Goal: Book appointment/travel/reservation

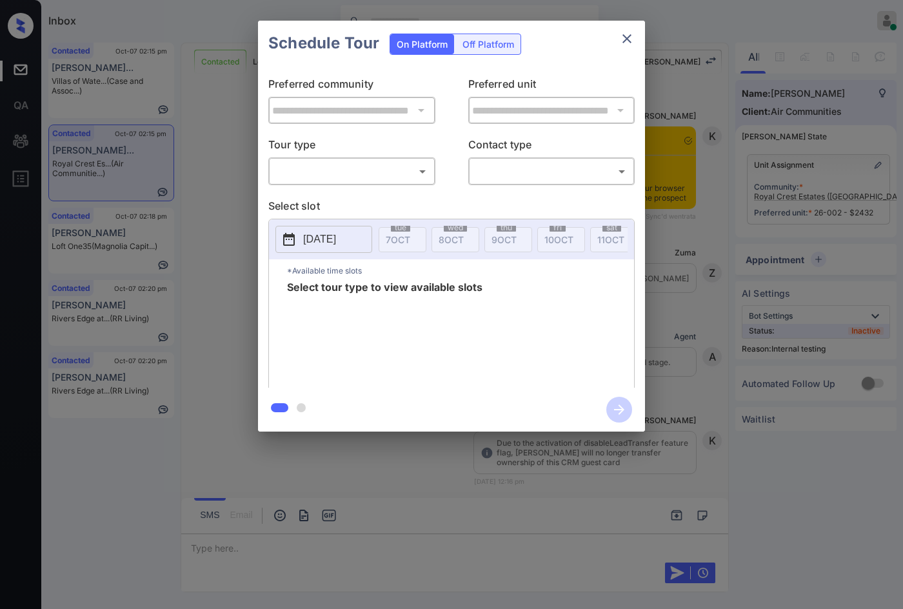
click at [332, 200] on p "Select slot" at bounding box center [451, 208] width 367 height 21
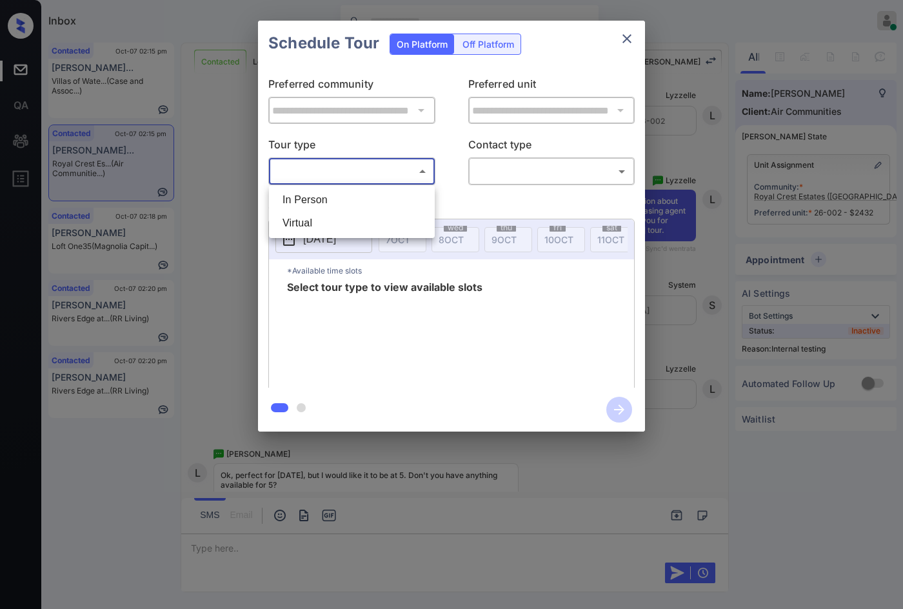
click at [341, 176] on body "Inbox Jezcil Usanastre Online Set yourself offline Set yourself on break Profil…" at bounding box center [451, 304] width 903 height 609
click at [343, 196] on li "In Person" at bounding box center [351, 199] width 159 height 23
type input "********"
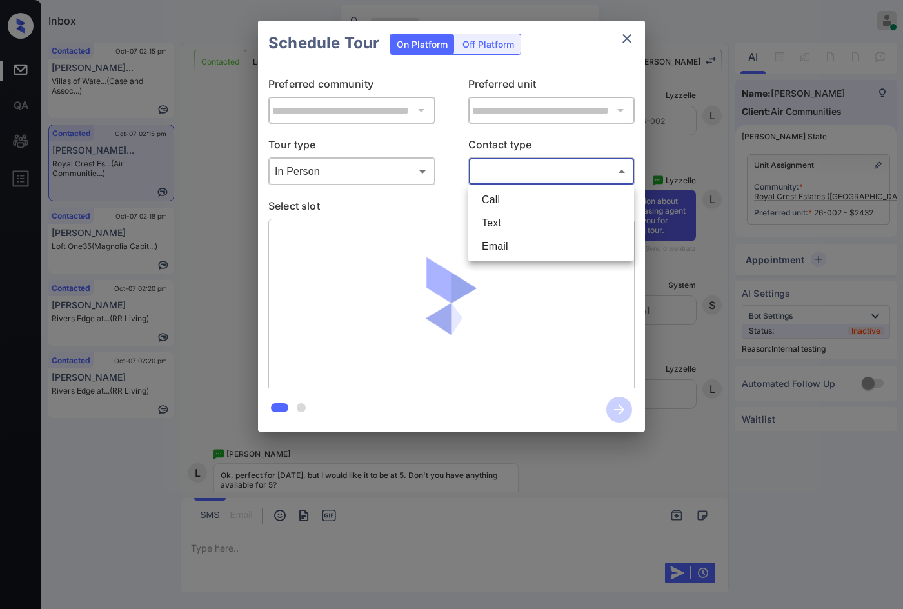
click at [513, 174] on body "Inbox Jezcil Usanastre Online Set yourself offline Set yourself on break Profil…" at bounding box center [451, 304] width 903 height 609
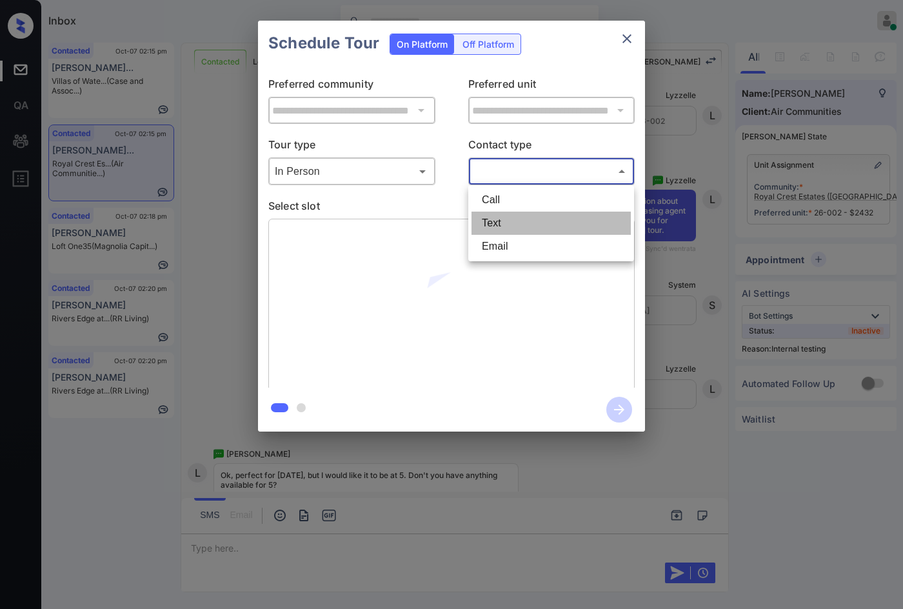
click at [507, 230] on li "Text" at bounding box center [551, 223] width 159 height 23
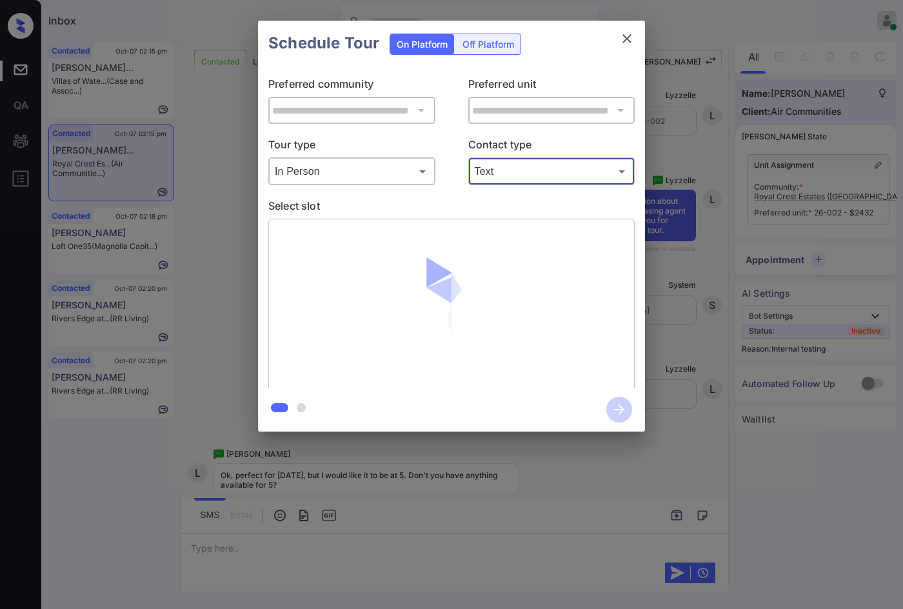
click at [521, 174] on body "Inbox Jezcil Usanastre Online Set yourself offline Set yourself on break Profil…" at bounding box center [451, 304] width 903 height 609
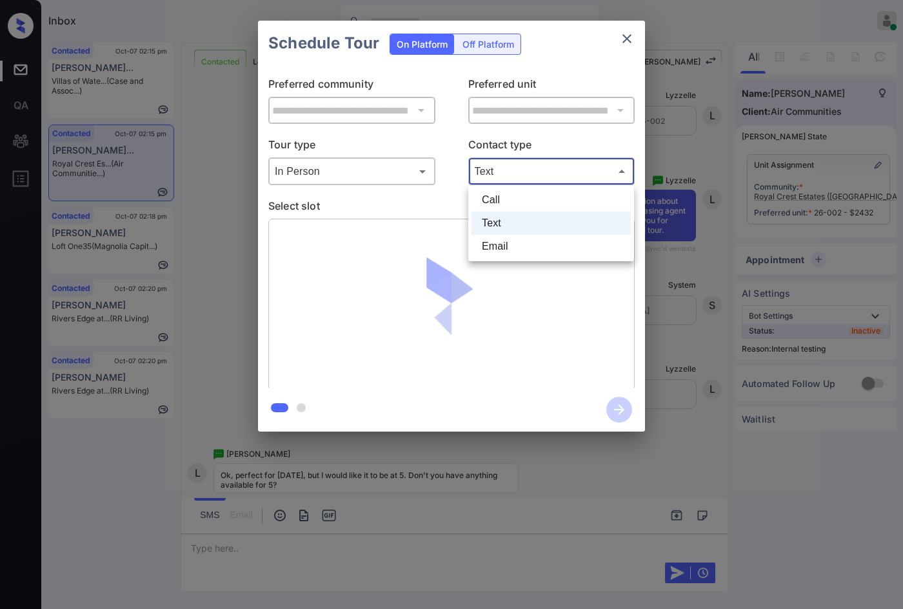
click at [516, 231] on li "Text" at bounding box center [551, 223] width 159 height 23
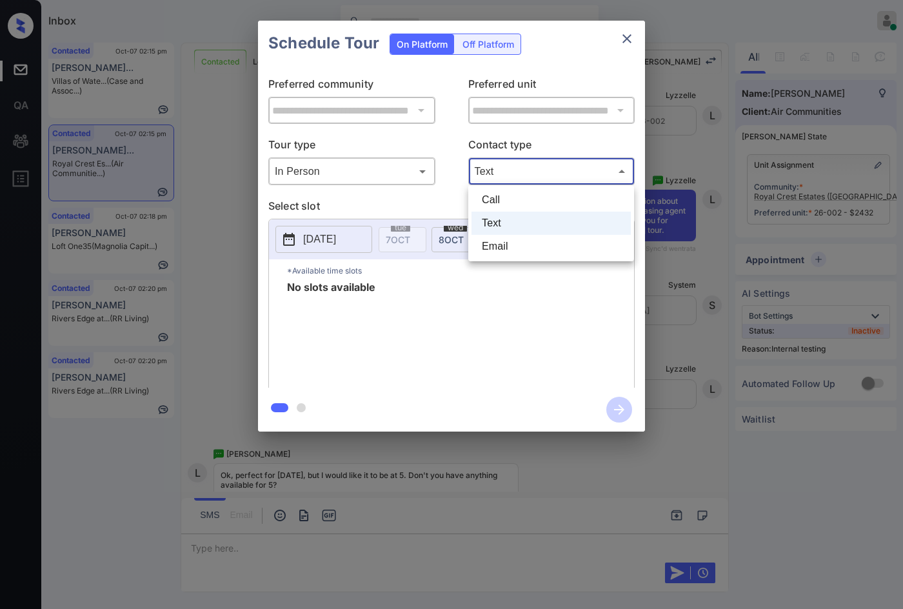
click at [524, 174] on body "Inbox Jezcil Usanastre Online Set yourself offline Set yourself on break Profil…" at bounding box center [451, 304] width 903 height 609
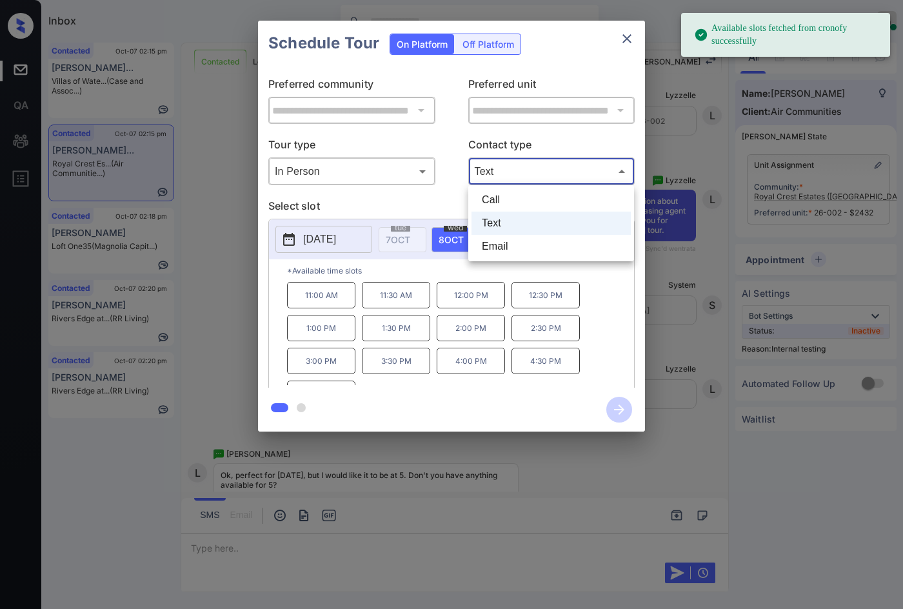
click at [527, 242] on li "Email" at bounding box center [551, 246] width 159 height 23
type input "*****"
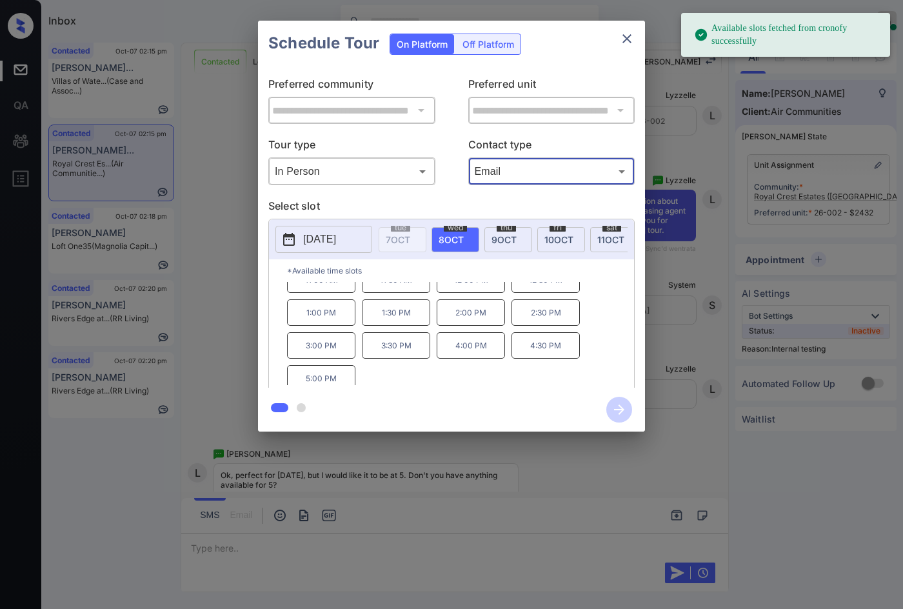
scroll to position [22, 0]
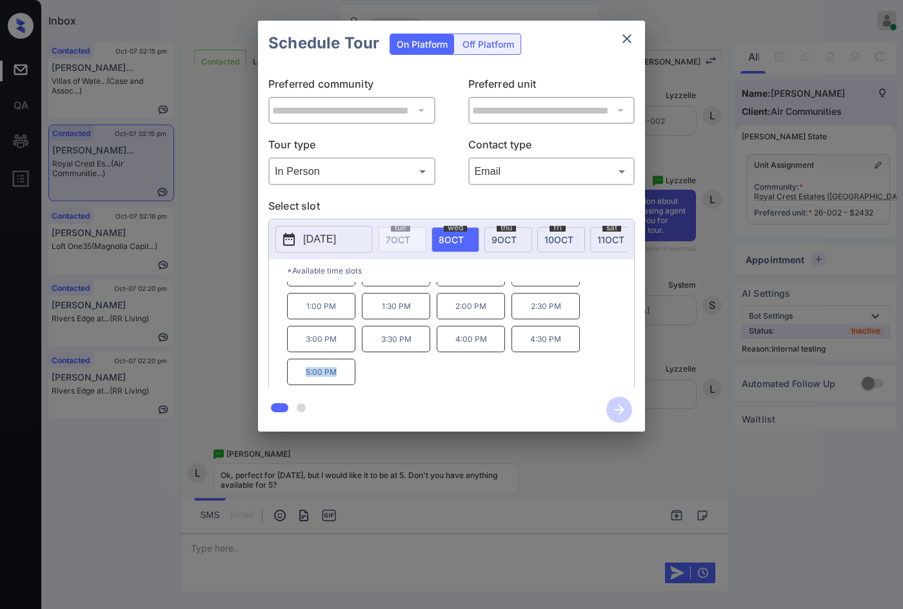
click at [349, 385] on p "5:00 PM" at bounding box center [321, 372] width 68 height 26
copy p "5:00 PM"
click at [250, 366] on div "**********" at bounding box center [451, 226] width 903 height 452
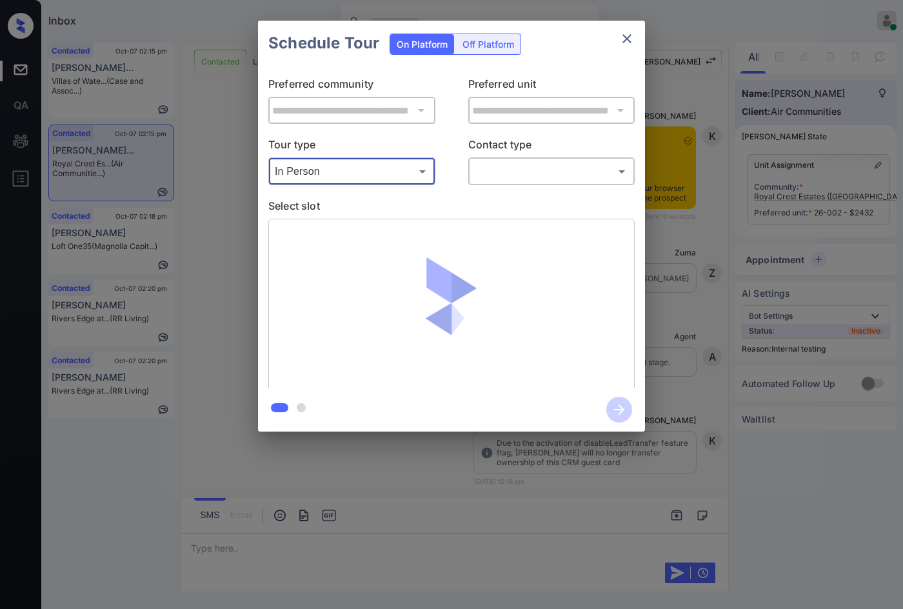
scroll to position [5575, 0]
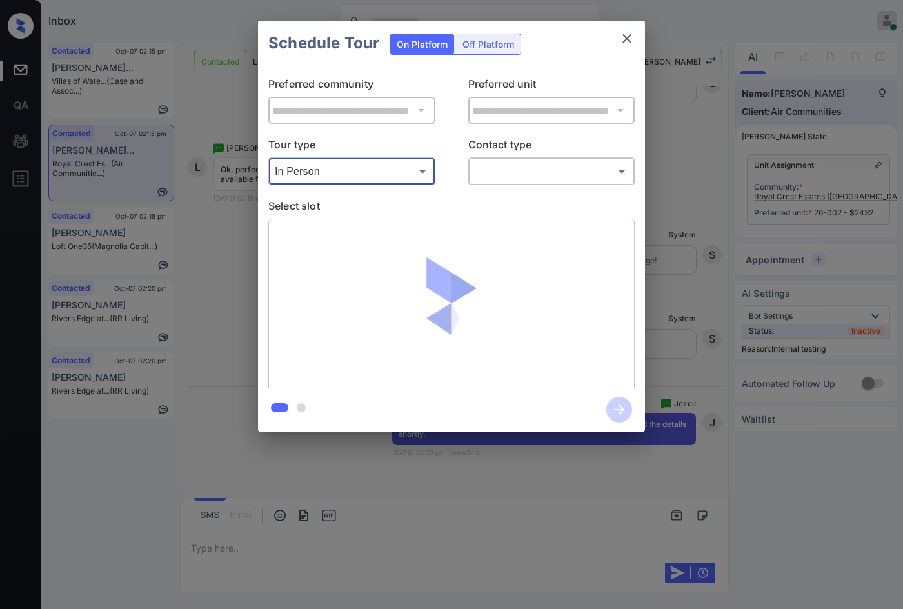
click at [505, 177] on body "Inbox Jezcil Usanastre Online Set yourself offline Set yourself on break Profil…" at bounding box center [451, 304] width 903 height 609
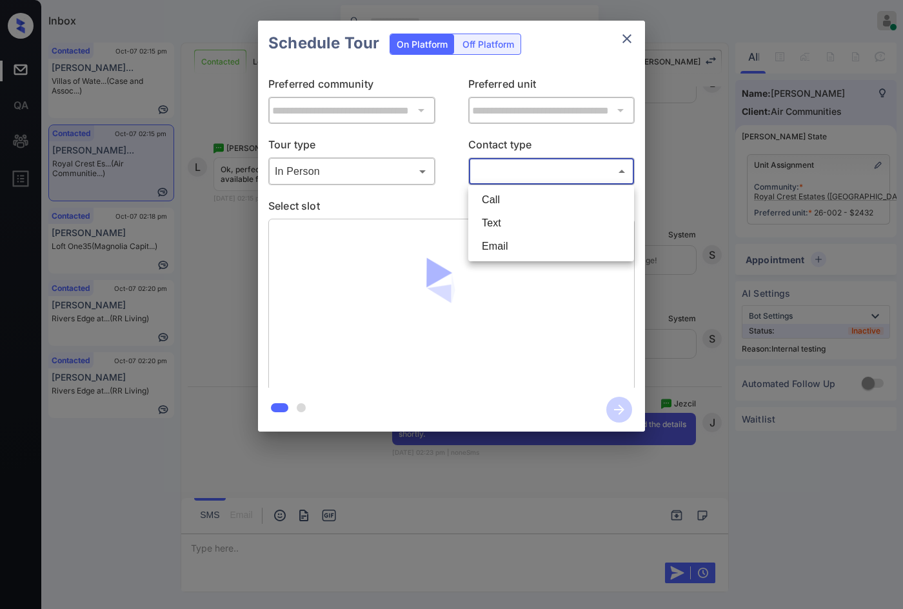
click at [506, 221] on li "Text" at bounding box center [551, 223] width 159 height 23
type input "****"
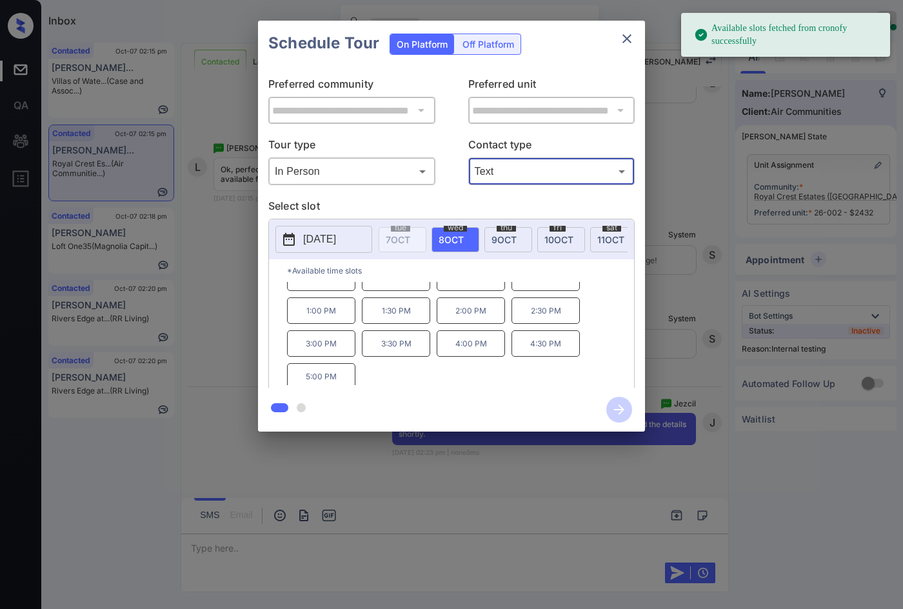
scroll to position [22, 0]
click at [334, 381] on p "5:00 PM" at bounding box center [321, 372] width 68 height 26
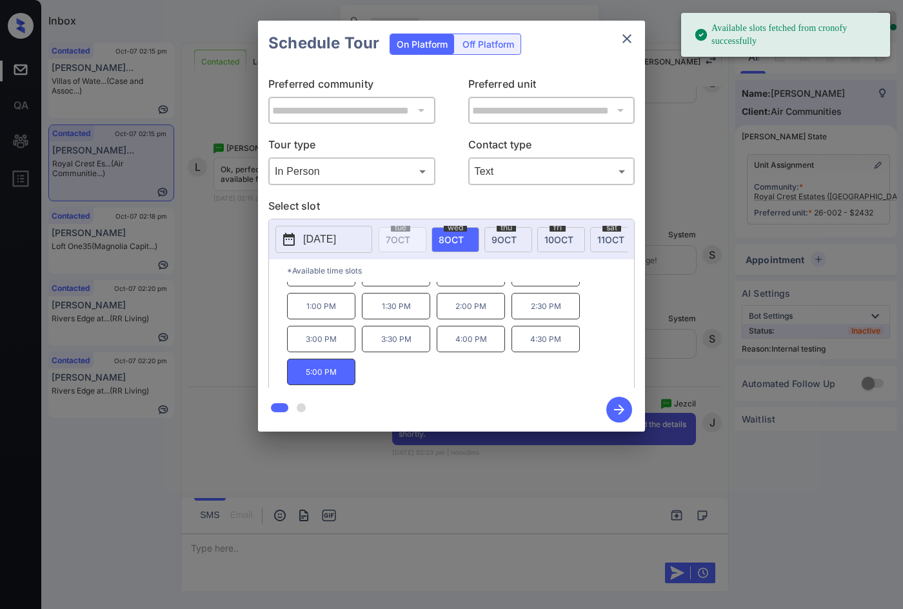
click at [617, 409] on icon "button" at bounding box center [619, 410] width 10 height 10
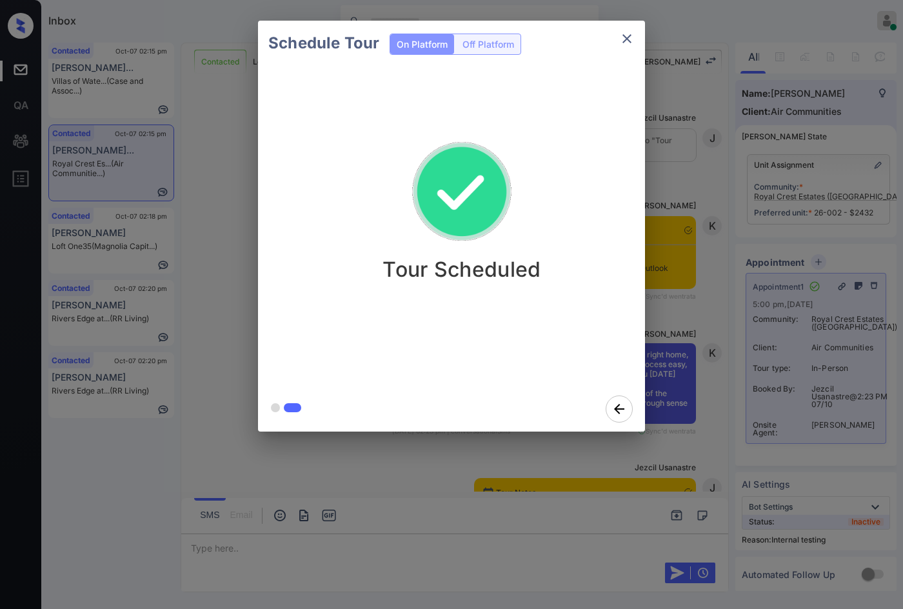
scroll to position [6007, 0]
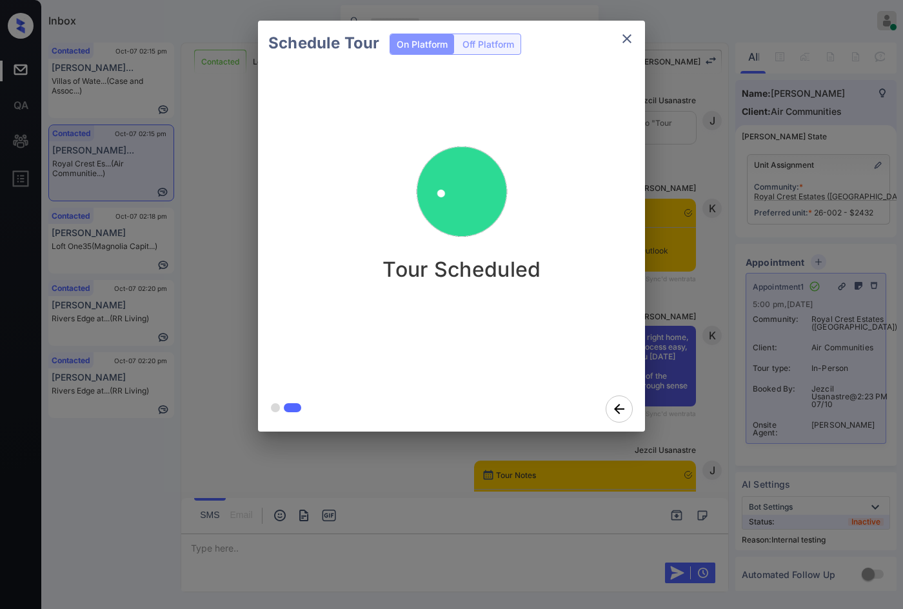
click at [227, 238] on div "Schedule Tour On Platform Off Platform Tour Scheduled" at bounding box center [451, 226] width 903 height 452
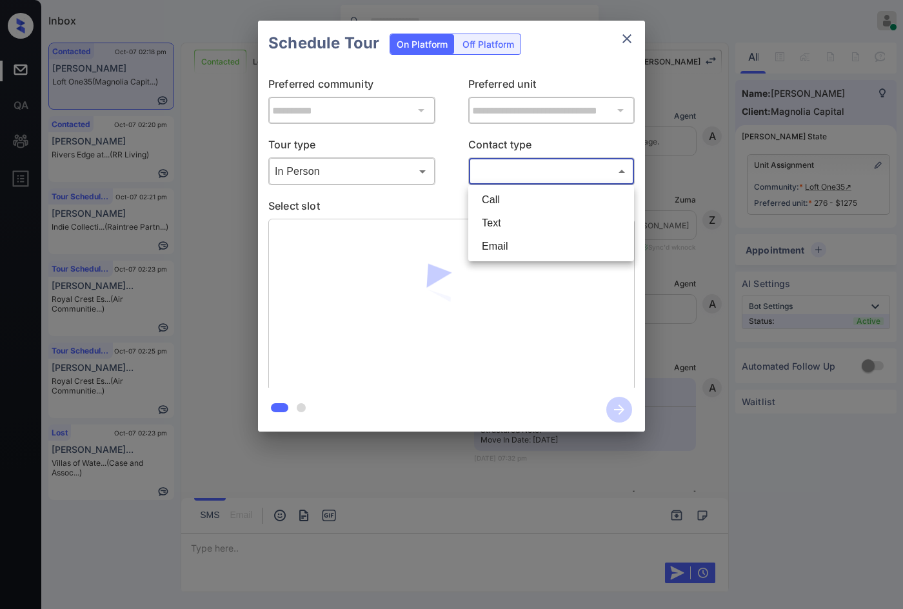
click at [525, 182] on body "Inbox Jezcil Usanastre Online Set yourself offline Set yourself on break Profil…" at bounding box center [451, 304] width 903 height 609
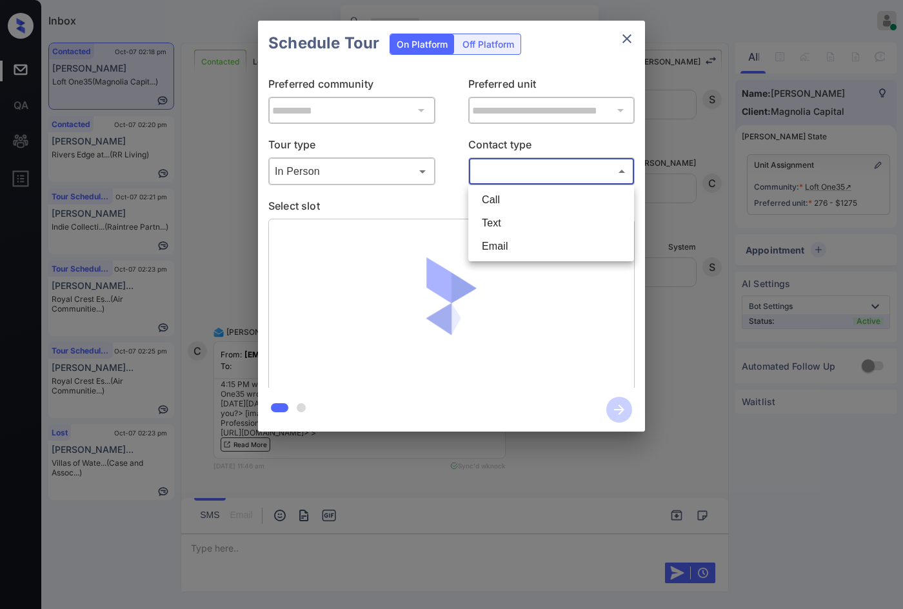
click at [525, 250] on li "Email" at bounding box center [551, 246] width 159 height 23
type input "*****"
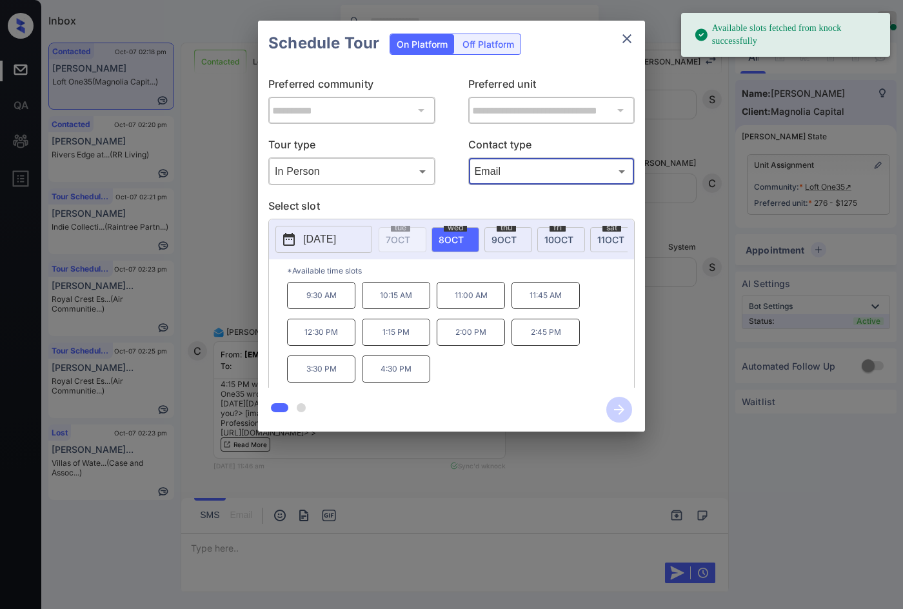
click at [549, 237] on span "[DATE]" at bounding box center [559, 239] width 29 height 11
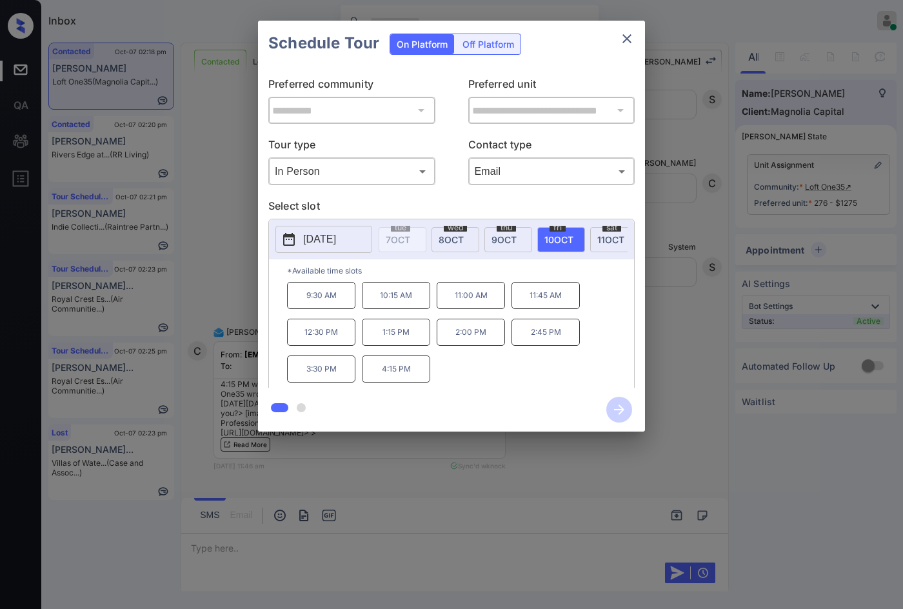
click at [654, 301] on div "**********" at bounding box center [451, 226] width 903 height 452
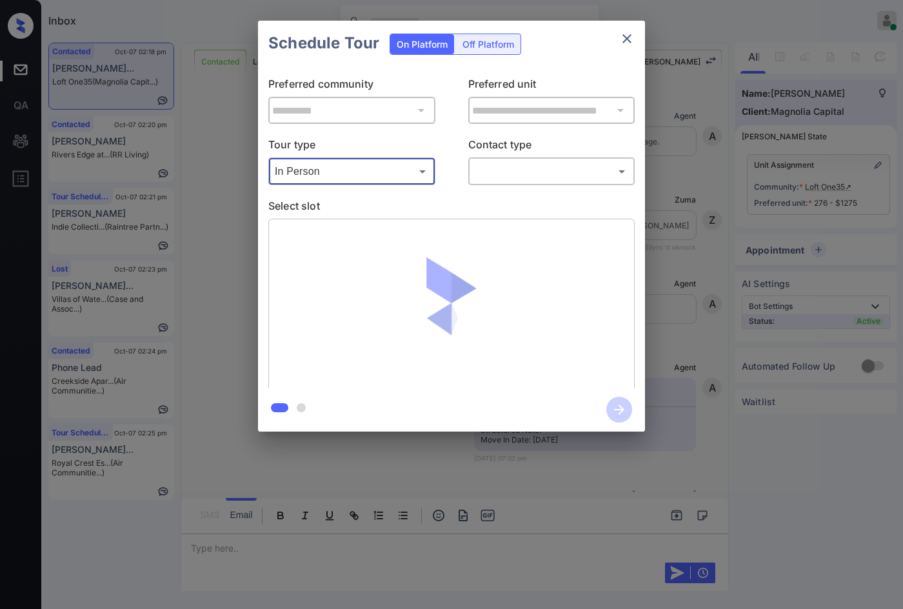
click at [507, 182] on body "Inbox Jezcil Usanastre Online Set yourself offline Set yourself on break Profil…" at bounding box center [451, 304] width 903 height 609
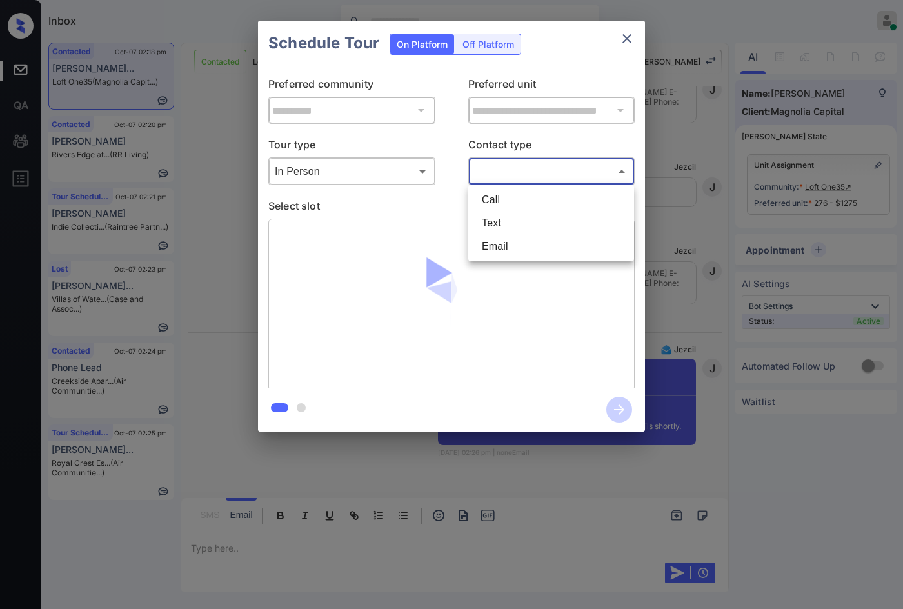
click at [513, 245] on li "Email" at bounding box center [551, 246] width 159 height 23
type input "*****"
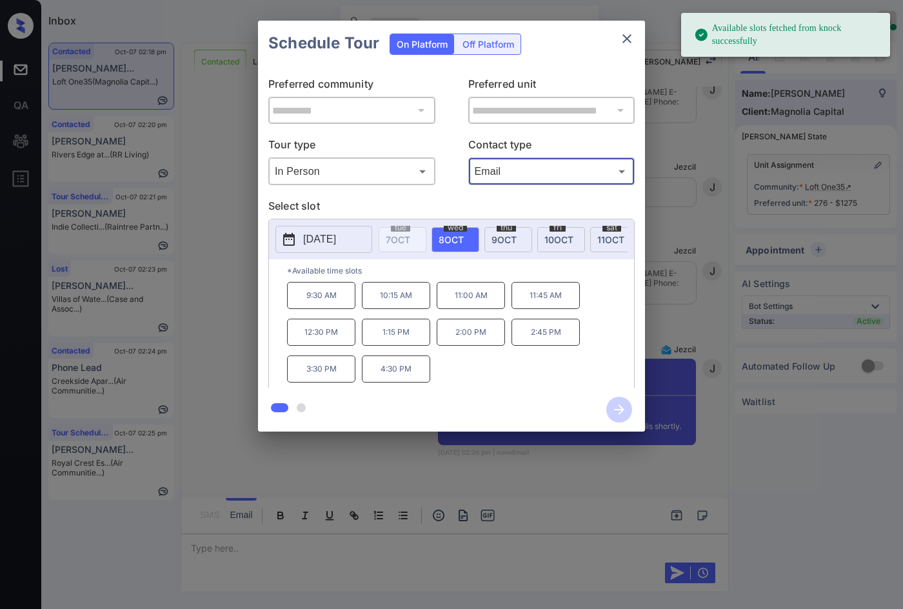
click at [565, 239] on span "10 OCT" at bounding box center [559, 239] width 29 height 11
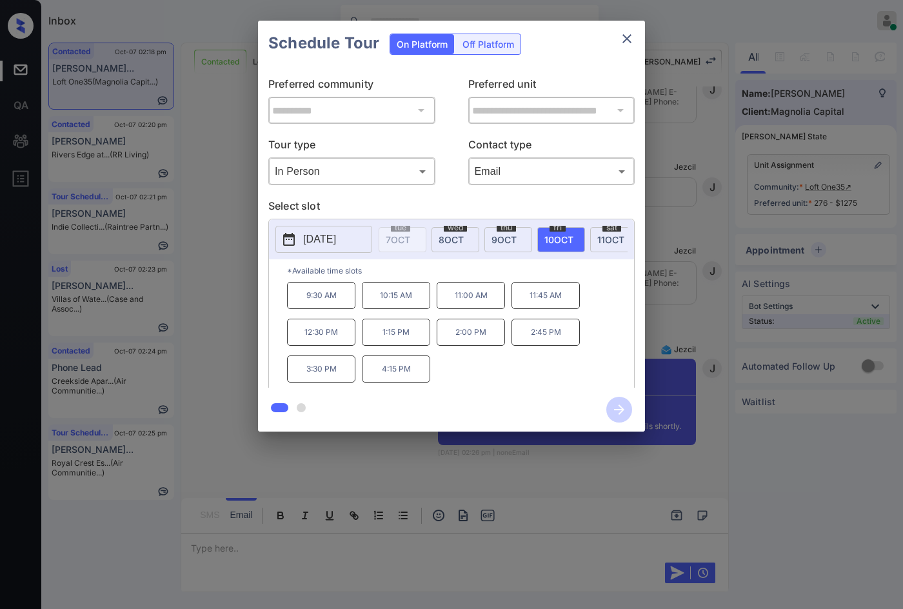
click at [407, 372] on p "4:15 PM" at bounding box center [396, 369] width 68 height 27
click at [611, 407] on icon "button" at bounding box center [620, 410] width 26 height 26
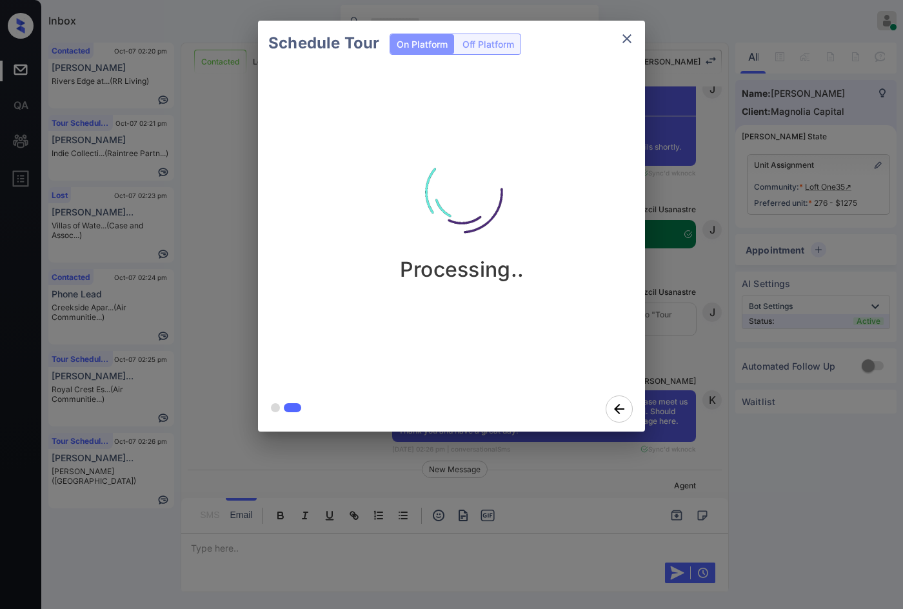
scroll to position [4141, 0]
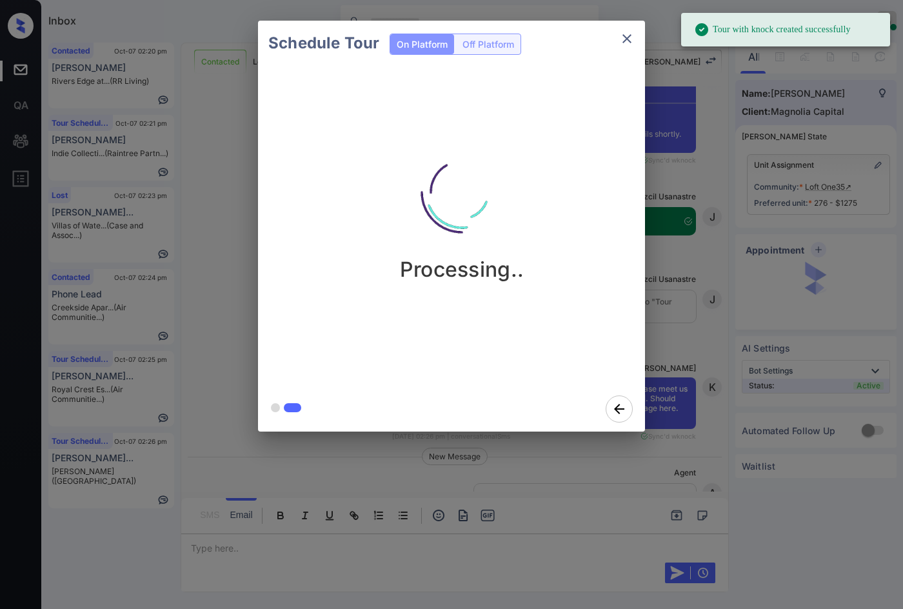
click at [207, 181] on div "Schedule Tour On Platform Off Platform Processing.." at bounding box center [451, 226] width 903 height 452
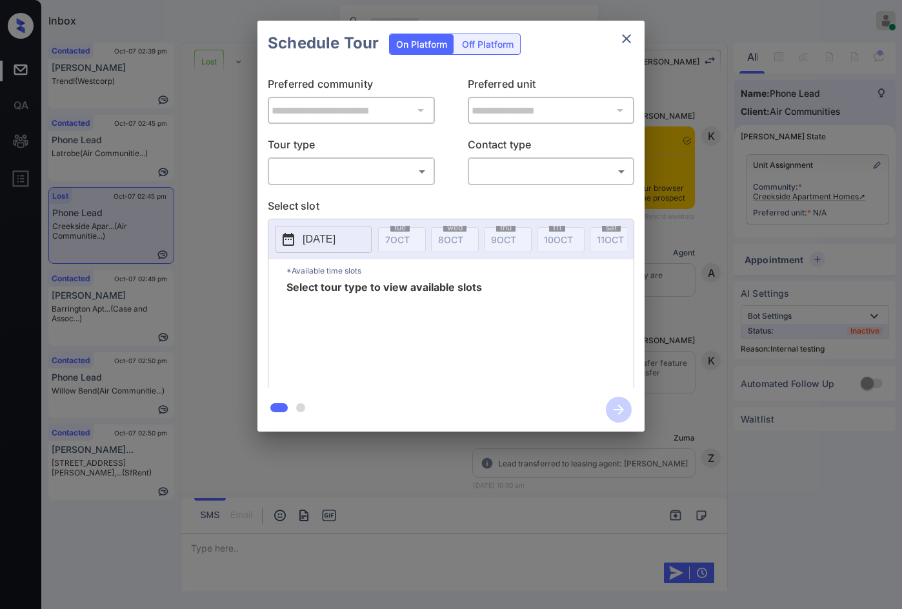
scroll to position [6783, 0]
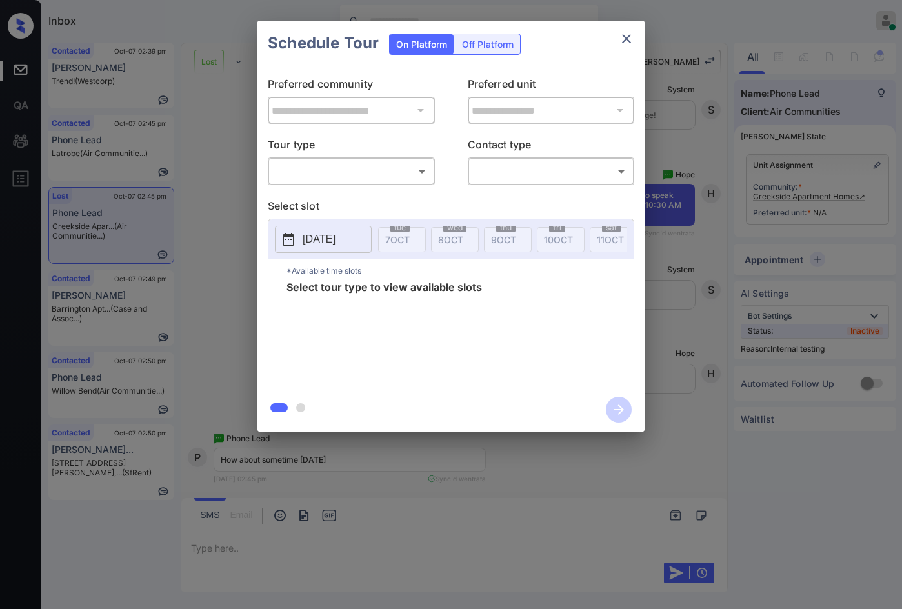
click at [370, 178] on body "Inbox Jezcil Usanastre Online Set yourself offline Set yourself on break Profil…" at bounding box center [451, 304] width 902 height 609
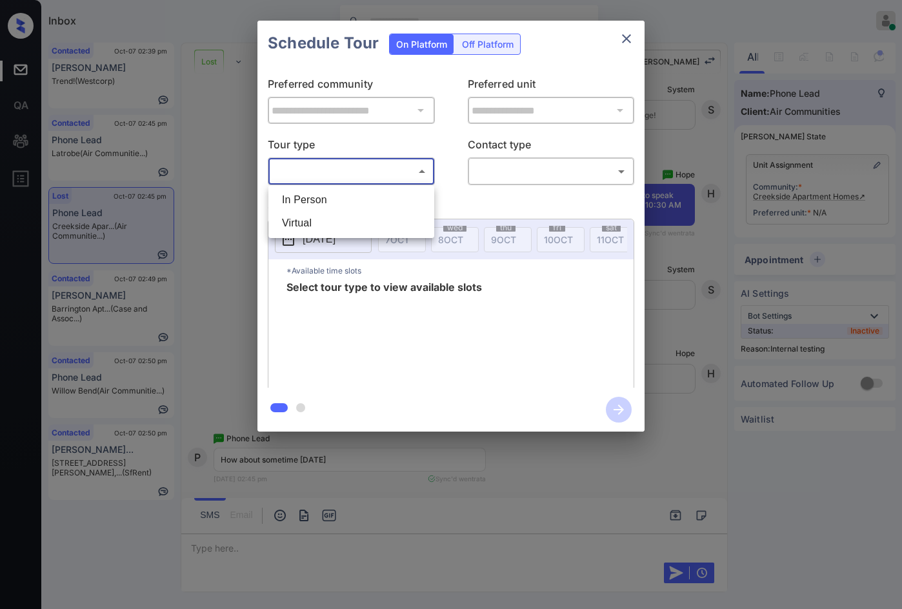
drag, startPoint x: 363, startPoint y: 203, endPoint x: 387, endPoint y: 192, distance: 26.9
click at [361, 203] on li "In Person" at bounding box center [351, 199] width 159 height 23
type input "********"
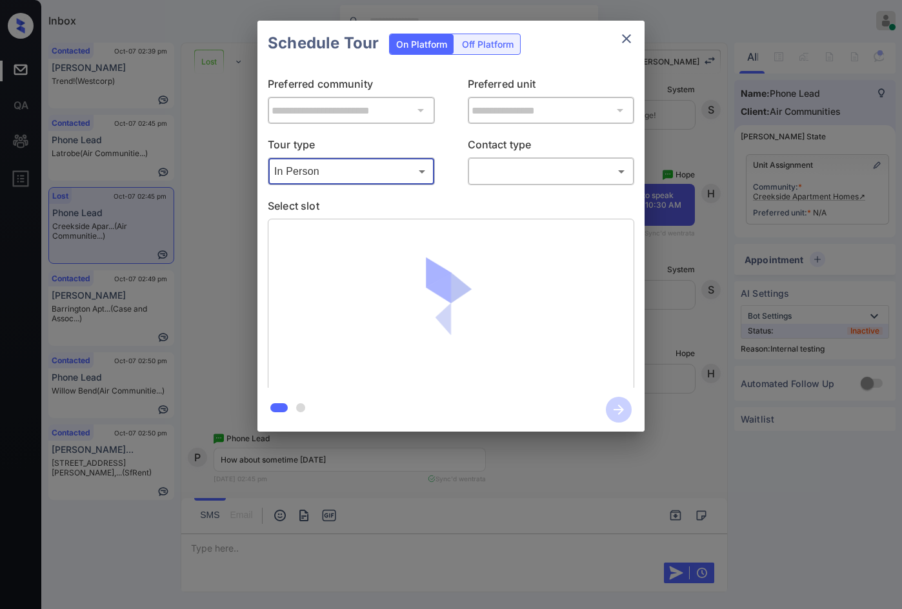
click at [603, 172] on body "Inbox Jezcil Usanastre Online Set yourself offline Set yourself on break Profil…" at bounding box center [451, 304] width 902 height 609
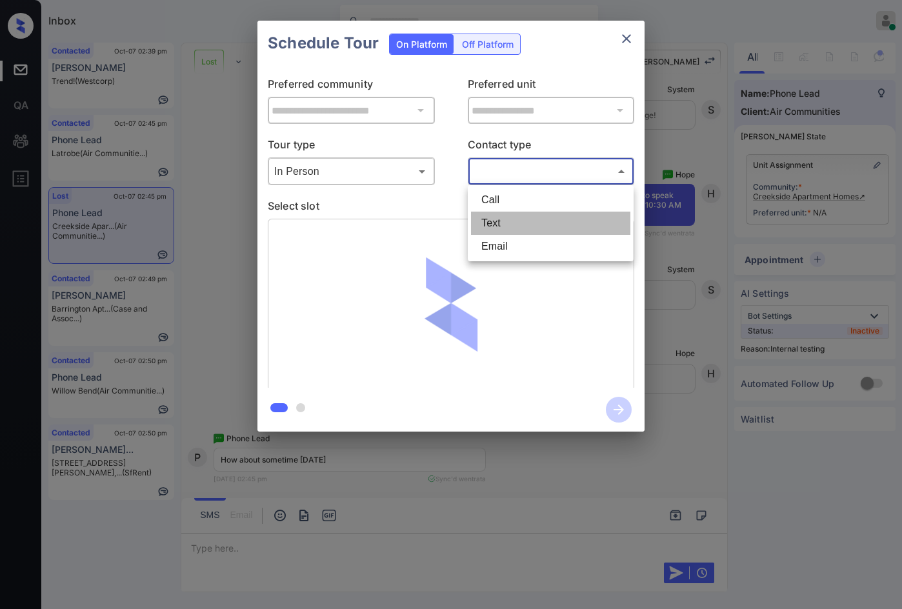
click at [527, 222] on li "Text" at bounding box center [550, 223] width 159 height 23
type input "****"
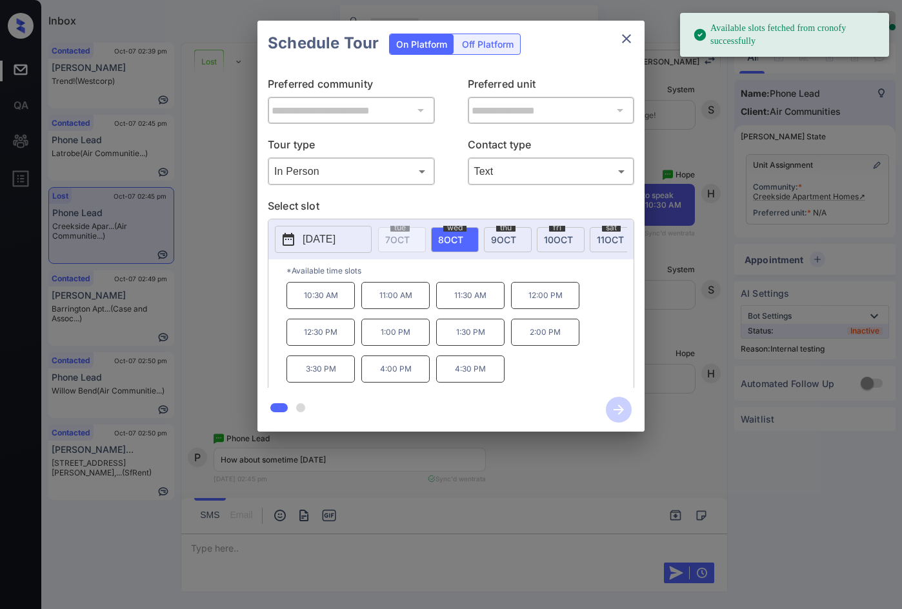
drag, startPoint x: 489, startPoint y: 240, endPoint x: 484, endPoint y: 246, distance: 7.8
click at [489, 240] on div "thu 9 OCT" at bounding box center [508, 239] width 48 height 25
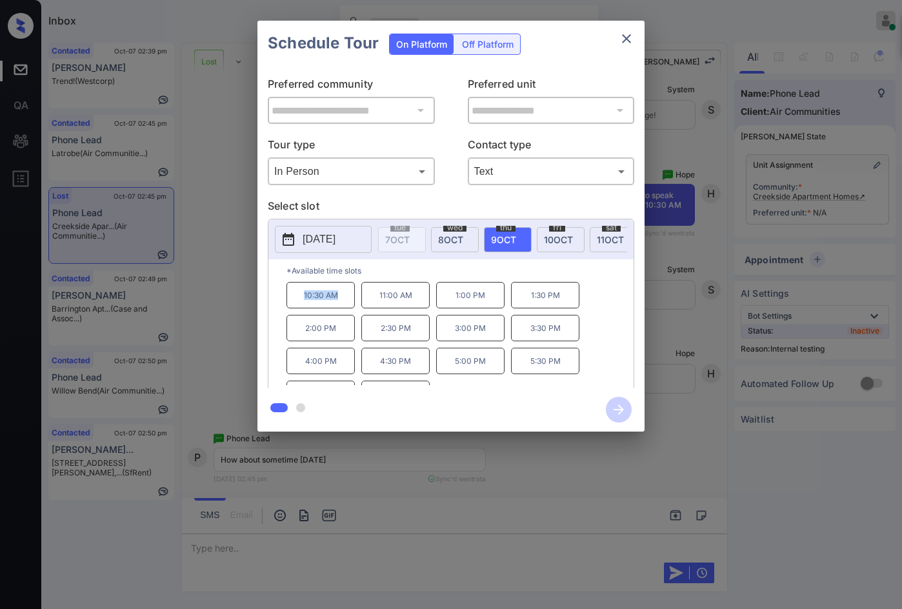
drag, startPoint x: 301, startPoint y: 296, endPoint x: 356, endPoint y: 297, distance: 54.9
click at [356, 297] on div "10:30 AM 11:00 AM 1:00 PM 1:30 PM 2:00 PM 2:30 PM 3:00 PM 3:30 PM 4:00 PM 4:30 …" at bounding box center [460, 333] width 347 height 103
copy p "10:30 AM"
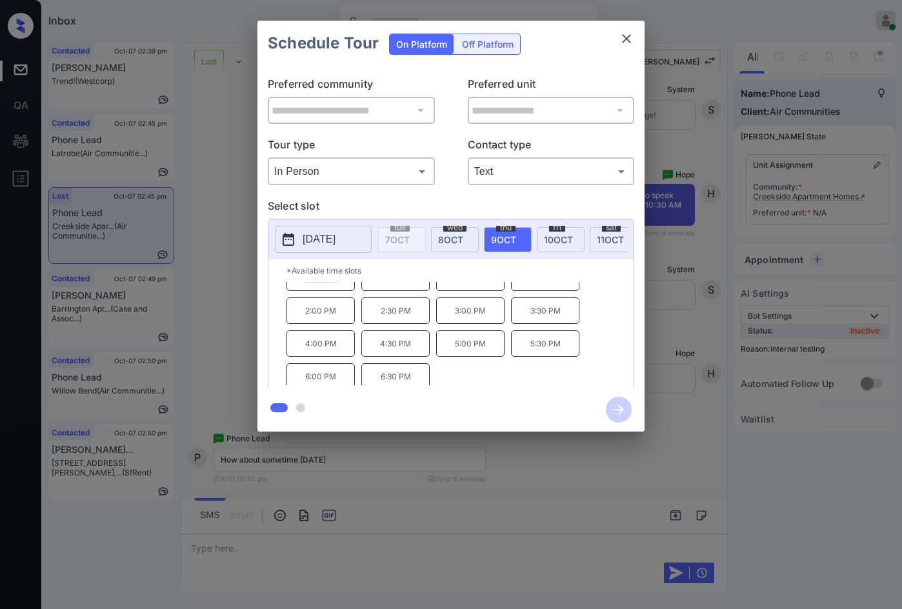
scroll to position [22, 0]
drag, startPoint x: 373, startPoint y: 376, endPoint x: 424, endPoint y: 381, distance: 51.2
click at [424, 381] on p "6:30 PM" at bounding box center [395, 372] width 68 height 26
copy p "6:30 PM"
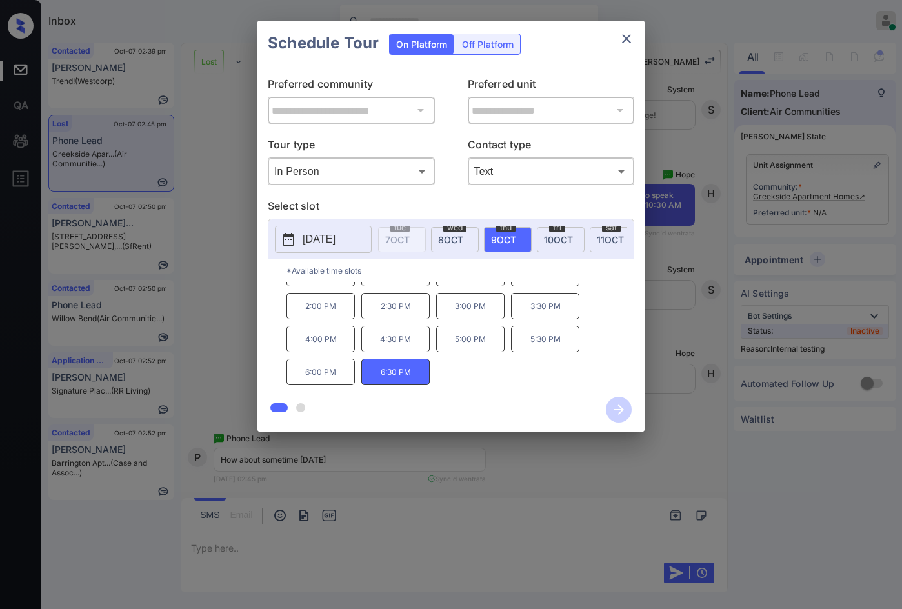
click at [183, 307] on div "**********" at bounding box center [451, 226] width 902 height 452
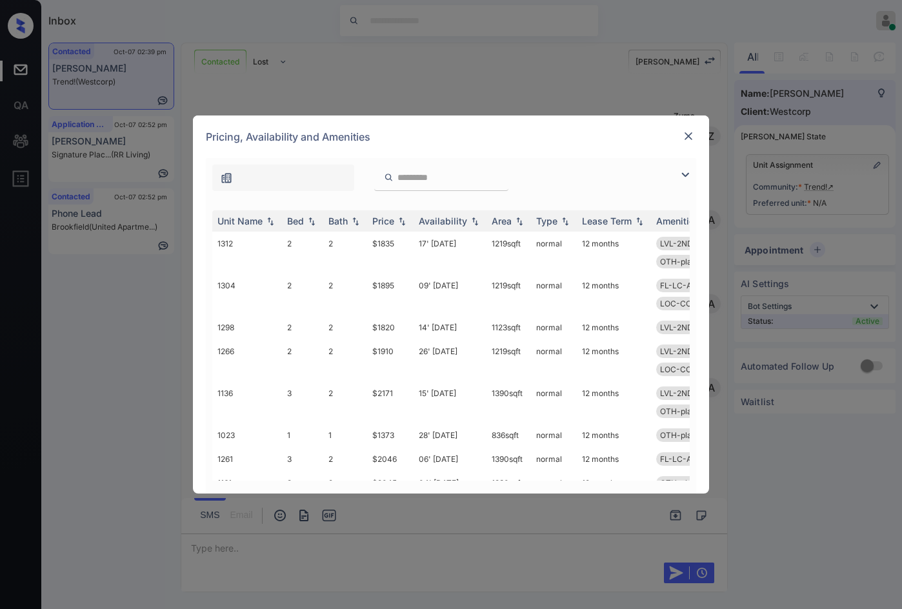
scroll to position [1486, 0]
click at [688, 136] on img at bounding box center [688, 136] width 13 height 13
drag, startPoint x: 690, startPoint y: 176, endPoint x: 651, endPoint y: 181, distance: 39.7
click at [690, 176] on img at bounding box center [685, 174] width 15 height 15
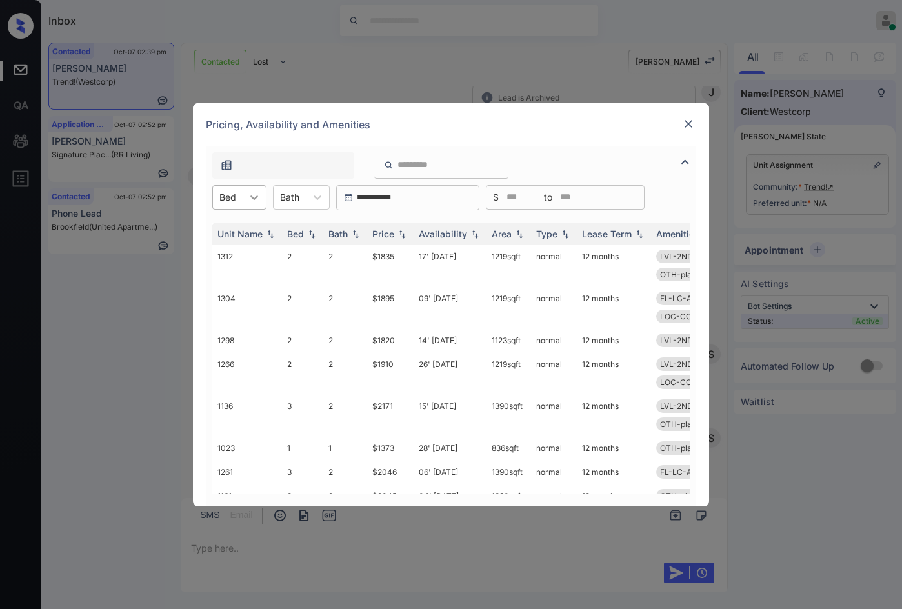
click at [248, 193] on icon at bounding box center [254, 197] width 13 height 13
click at [230, 272] on div "3" at bounding box center [239, 275] width 54 height 23
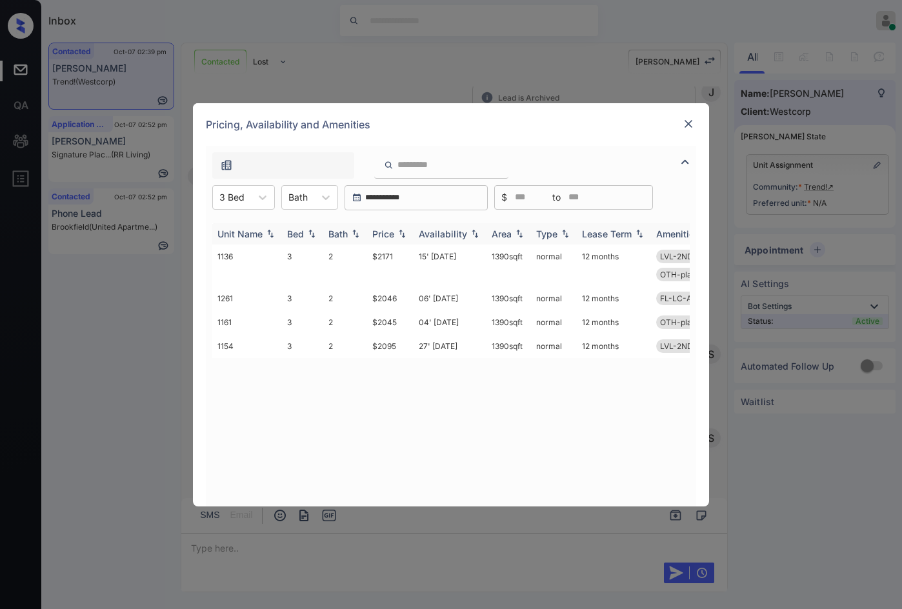
click at [406, 233] on img at bounding box center [402, 233] width 13 height 9
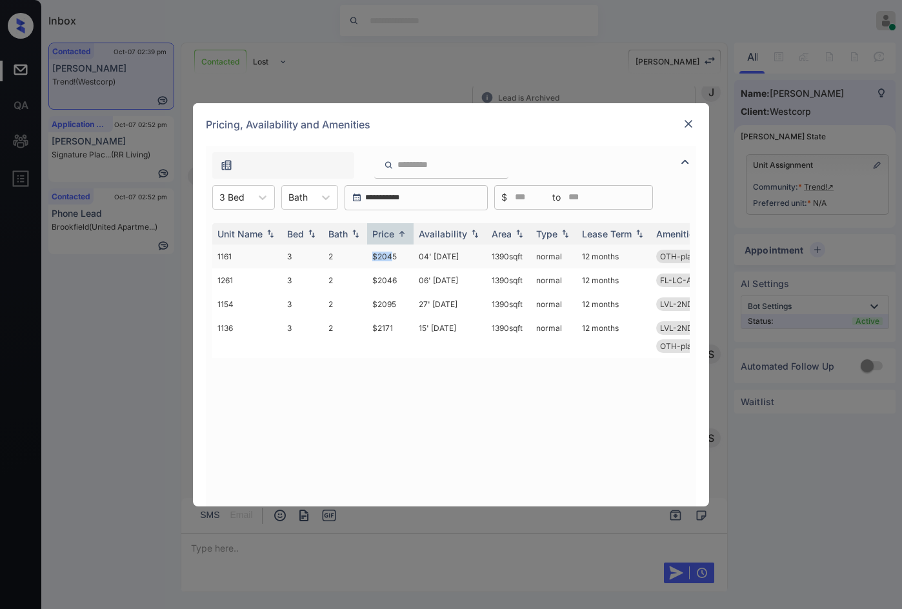
drag, startPoint x: 356, startPoint y: 256, endPoint x: 401, endPoint y: 263, distance: 45.7
click at [392, 255] on tr "1161 3 2 $2045 04' Dec 25 1390 sqft normal 12 months OTH-plankfll" at bounding box center [549, 257] width 674 height 24
click at [398, 324] on td "$2171" at bounding box center [390, 337] width 46 height 42
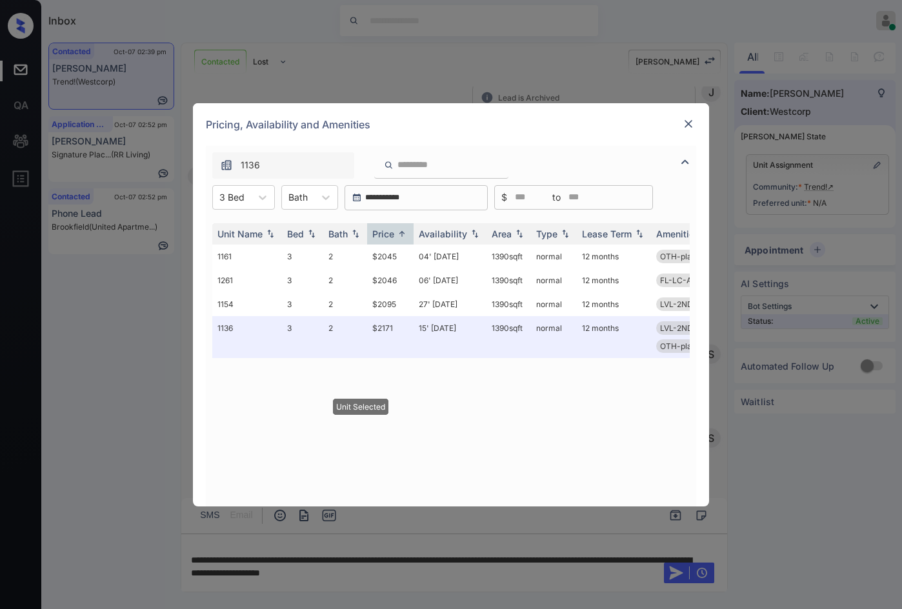
click at [687, 121] on img at bounding box center [688, 123] width 13 height 13
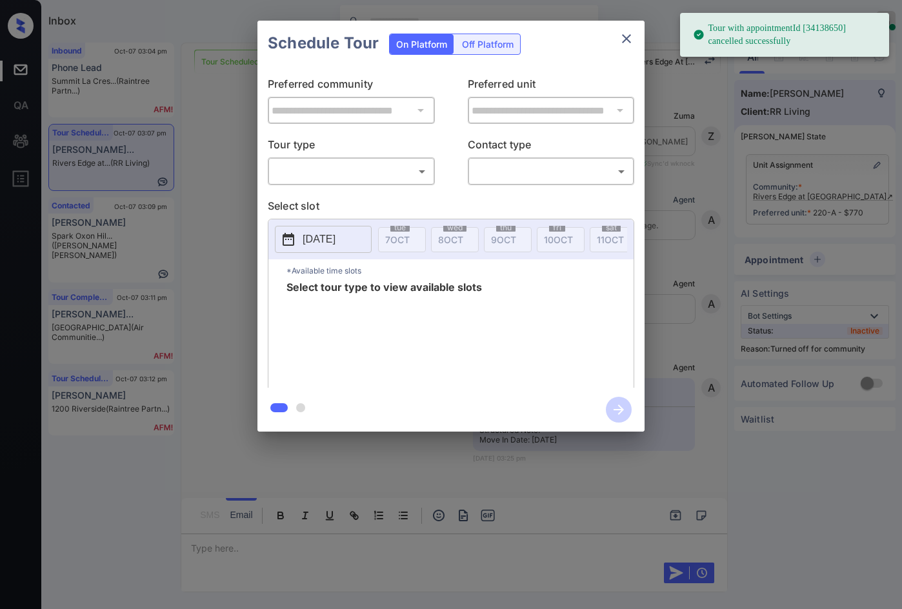
scroll to position [10186, 0]
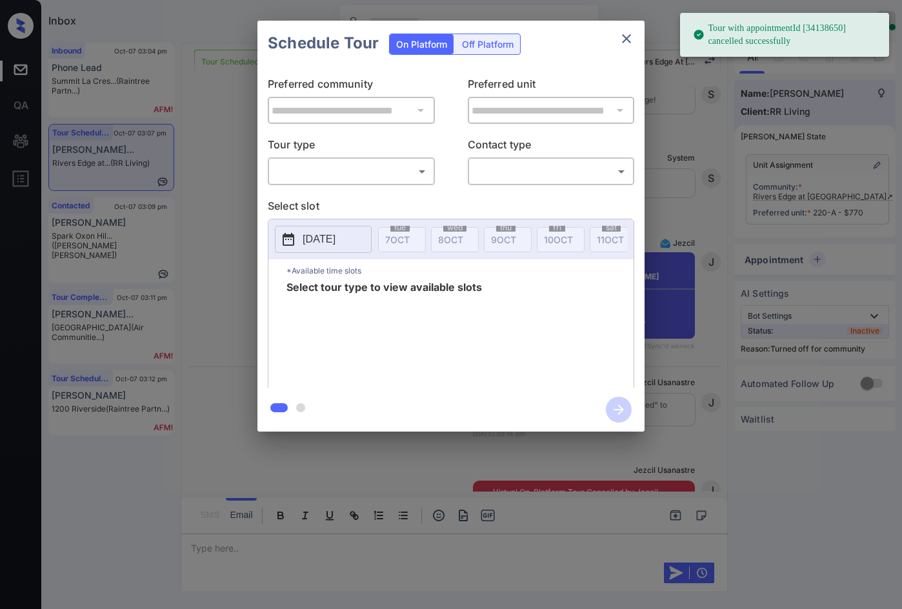
click at [351, 189] on div "**********" at bounding box center [450, 227] width 387 height 322
click at [361, 180] on body "Tour with appointmentId [34138650] cancelled successfully Inbox Jezcil Usanastr…" at bounding box center [451, 304] width 902 height 609
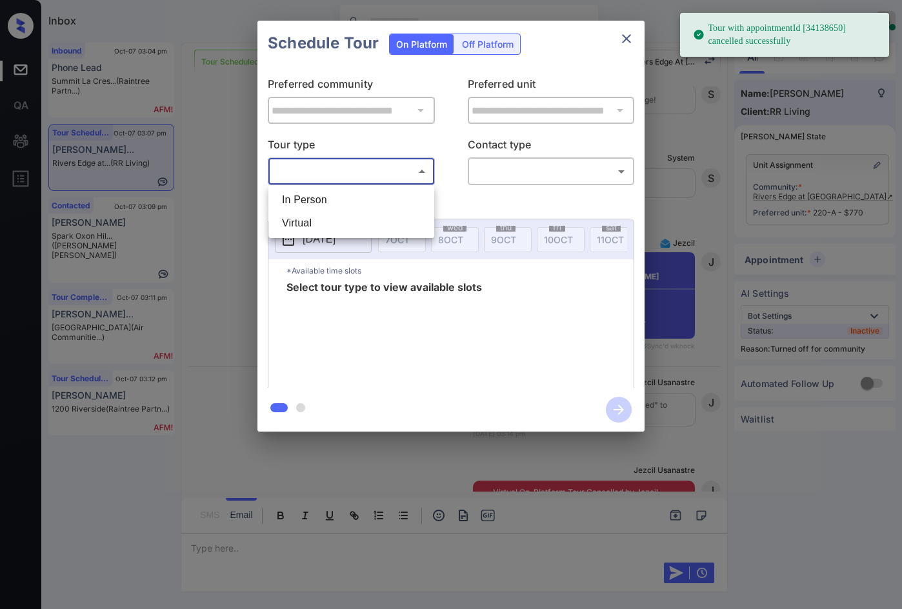
click at [356, 188] on ul "In Person Virtual" at bounding box center [351, 211] width 166 height 53
drag, startPoint x: 545, startPoint y: 170, endPoint x: 483, endPoint y: 176, distance: 62.2
click at [545, 169] on div at bounding box center [451, 304] width 902 height 609
click at [310, 191] on div "**********" at bounding box center [450, 227] width 387 height 322
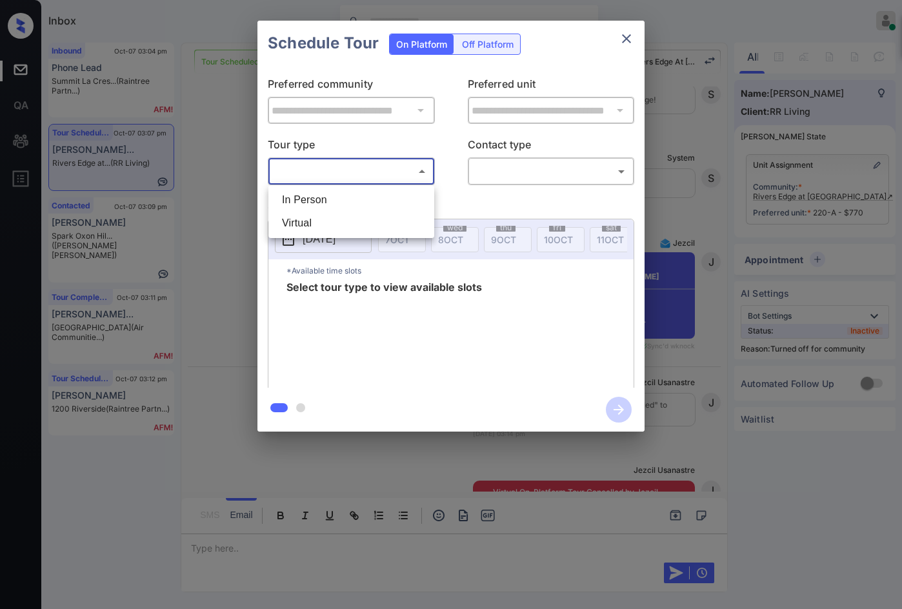
click at [336, 178] on body "Tour with appointmentId [34138650] cancelled successfully Inbox Jezcil Usanastr…" at bounding box center [451, 304] width 902 height 609
click at [327, 196] on li "In Person" at bounding box center [351, 199] width 159 height 23
type input "********"
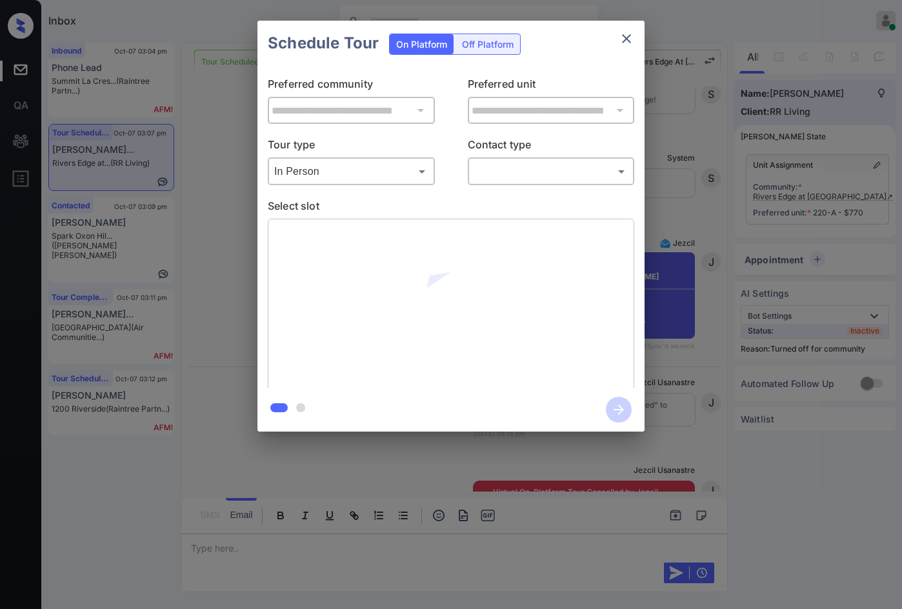
click at [540, 175] on body "Inbox Jezcil Usanastre Online Set yourself offline Set yourself on break Profil…" at bounding box center [451, 304] width 902 height 609
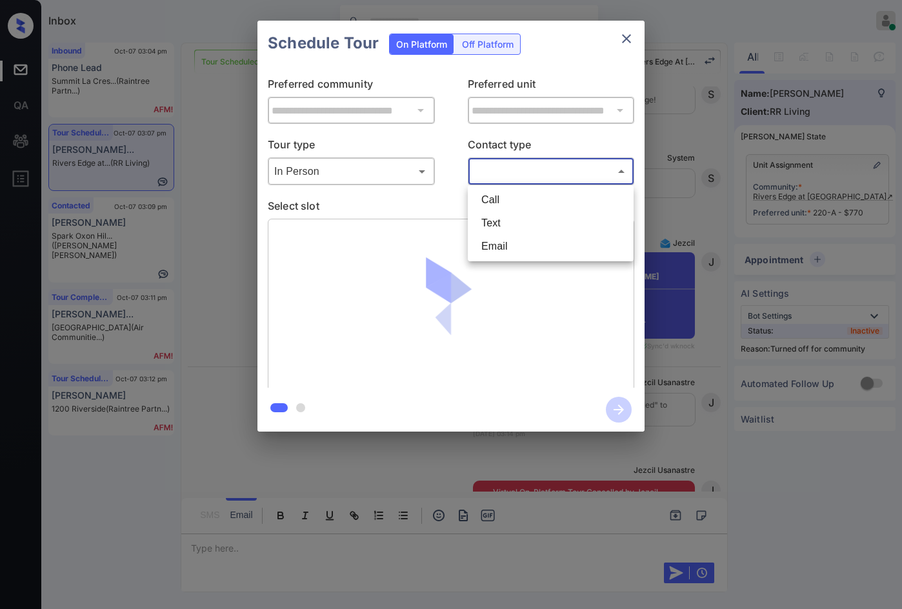
drag, startPoint x: 521, startPoint y: 245, endPoint x: 513, endPoint y: 251, distance: 9.7
click at [520, 244] on li "Email" at bounding box center [550, 246] width 159 height 23
type input "*****"
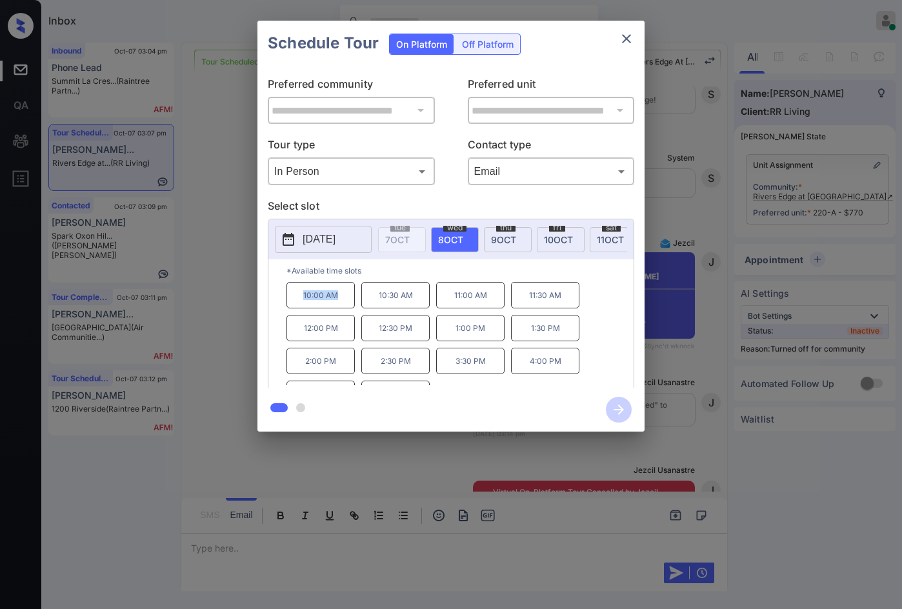
drag, startPoint x: 303, startPoint y: 305, endPoint x: 341, endPoint y: 308, distance: 38.2
click at [341, 308] on p "10:00 AM" at bounding box center [321, 295] width 68 height 26
copy p "10:00 AM"
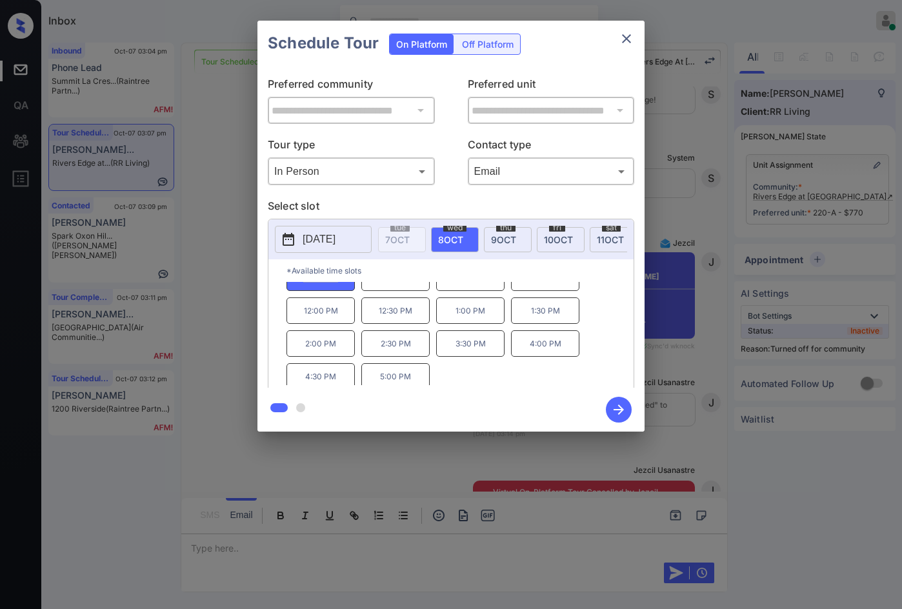
scroll to position [22, 0]
drag, startPoint x: 373, startPoint y: 381, endPoint x: 410, endPoint y: 381, distance: 37.4
click at [410, 381] on p "5:00 PM" at bounding box center [395, 372] width 68 height 26
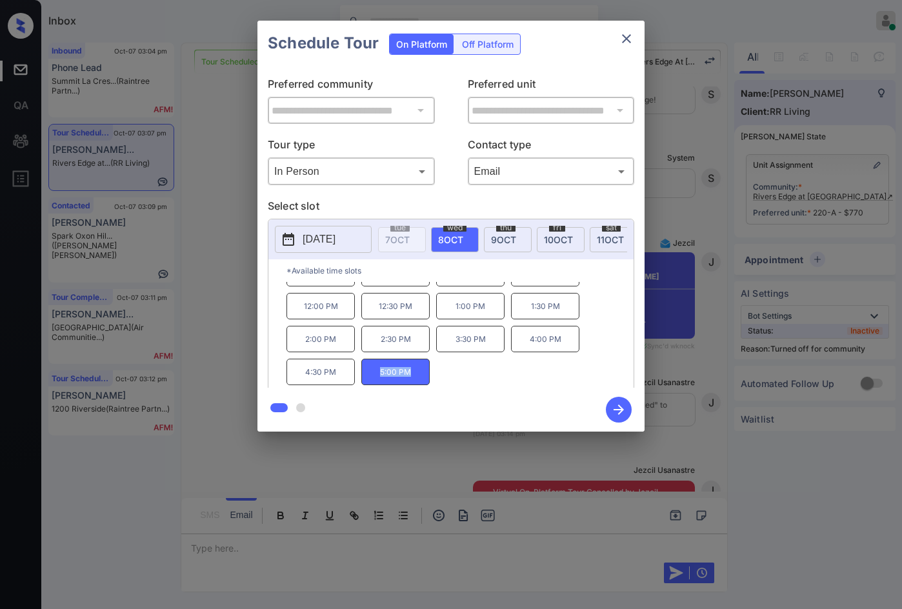
copy p "5:00 PM"
click at [202, 316] on div "**********" at bounding box center [451, 226] width 902 height 452
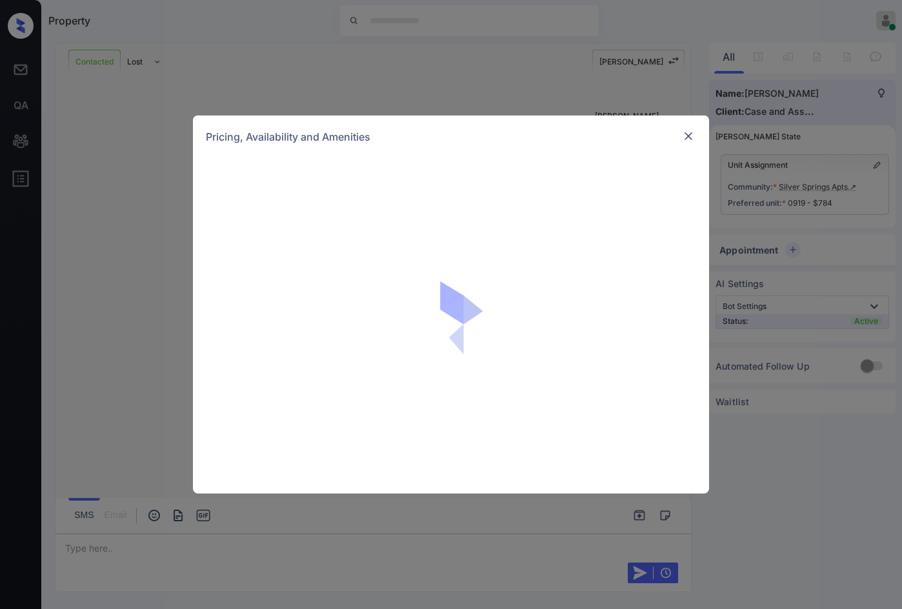
scroll to position [2012, 0]
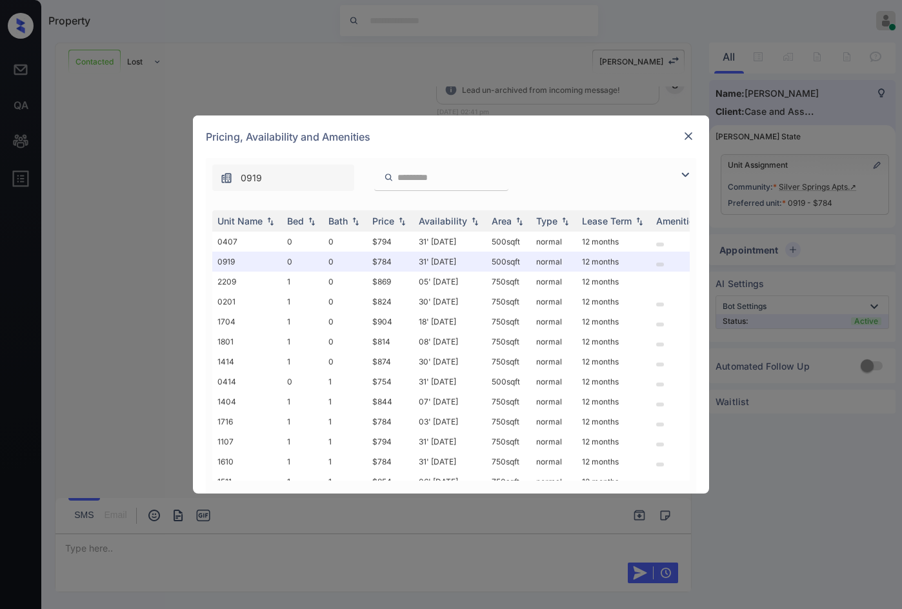
drag, startPoint x: 684, startPoint y: 174, endPoint x: 245, endPoint y: 187, distance: 439.0
click at [683, 174] on img at bounding box center [685, 174] width 15 height 15
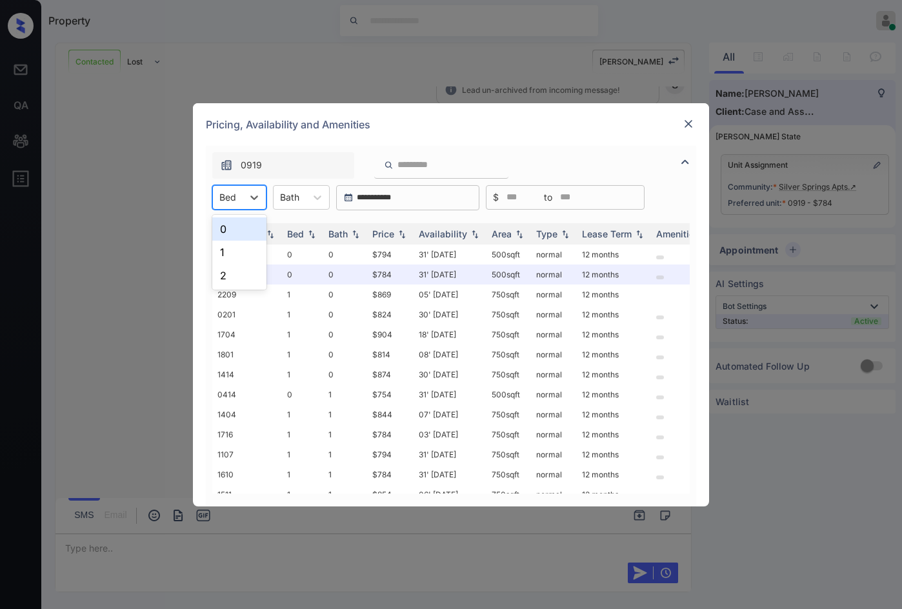
drag, startPoint x: 229, startPoint y: 194, endPoint x: 229, endPoint y: 218, distance: 24.5
click at [229, 193] on div at bounding box center [227, 197] width 17 height 14
click at [228, 229] on div "0" at bounding box center [239, 228] width 54 height 23
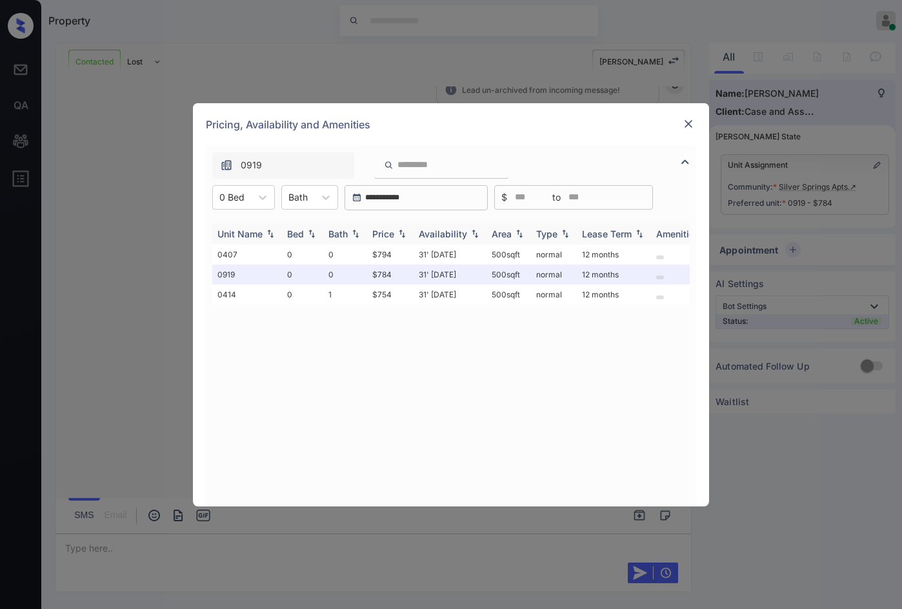
click at [400, 233] on img at bounding box center [402, 233] width 13 height 9
click at [400, 233] on img at bounding box center [402, 234] width 13 height 10
click at [690, 121] on img at bounding box center [688, 123] width 13 height 13
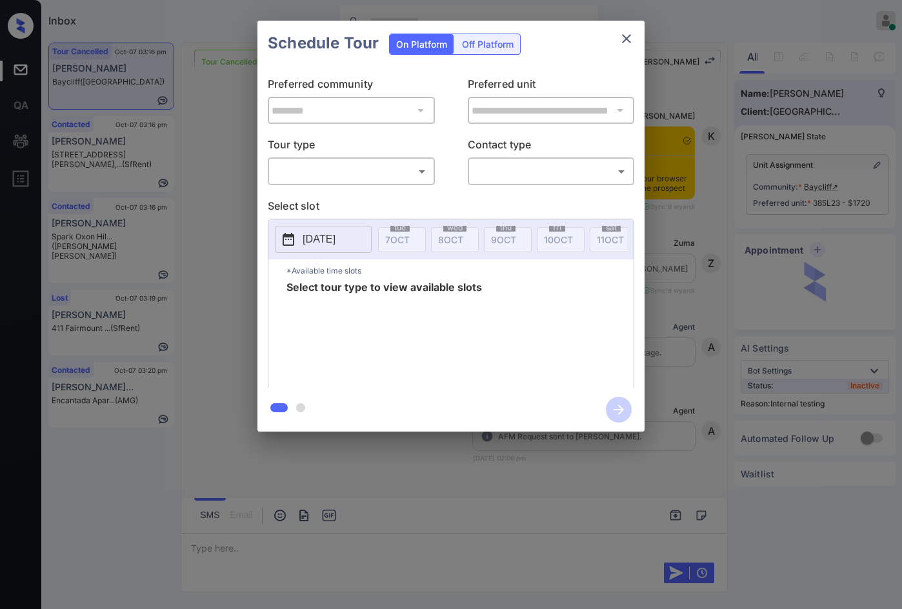
scroll to position [5719, 0]
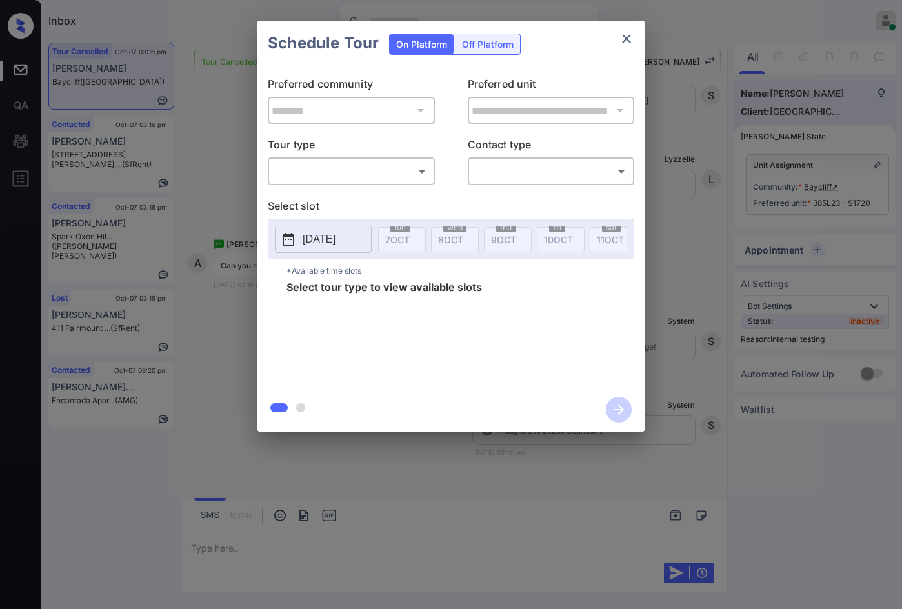
click at [361, 177] on body "Inbox Jezcil Usanastre Online Set yourself offline Set yourself on break Profil…" at bounding box center [451, 304] width 902 height 609
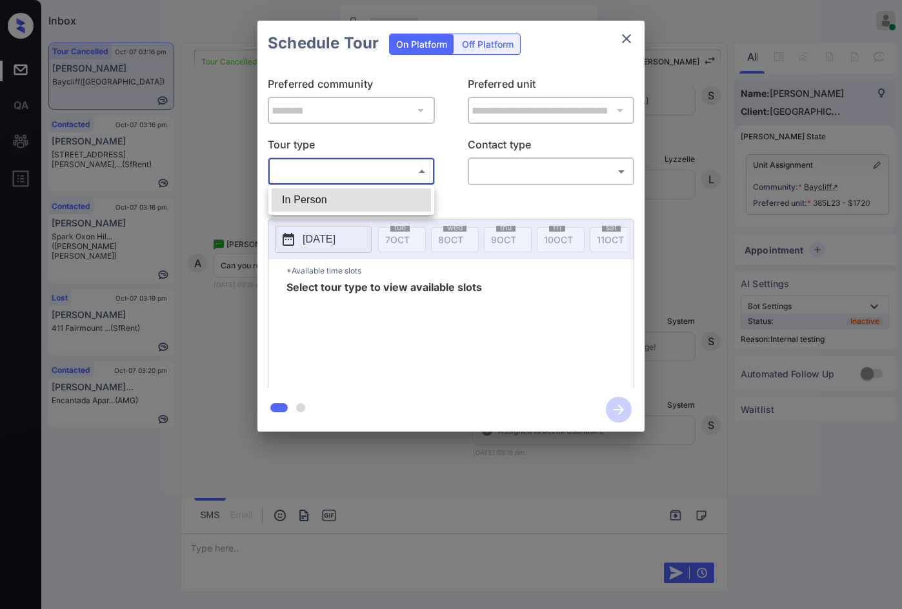
click at [361, 192] on li "In Person" at bounding box center [351, 199] width 159 height 23
type input "********"
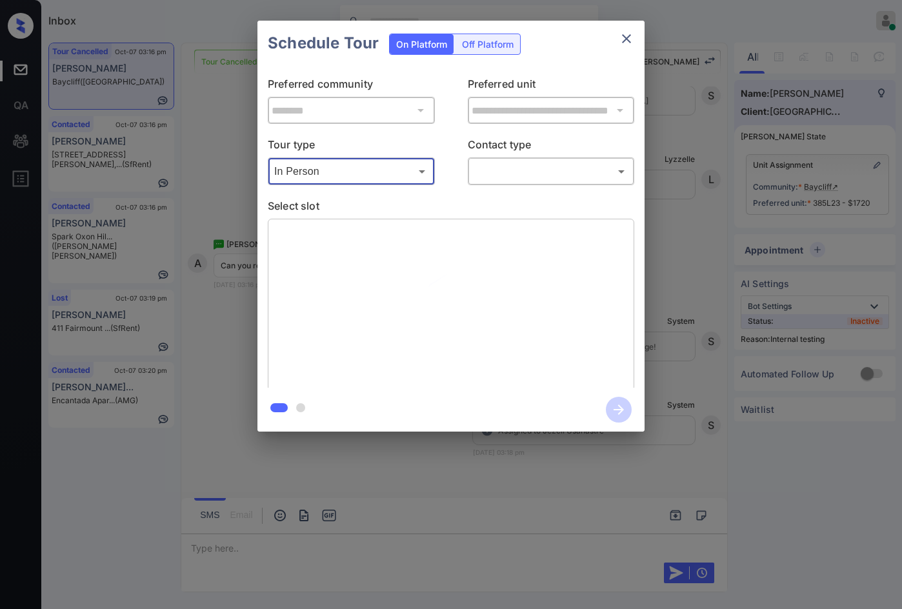
click at [495, 179] on body "Inbox Jezcil Usanastre Online Set yourself offline Set yourself on break Profil…" at bounding box center [451, 304] width 902 height 609
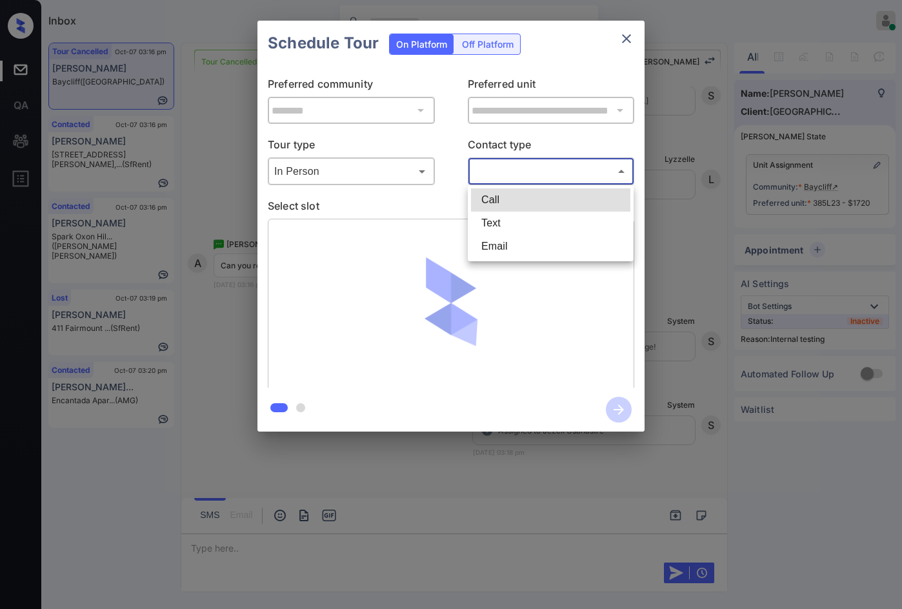
click at [516, 221] on li "Text" at bounding box center [550, 223] width 159 height 23
type input "****"
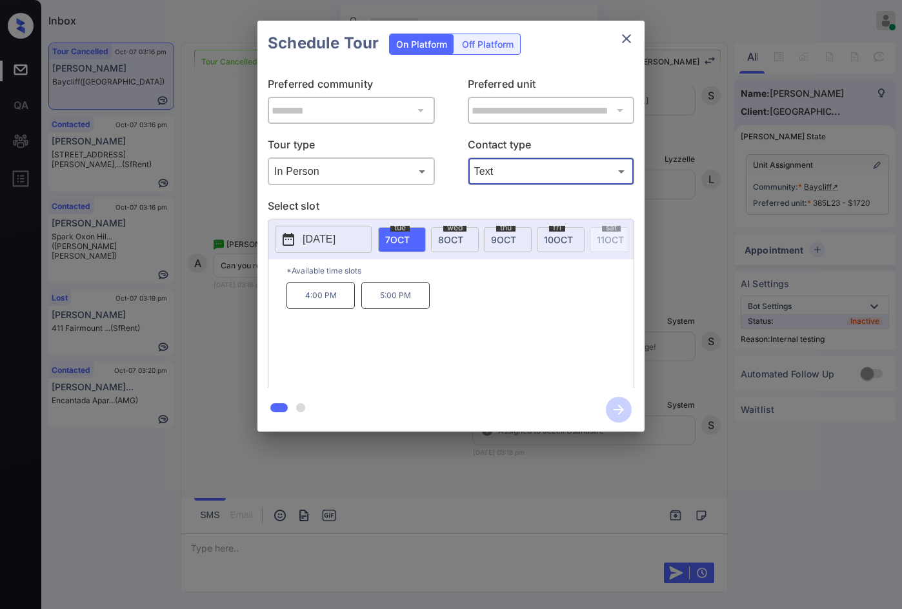
click at [556, 245] on div "fri 10 OCT" at bounding box center [561, 239] width 48 height 25
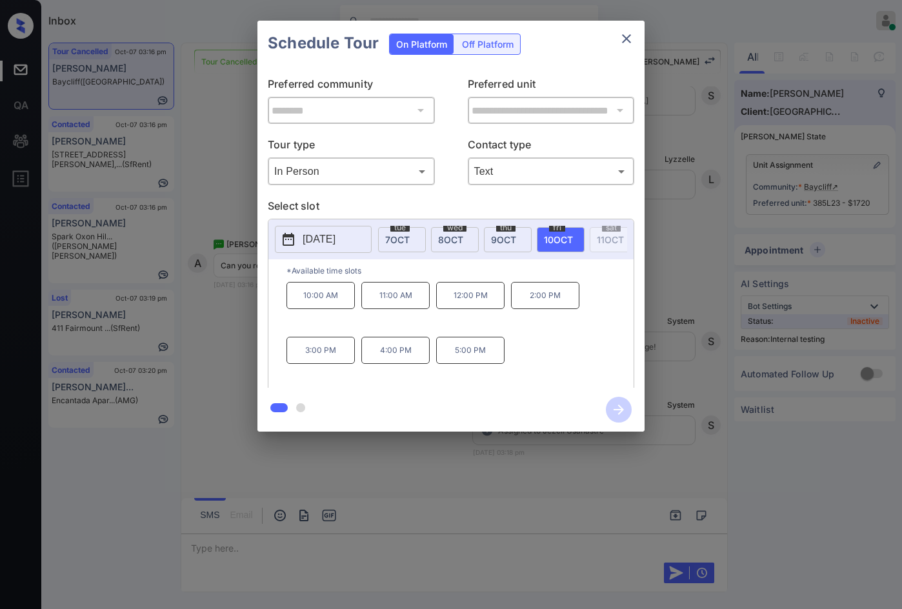
click at [187, 335] on div "**********" at bounding box center [451, 226] width 902 height 452
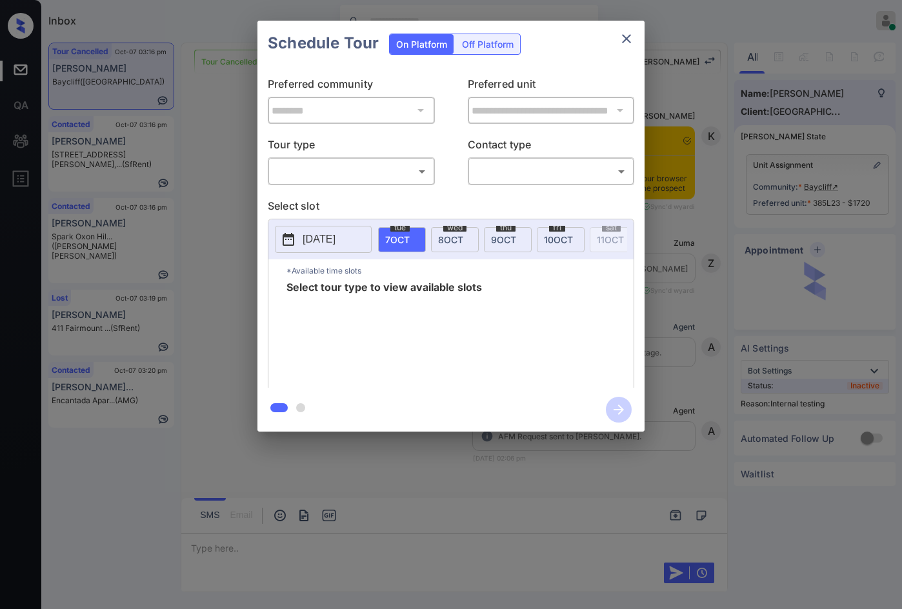
scroll to position [3782, 0]
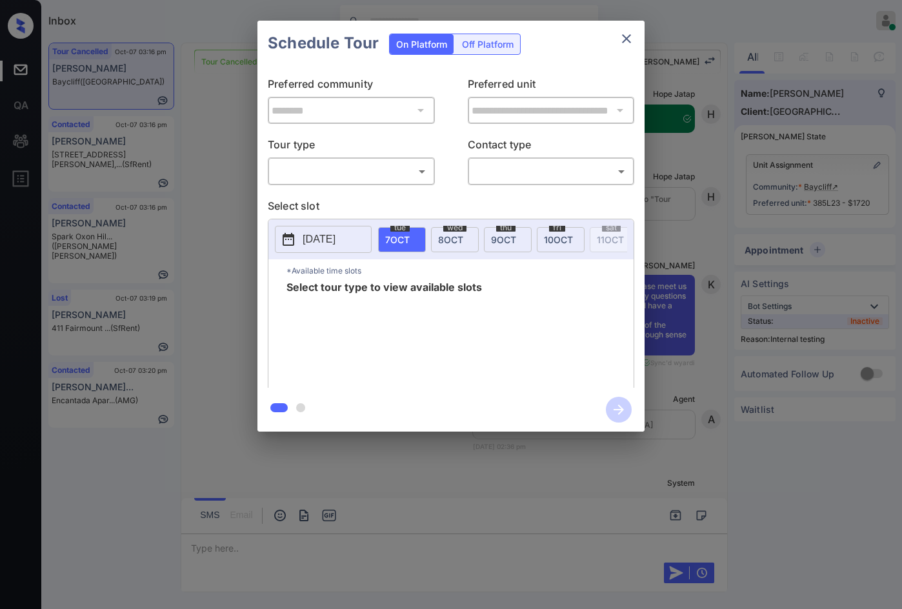
click at [402, 167] on body "Inbox Jezcil Usanastre Online Set yourself offline Set yourself on break Profil…" at bounding box center [451, 304] width 902 height 609
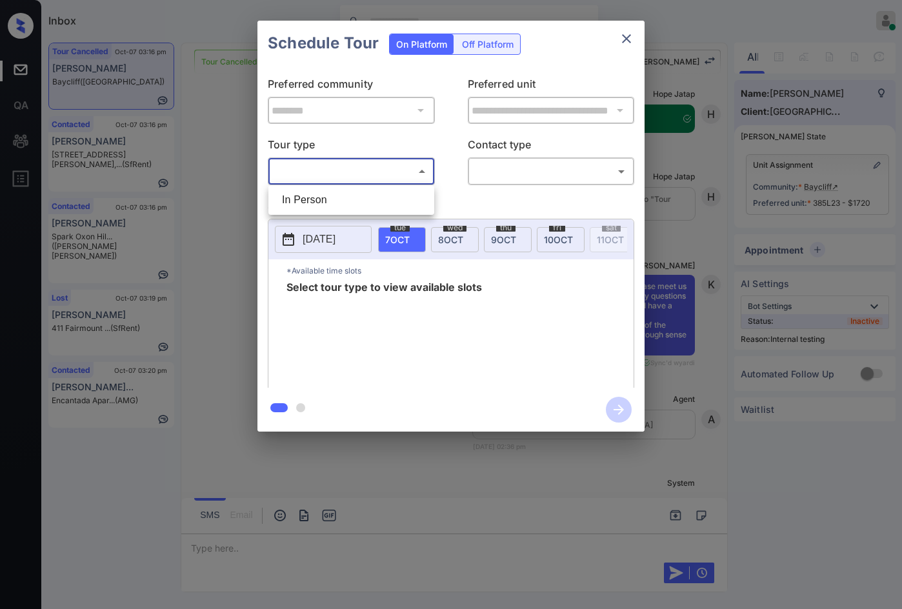
click at [393, 195] on li "In Person" at bounding box center [351, 199] width 159 height 23
type input "********"
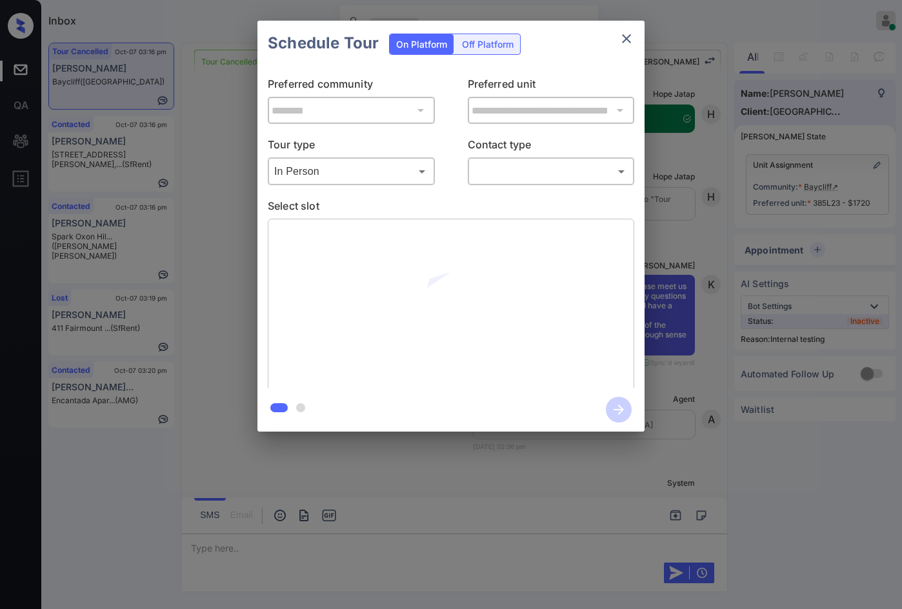
click at [504, 156] on p "Contact type" at bounding box center [551, 147] width 167 height 21
click at [504, 167] on body "Inbox Jezcil Usanastre Online Set yourself offline Set yourself on break Profil…" at bounding box center [451, 304] width 902 height 609
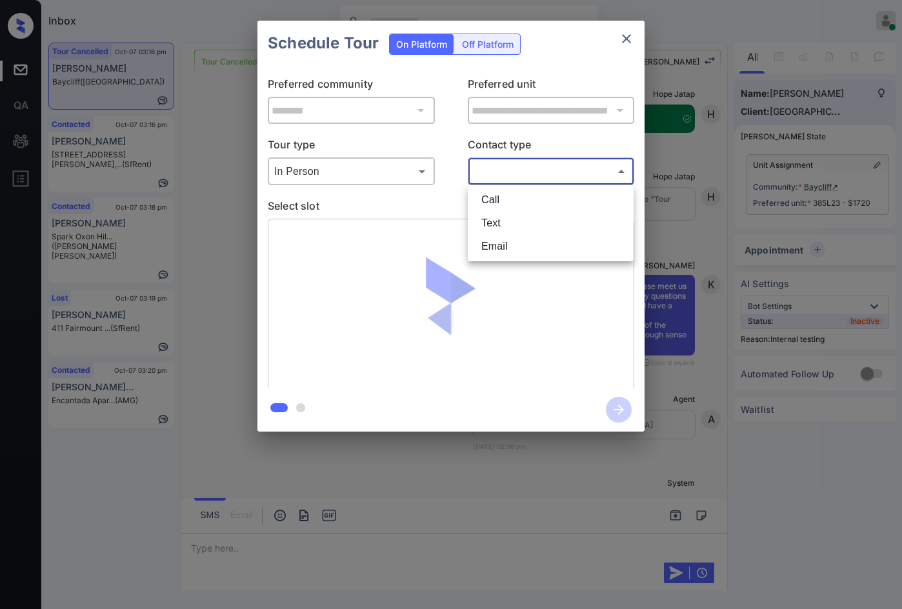
drag, startPoint x: 504, startPoint y: 167, endPoint x: 508, endPoint y: 212, distance: 45.3
click at [508, 212] on li "Text" at bounding box center [550, 223] width 159 height 23
type input "****"
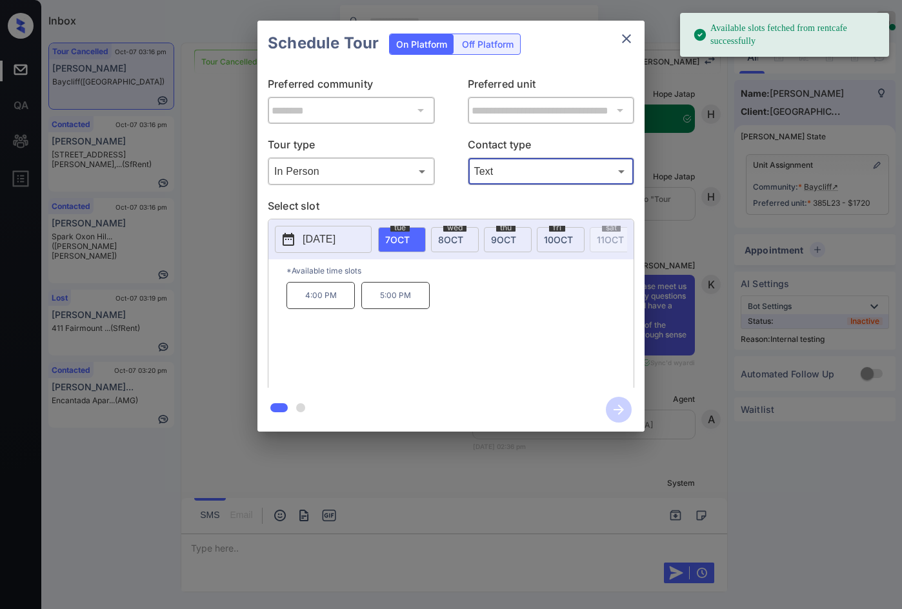
click at [543, 237] on div "[DATE]" at bounding box center [561, 239] width 48 height 25
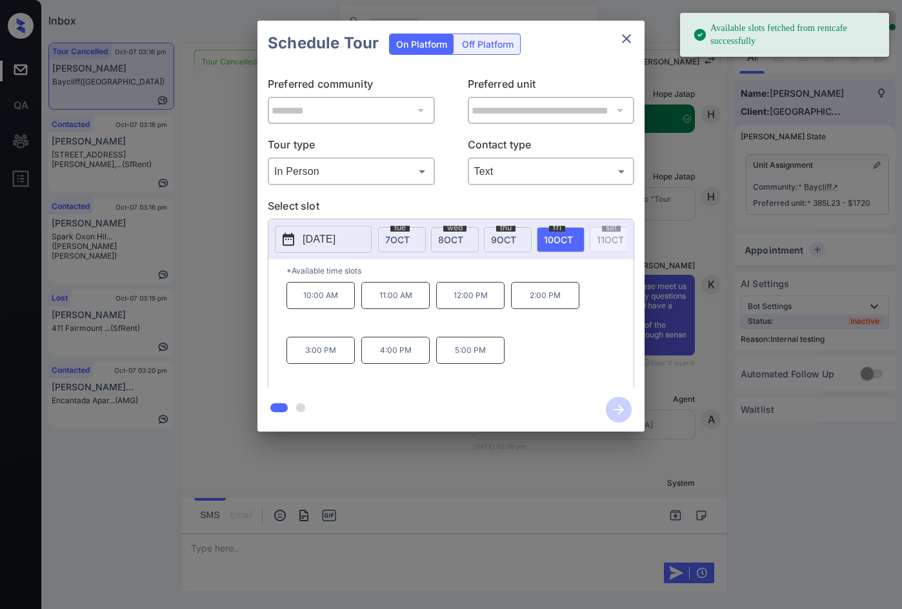
click at [216, 319] on div "**********" at bounding box center [451, 226] width 902 height 452
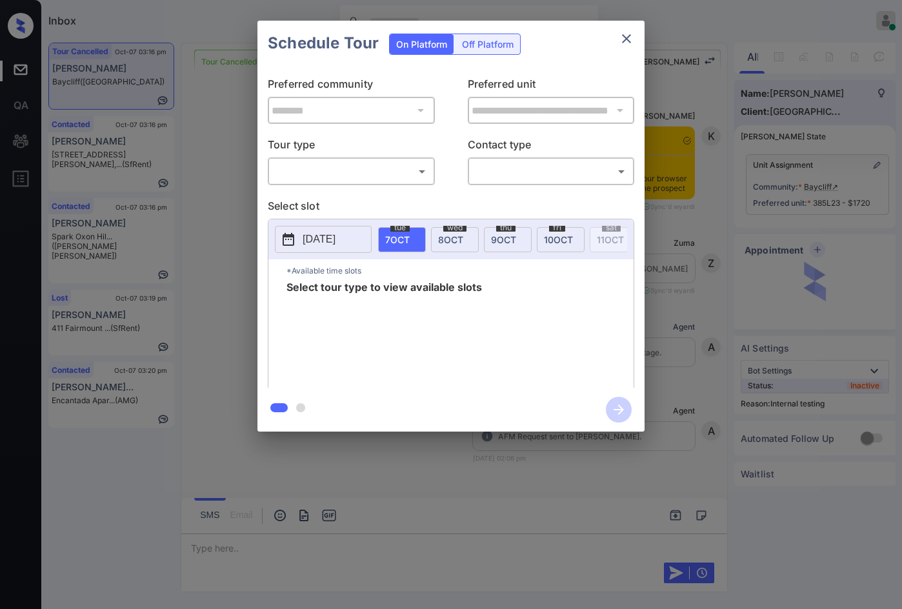
scroll to position [5795, 0]
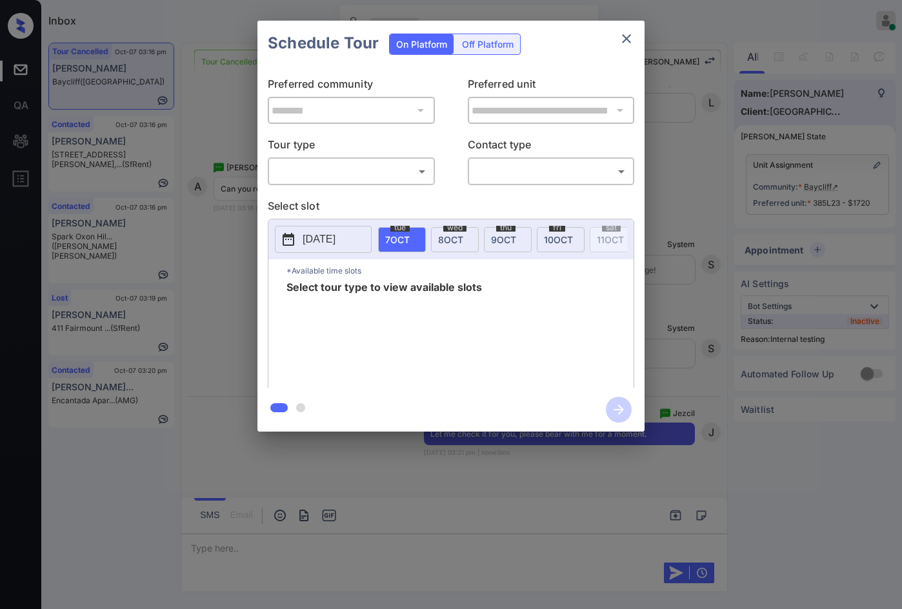
click at [347, 193] on div "**********" at bounding box center [450, 227] width 387 height 322
click at [354, 181] on body "Inbox Jezcil Usanastre Online Set yourself offline Set yourself on break Profil…" at bounding box center [451, 304] width 902 height 609
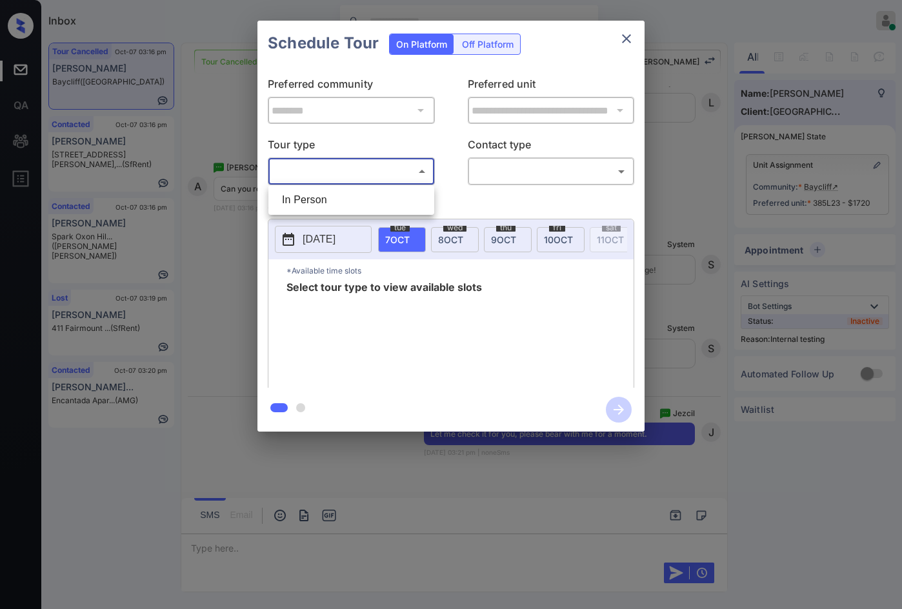
click at [355, 196] on li "In Person" at bounding box center [351, 199] width 159 height 23
type input "********"
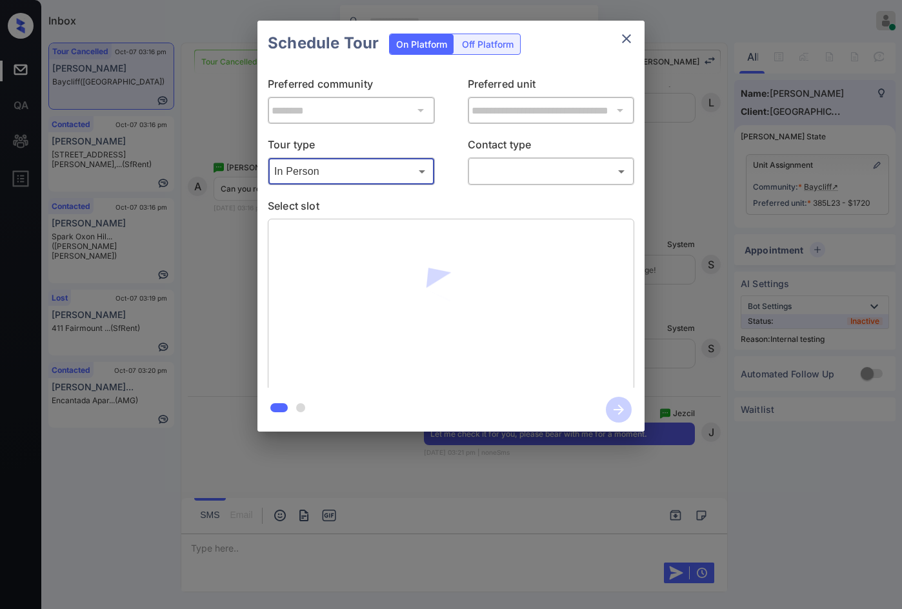
click at [498, 174] on body "Inbox Jezcil Usanastre Online Set yourself offline Set yourself on break Profil…" at bounding box center [451, 304] width 902 height 609
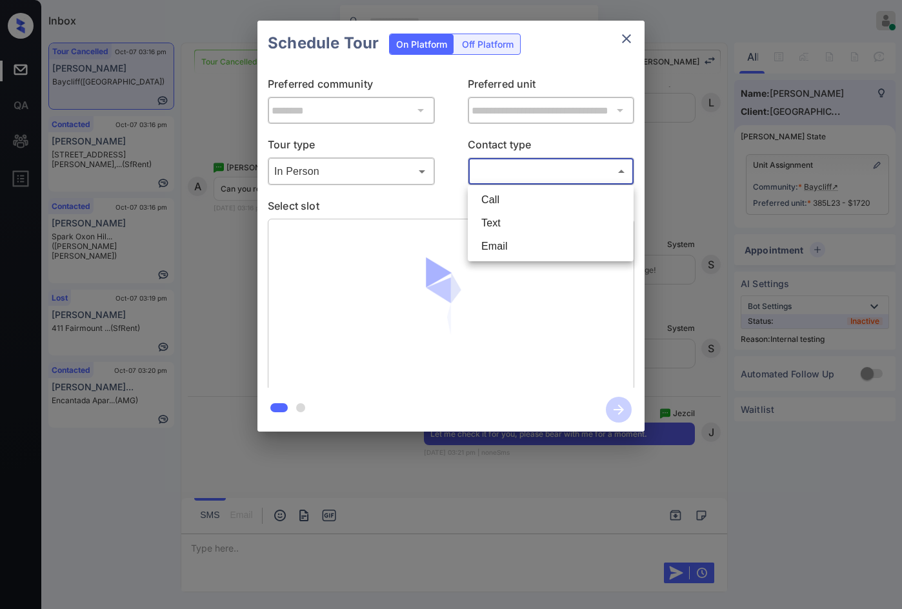
click at [506, 212] on li "Text" at bounding box center [550, 223] width 159 height 23
type input "****"
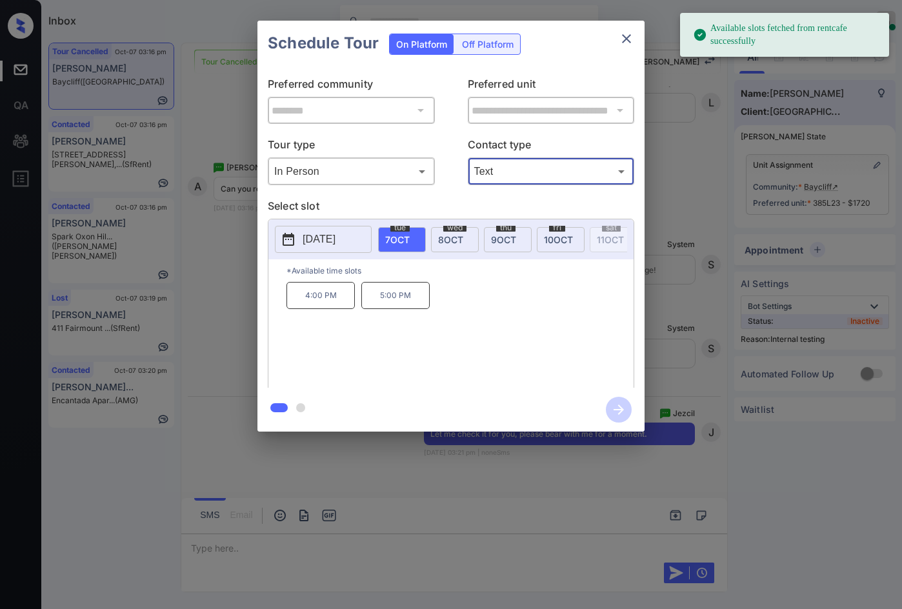
click at [552, 231] on div "fri 10 OCT" at bounding box center [561, 239] width 48 height 25
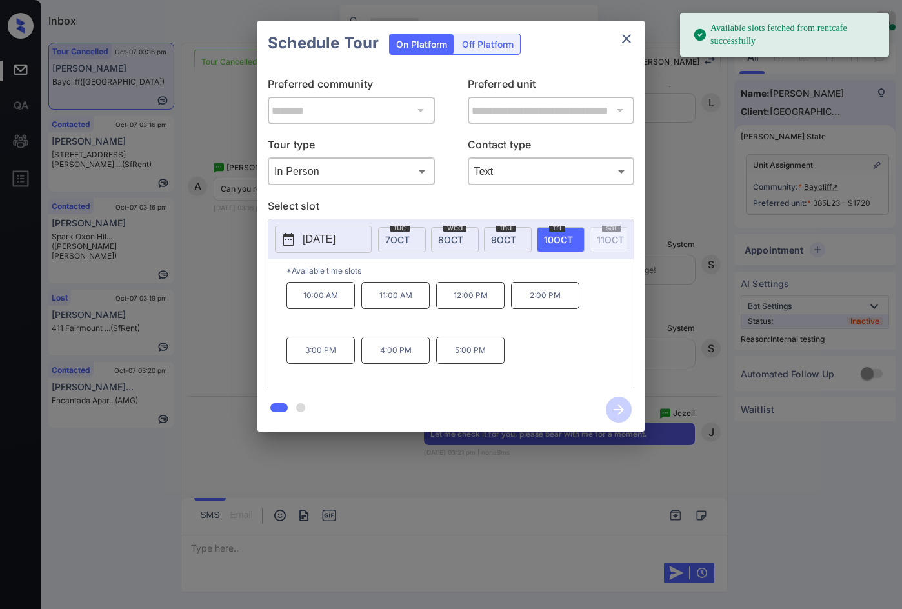
click at [474, 297] on p "12:00 PM" at bounding box center [470, 295] width 68 height 27
click at [618, 403] on icon "button" at bounding box center [619, 410] width 26 height 26
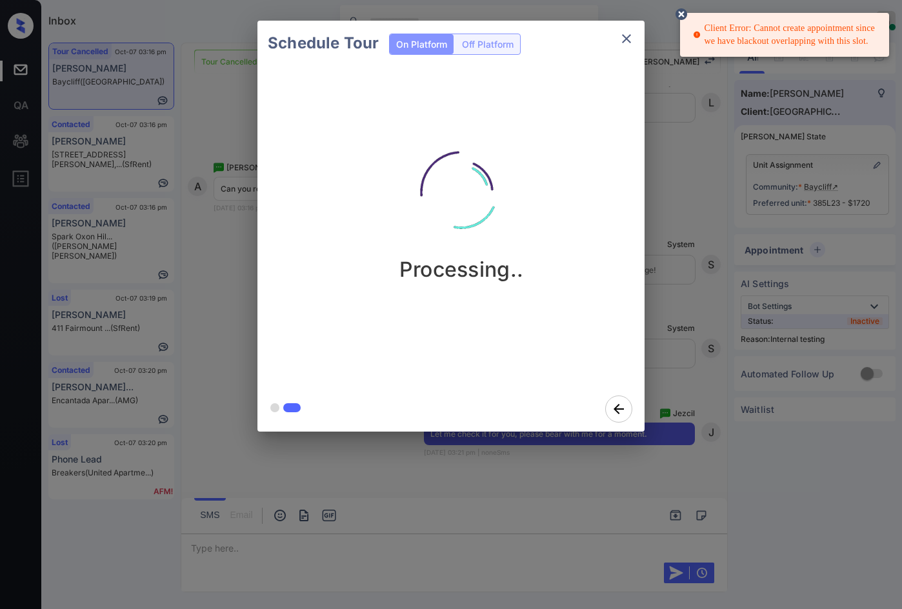
click at [803, 26] on div "Client Error: Cannot create appointment since we have blackout overlapping with…" at bounding box center [786, 35] width 186 height 36
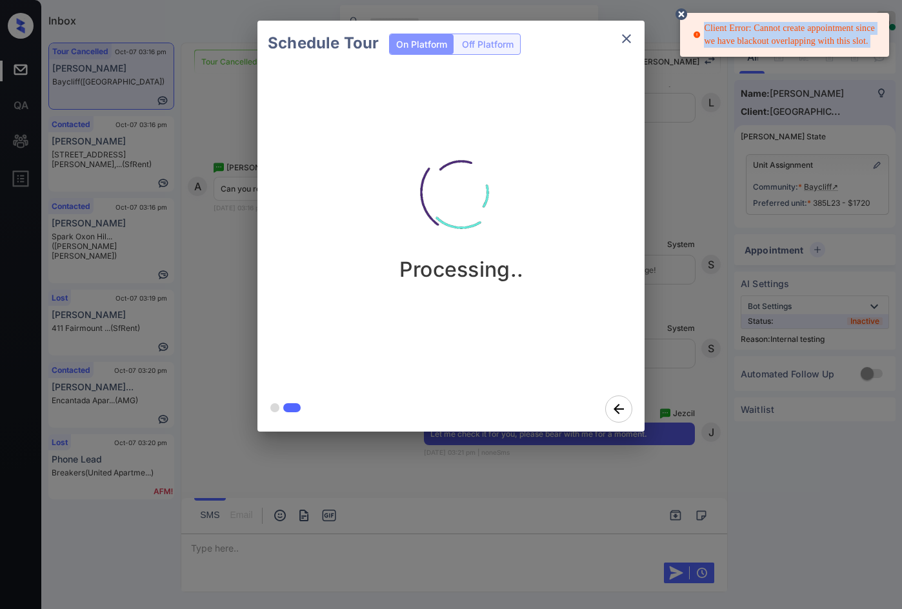
click at [803, 26] on div "Client Error: Cannot create appointment since we have blackout overlapping with…" at bounding box center [786, 35] width 186 height 36
click at [624, 39] on icon "close" at bounding box center [626, 38] width 15 height 15
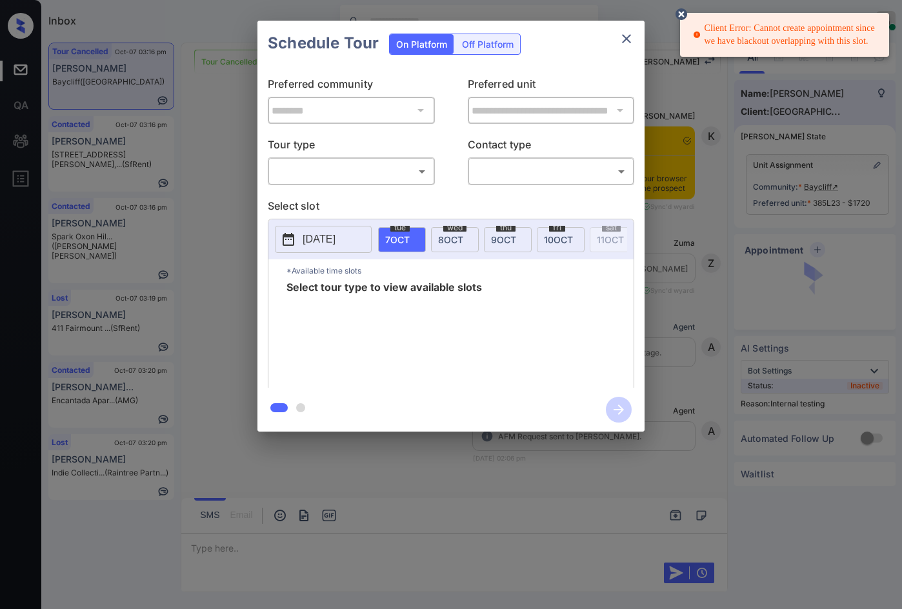
scroll to position [5535, 0]
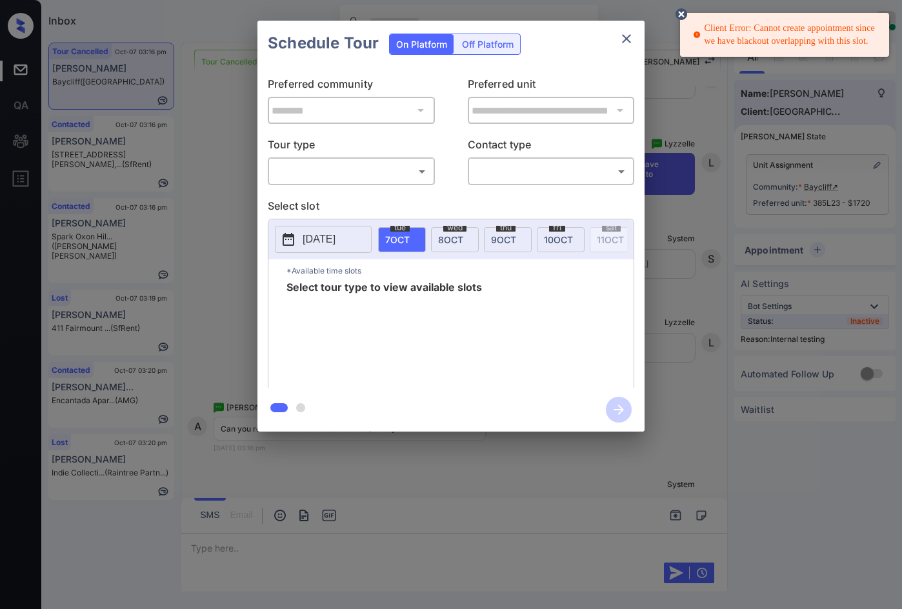
click at [361, 186] on div "**********" at bounding box center [450, 227] width 387 height 322
click at [362, 180] on body "Client Error: Cannot create appointment since we have blackout overlapping with…" at bounding box center [451, 304] width 902 height 609
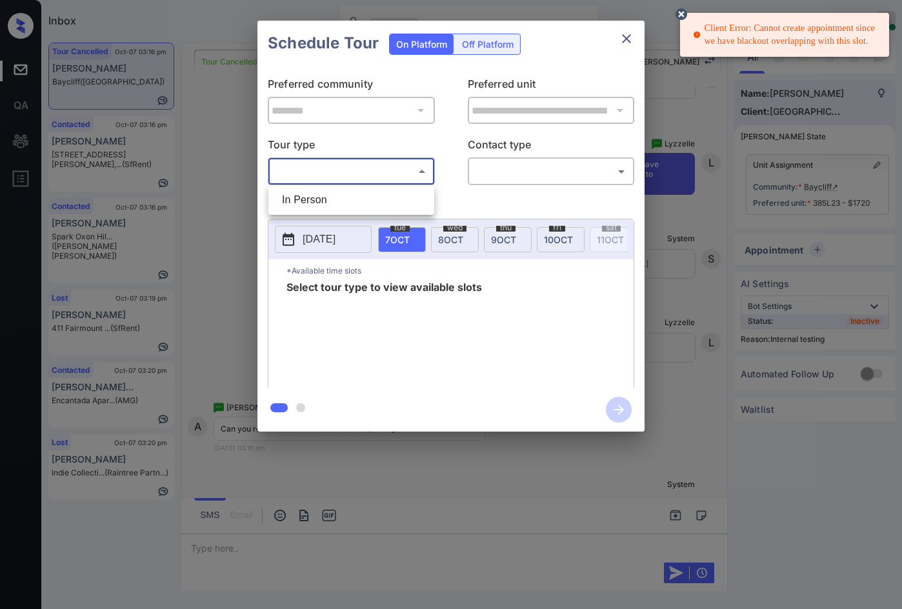
click at [350, 209] on li "In Person" at bounding box center [351, 199] width 159 height 23
type input "********"
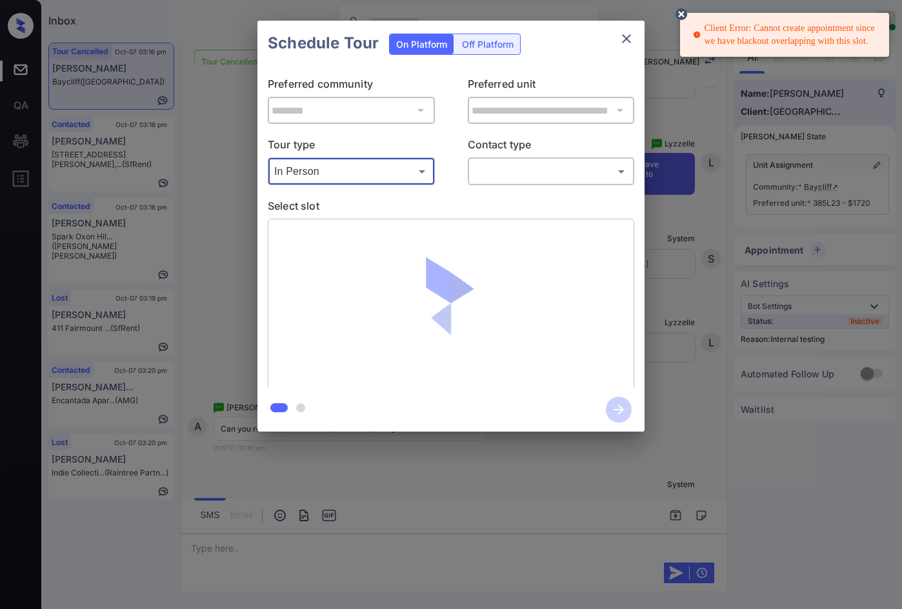
click at [493, 164] on body "Client Error: Cannot create appointment since we have blackout overlapping with…" at bounding box center [451, 304] width 902 height 609
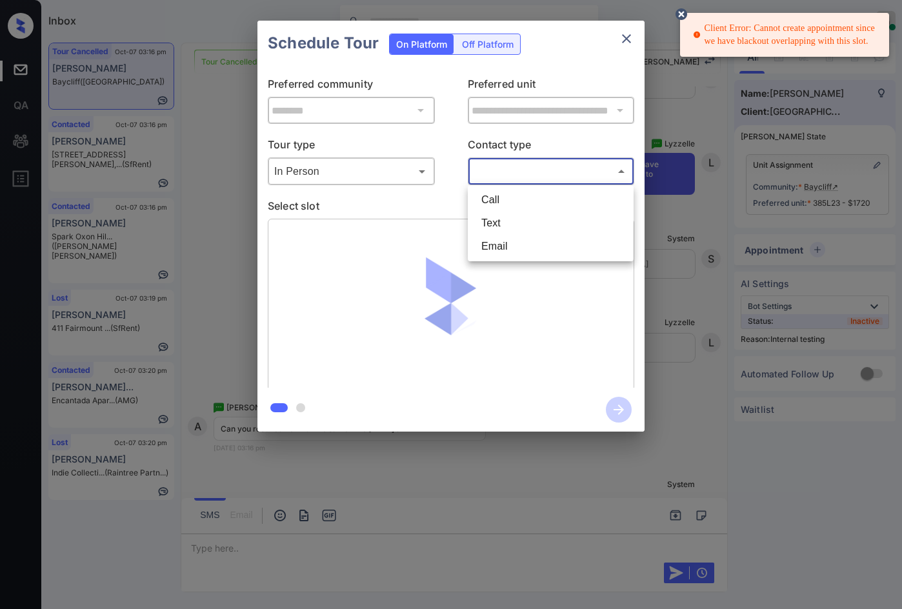
click at [498, 219] on li "Text" at bounding box center [550, 223] width 159 height 23
type input "****"
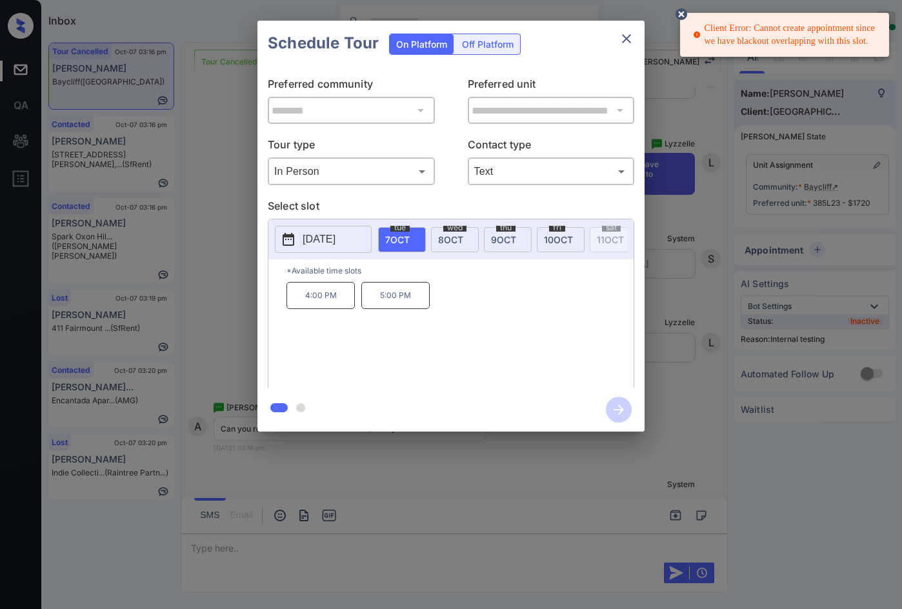
click at [222, 310] on div "**********" at bounding box center [451, 226] width 902 height 452
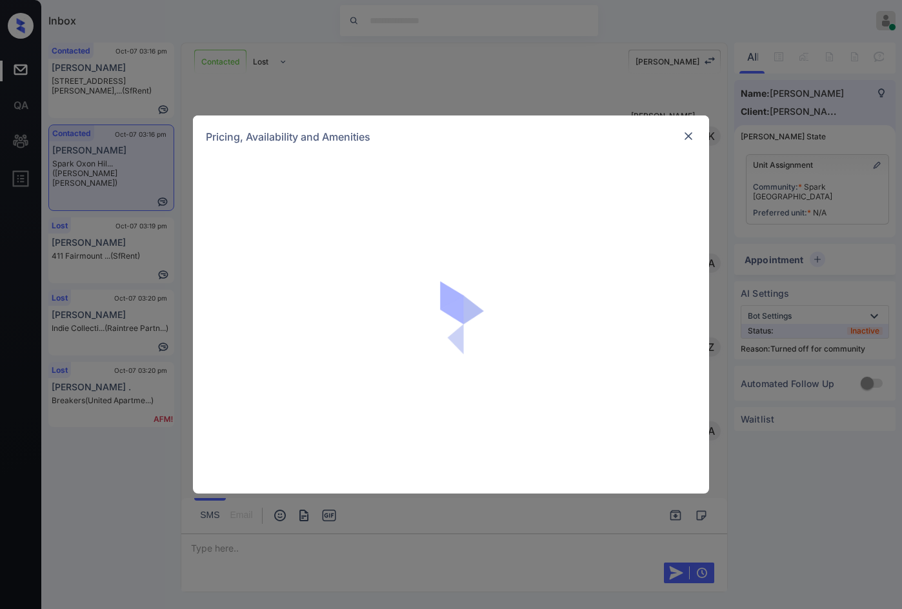
scroll to position [1113, 0]
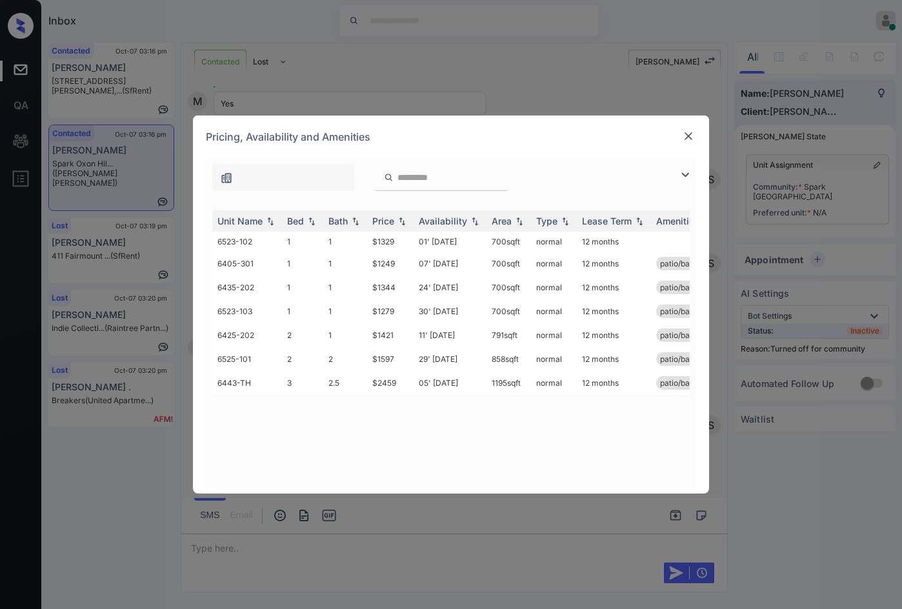
click at [687, 172] on img at bounding box center [685, 174] width 15 height 15
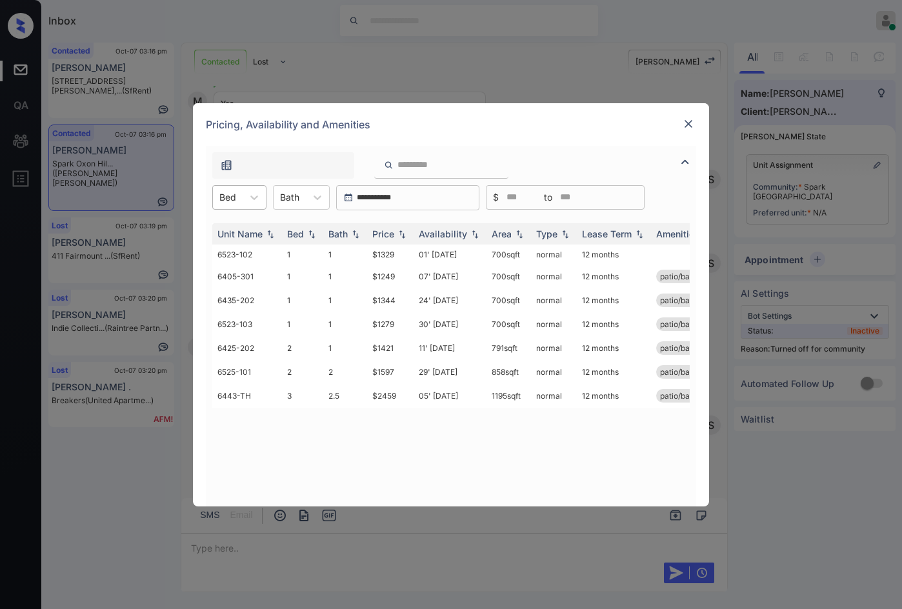
click at [239, 197] on div "Bed" at bounding box center [228, 197] width 30 height 19
click at [249, 234] on div "1" at bounding box center [239, 228] width 54 height 23
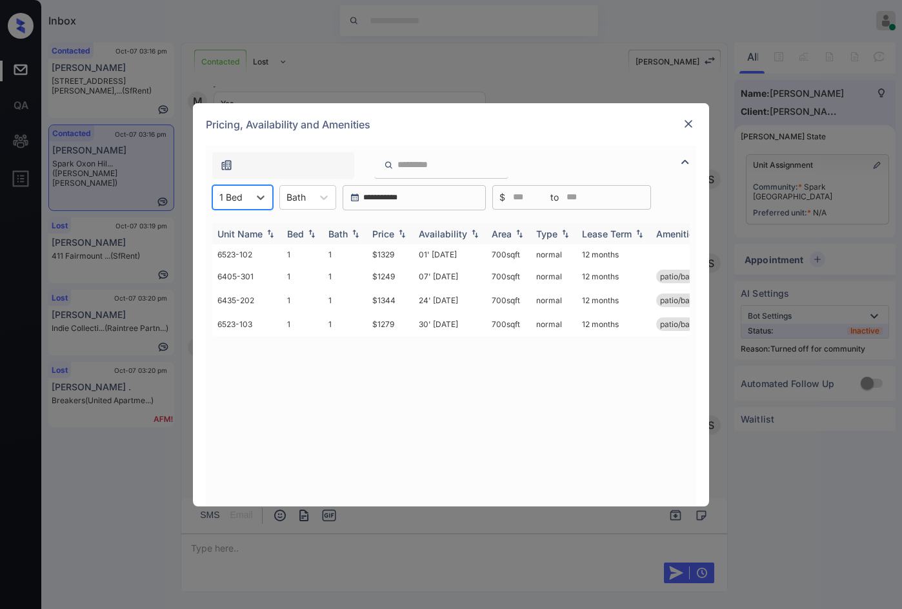
click at [402, 233] on img at bounding box center [402, 233] width 13 height 9
click at [402, 233] on img at bounding box center [402, 234] width 13 height 10
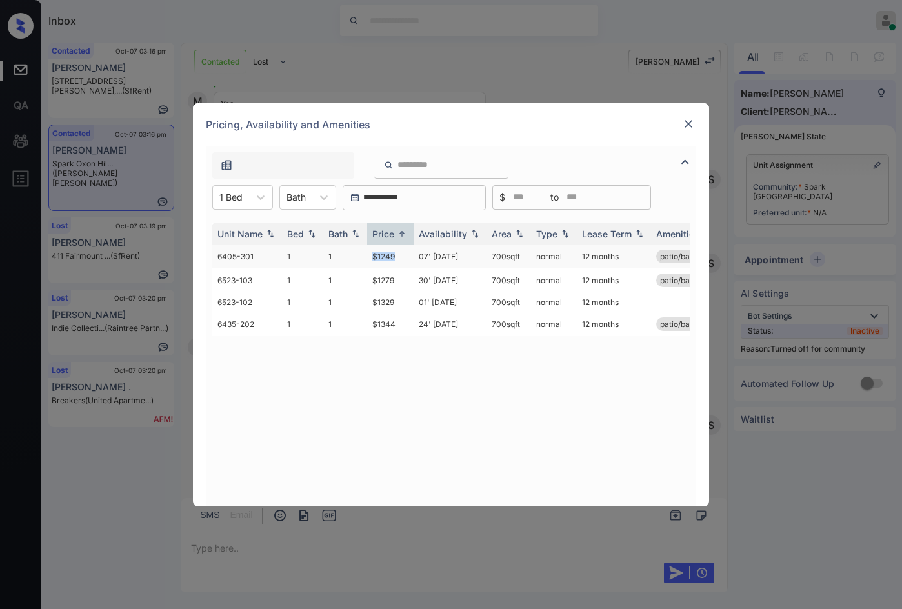
click at [410, 257] on tr "6405-301 1 1 $1249 07' Mar 26 700 sqft normal 12 months patio/balcony" at bounding box center [549, 257] width 674 height 24
click at [409, 307] on td "$1329" at bounding box center [390, 302] width 46 height 20
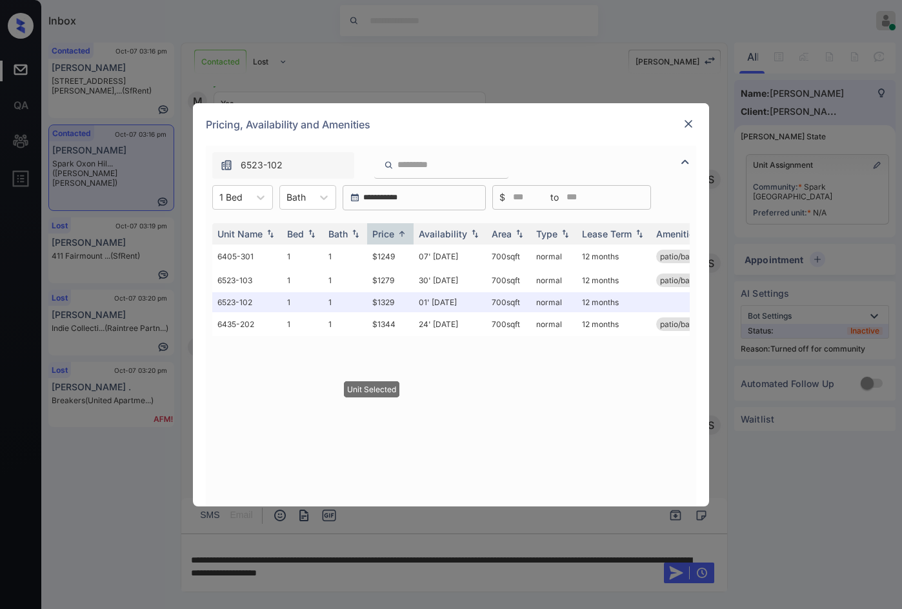
click at [691, 123] on img at bounding box center [688, 123] width 13 height 13
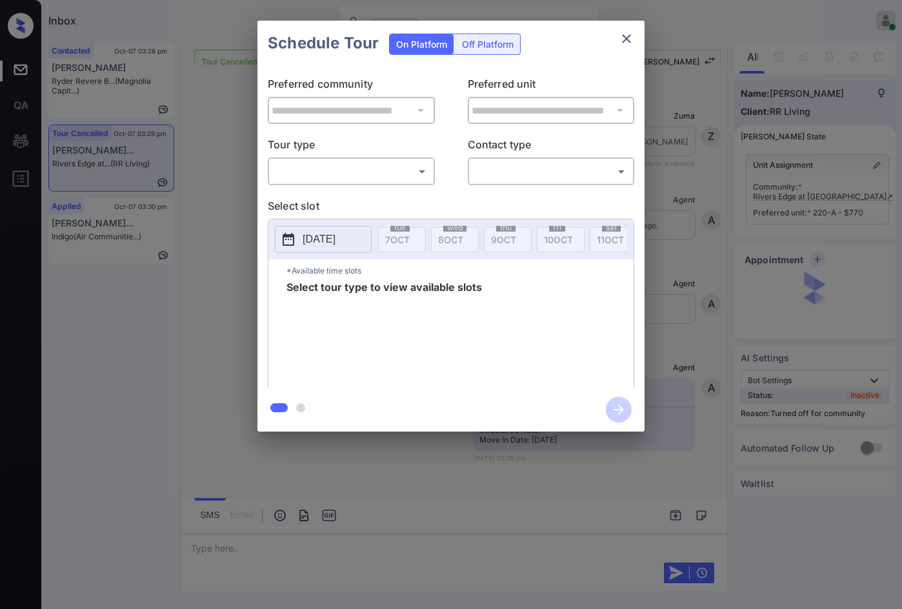
click at [378, 175] on body "Inbox Jezcil Usanastre Online Set yourself offline Set yourself on break Profil…" at bounding box center [451, 304] width 902 height 609
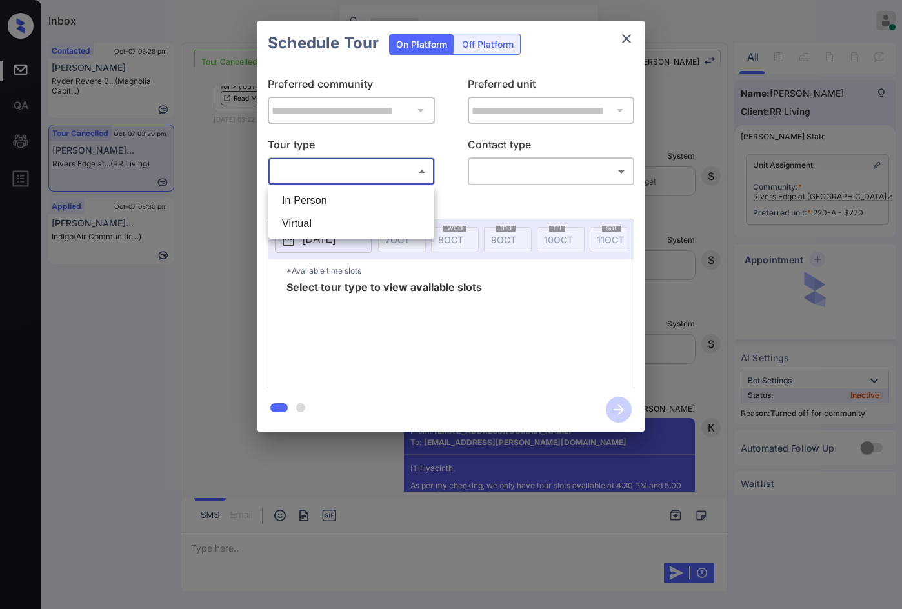
click at [365, 193] on li "In Person" at bounding box center [351, 200] width 159 height 23
type input "********"
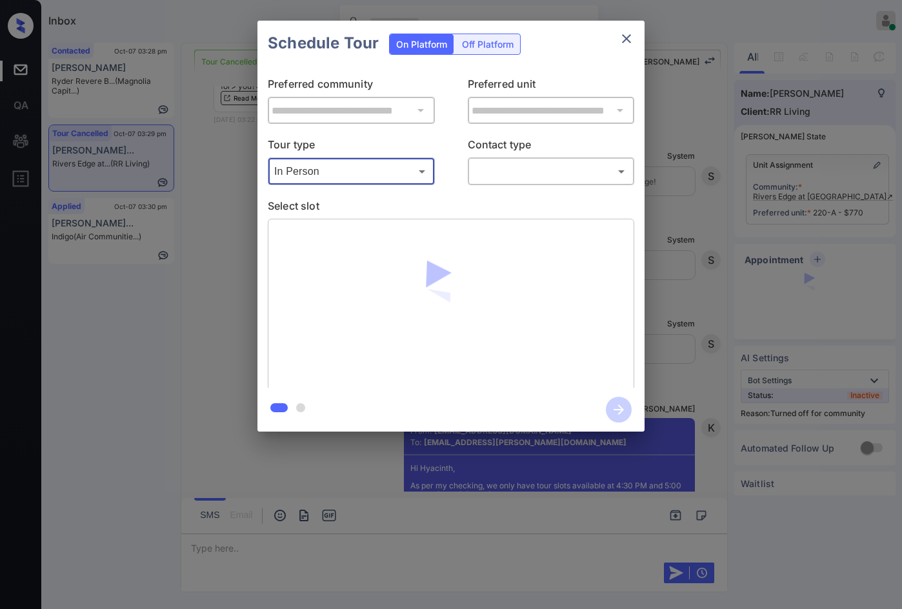
click at [495, 168] on body "Inbox Jezcil Usanastre Online Set yourself offline Set yourself on break Profil…" at bounding box center [451, 304] width 902 height 609
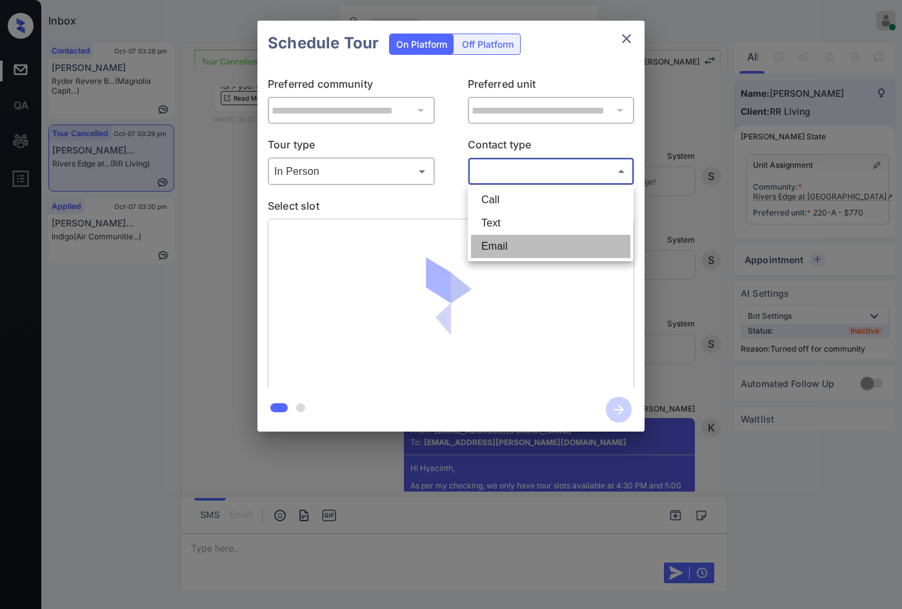
click at [528, 248] on li "Email" at bounding box center [550, 246] width 159 height 23
type input "*****"
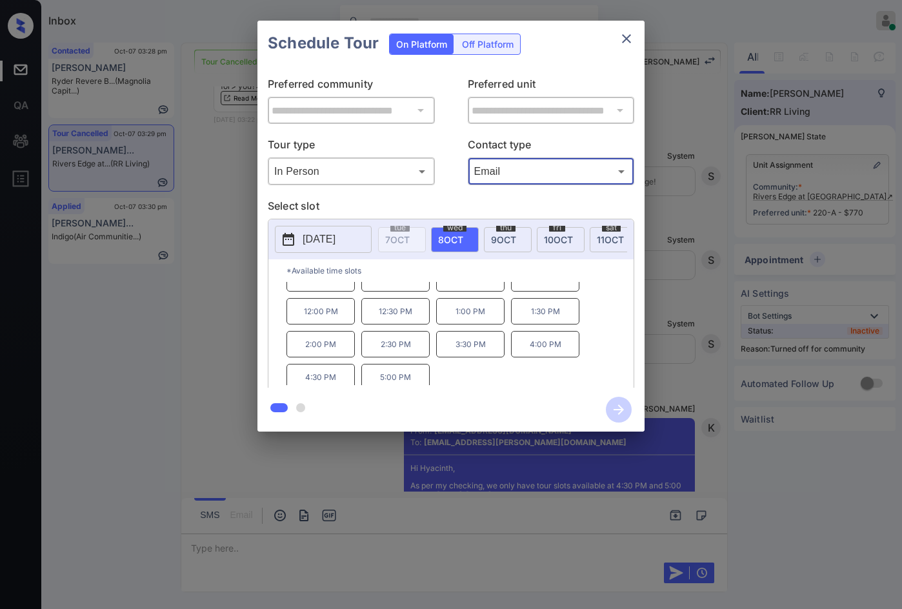
scroll to position [22, 0]
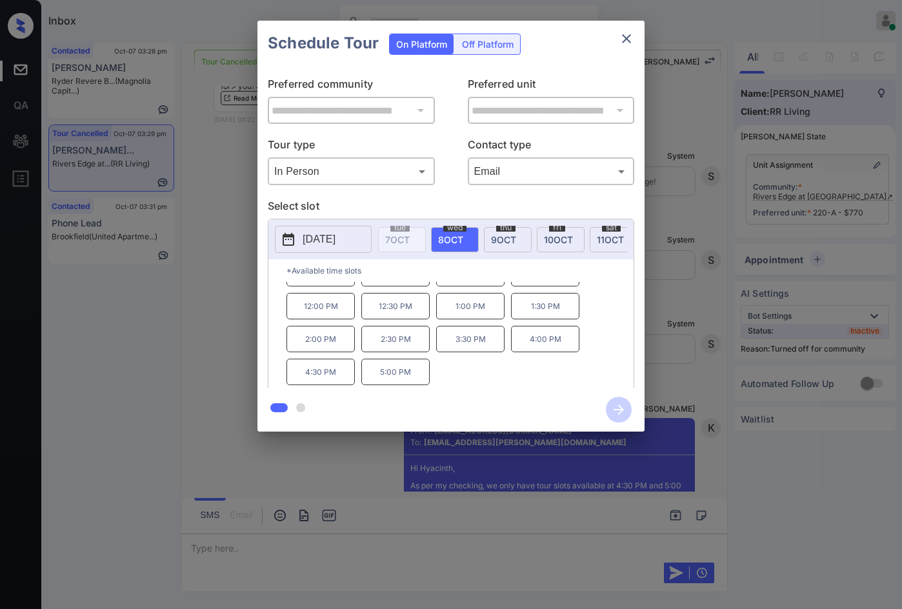
click at [234, 370] on div "**********" at bounding box center [451, 226] width 902 height 452
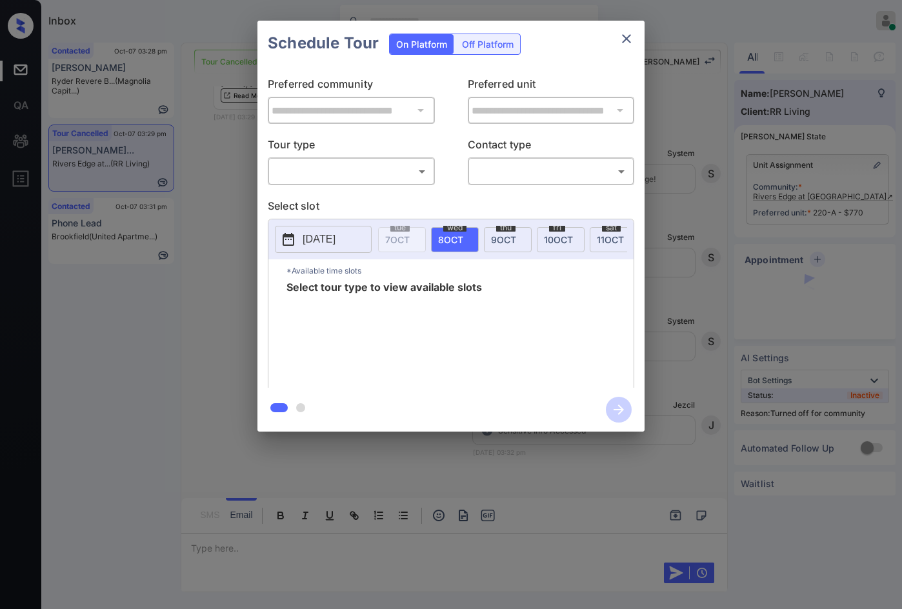
click at [394, 178] on body "Inbox Jezcil Usanastre Online Set yourself offline Set yourself on break Profil…" at bounding box center [451, 304] width 902 height 609
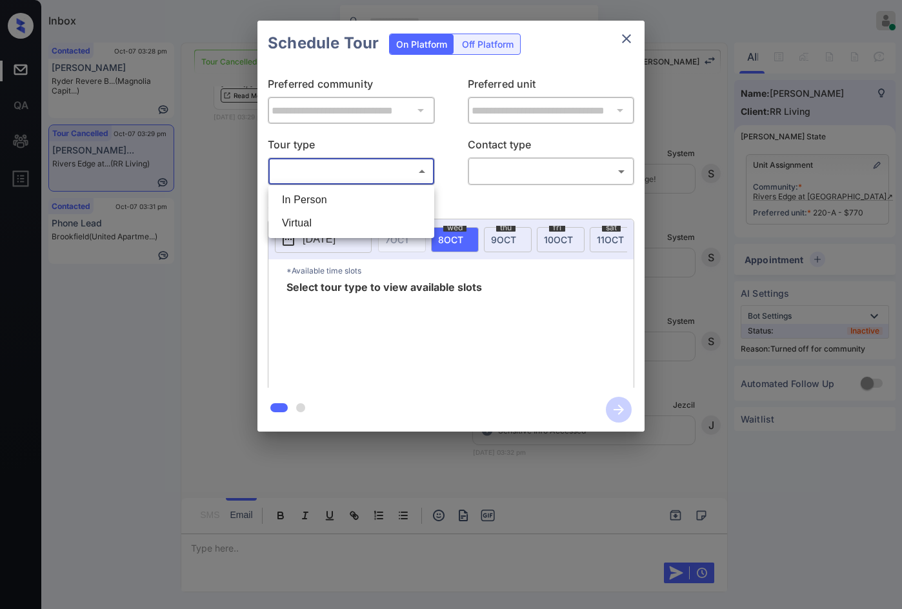
click at [378, 199] on li "In Person" at bounding box center [351, 199] width 159 height 23
type input "********"
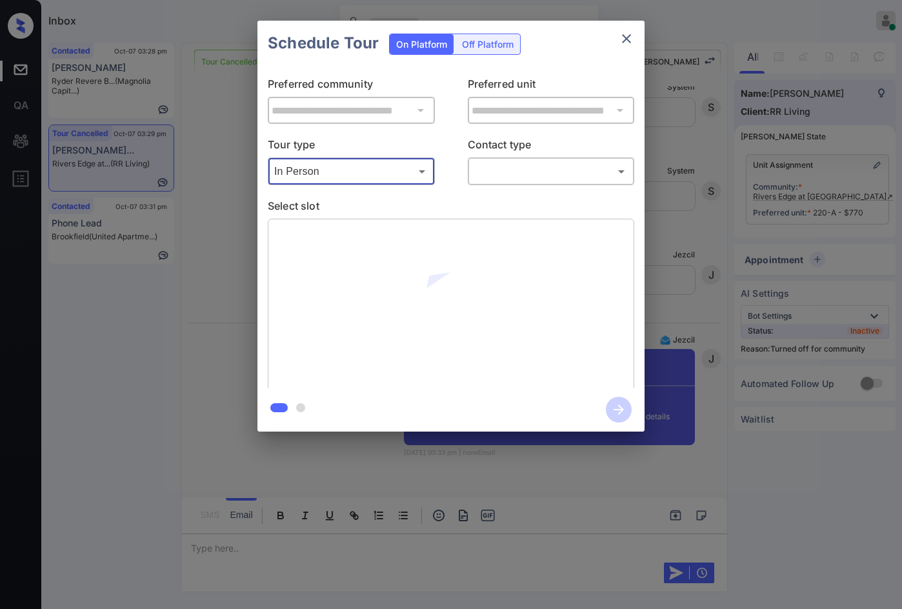
scroll to position [12058, 0]
click at [495, 174] on body "Inbox Jezcil Usanastre Online Set yourself offline Set yourself on break Profil…" at bounding box center [451, 304] width 902 height 609
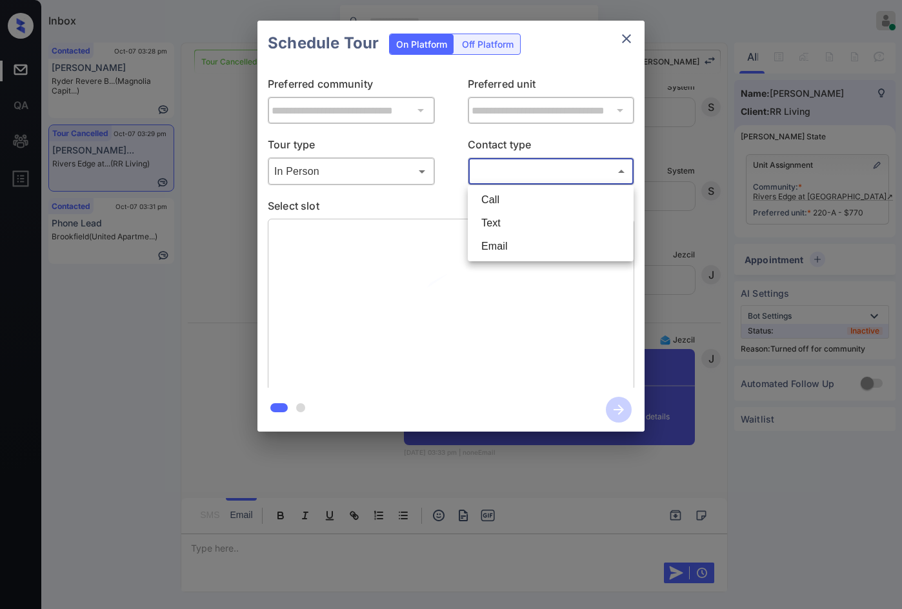
click at [521, 239] on li "Email" at bounding box center [550, 246] width 159 height 23
type input "*****"
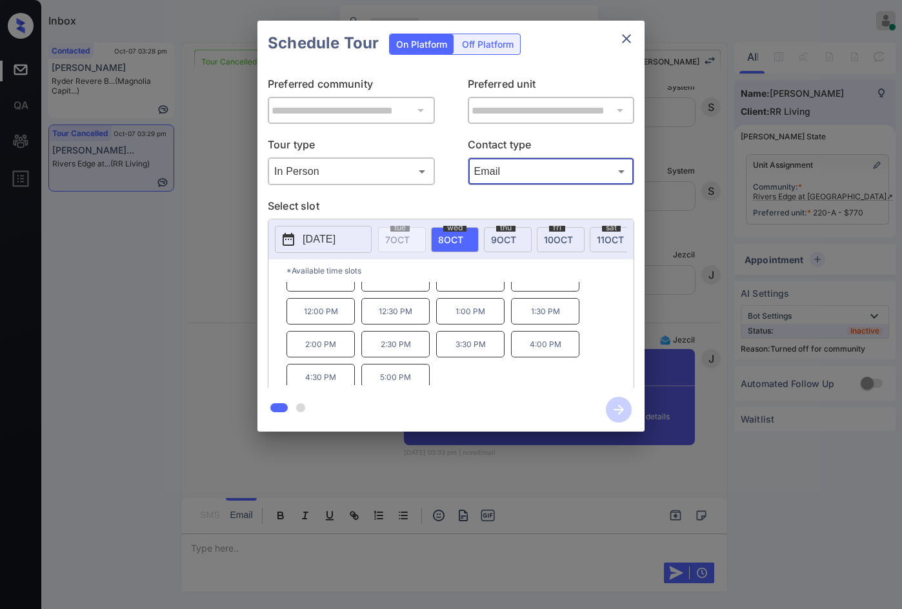
scroll to position [22, 0]
click at [394, 385] on p "5:00 PM" at bounding box center [395, 372] width 68 height 26
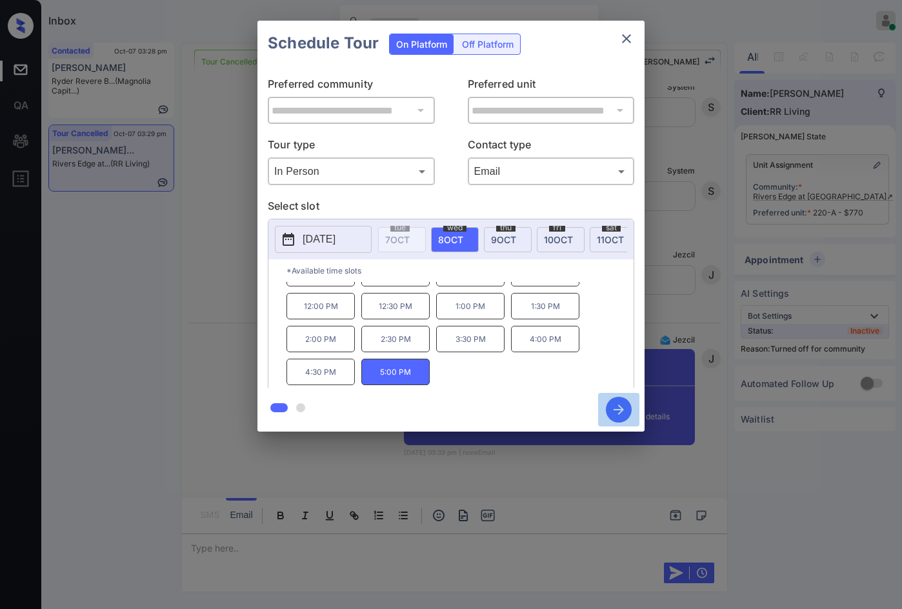
click at [627, 405] on icon "button" at bounding box center [619, 410] width 26 height 26
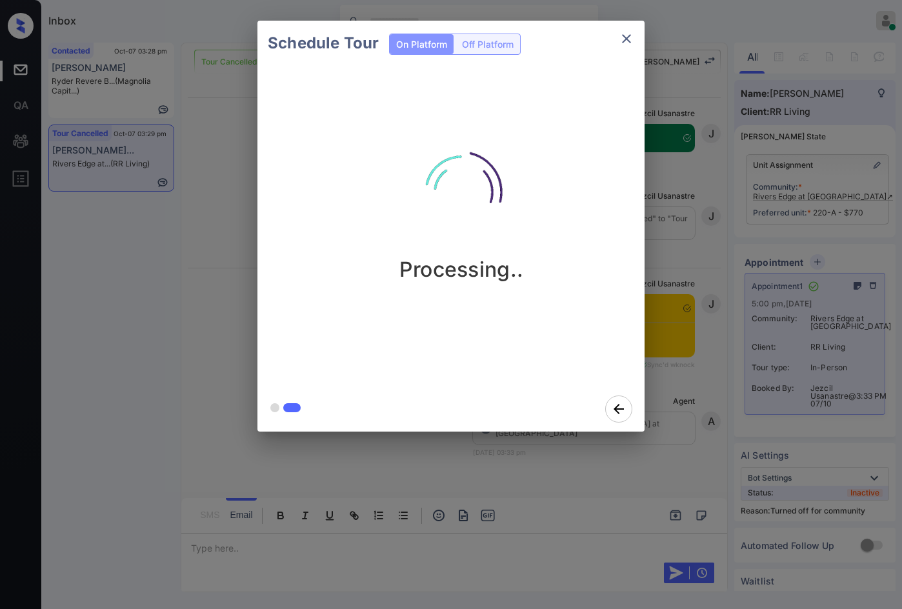
scroll to position [12434, 0]
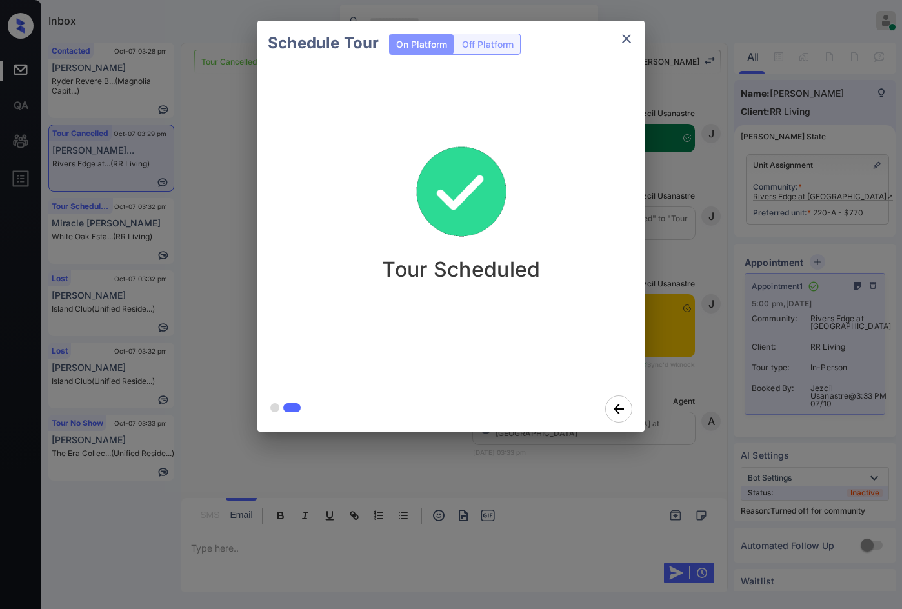
click at [205, 282] on div "Schedule Tour On Platform Off Platform Tour Scheduled" at bounding box center [451, 226] width 902 height 452
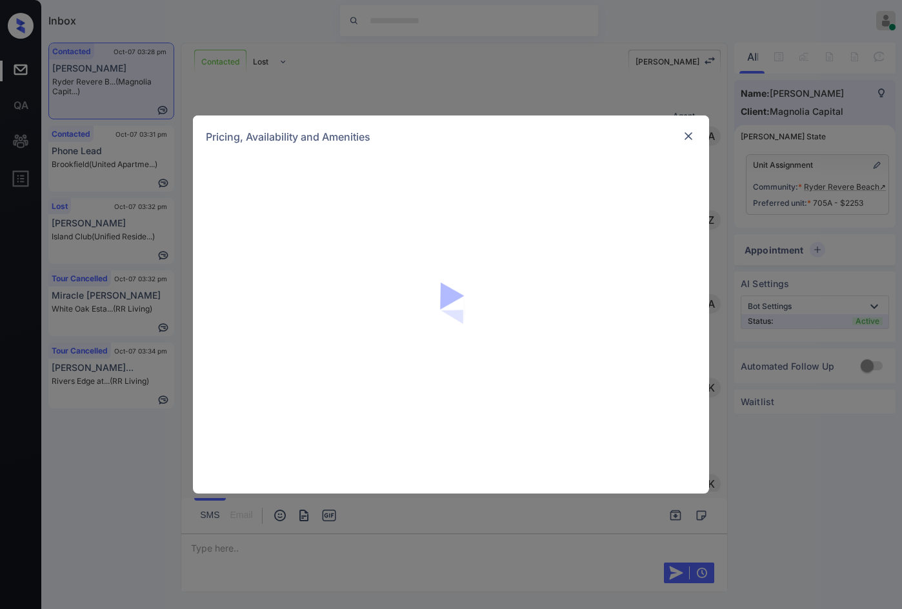
scroll to position [3148, 0]
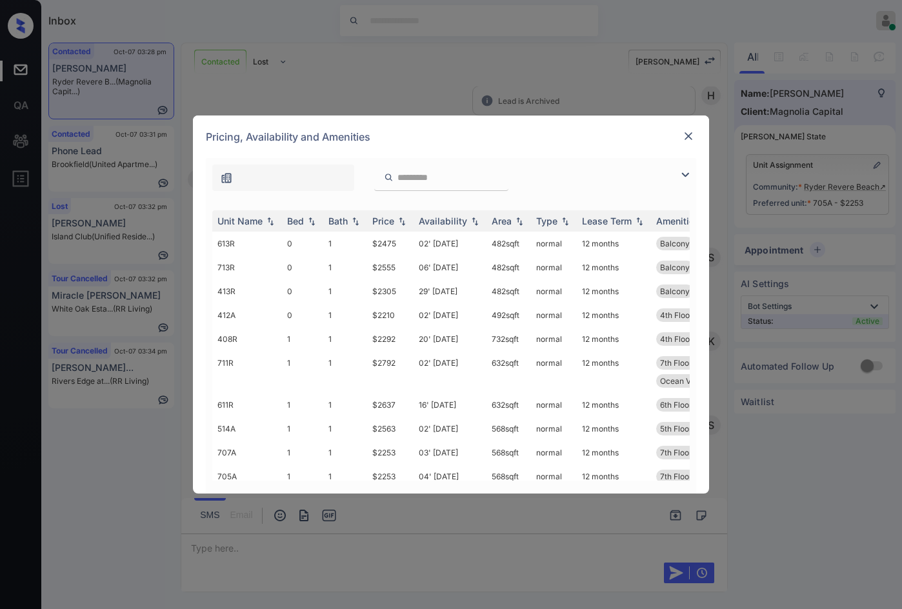
click at [689, 177] on img at bounding box center [685, 174] width 15 height 15
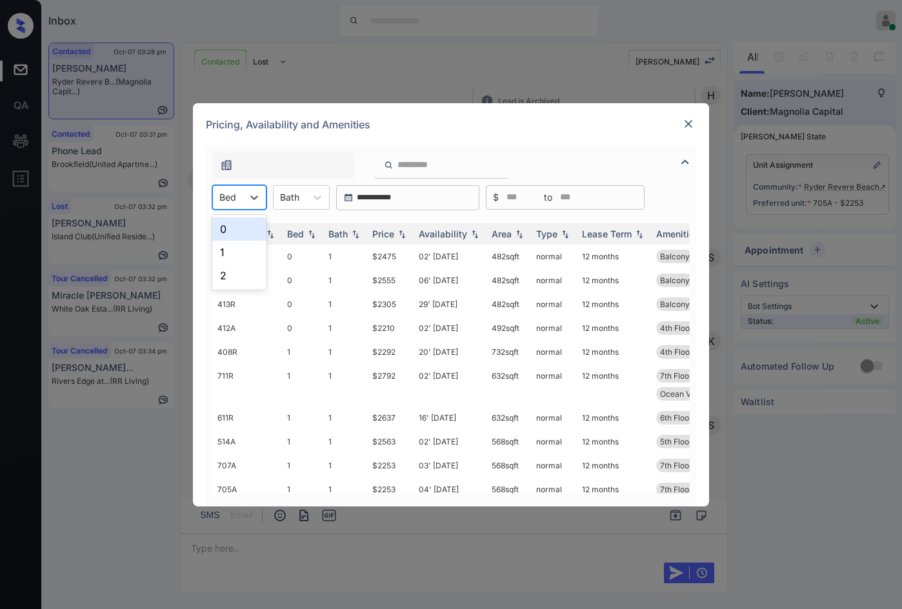
click at [216, 199] on div "Bed" at bounding box center [228, 197] width 30 height 19
click at [243, 245] on div "1" at bounding box center [239, 252] width 54 height 23
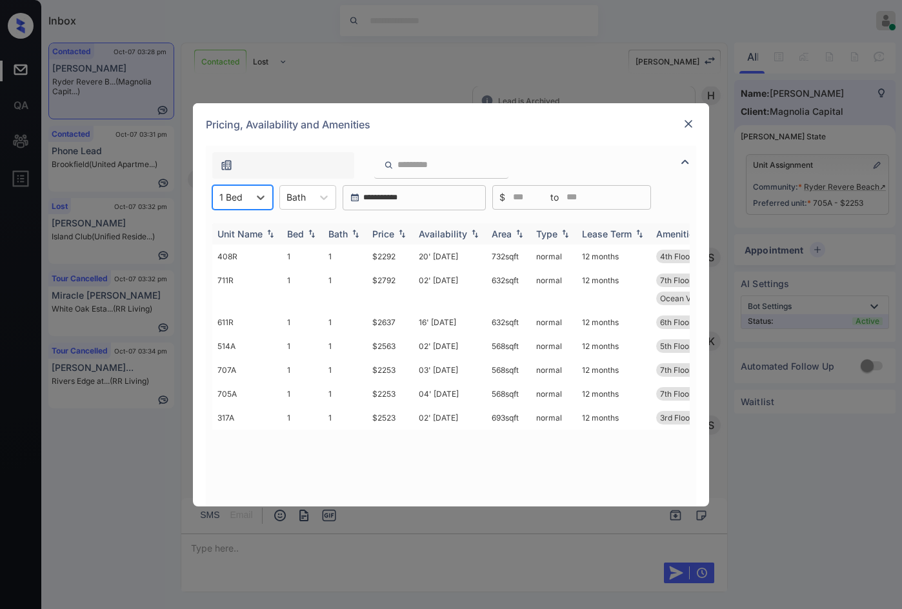
click at [405, 231] on img at bounding box center [402, 233] width 13 height 9
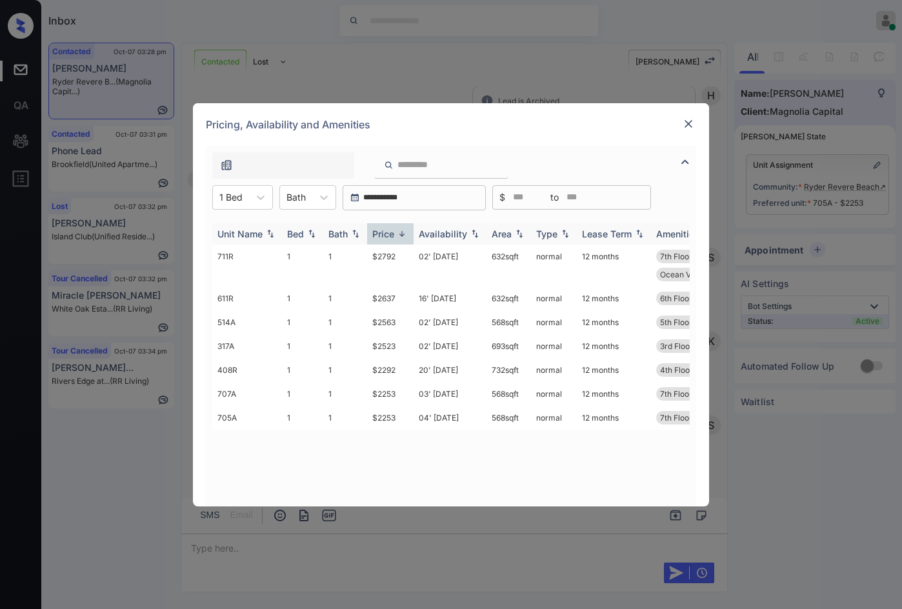
drag, startPoint x: 405, startPoint y: 231, endPoint x: 389, endPoint y: 238, distance: 17.6
click at [405, 232] on img at bounding box center [402, 234] width 13 height 10
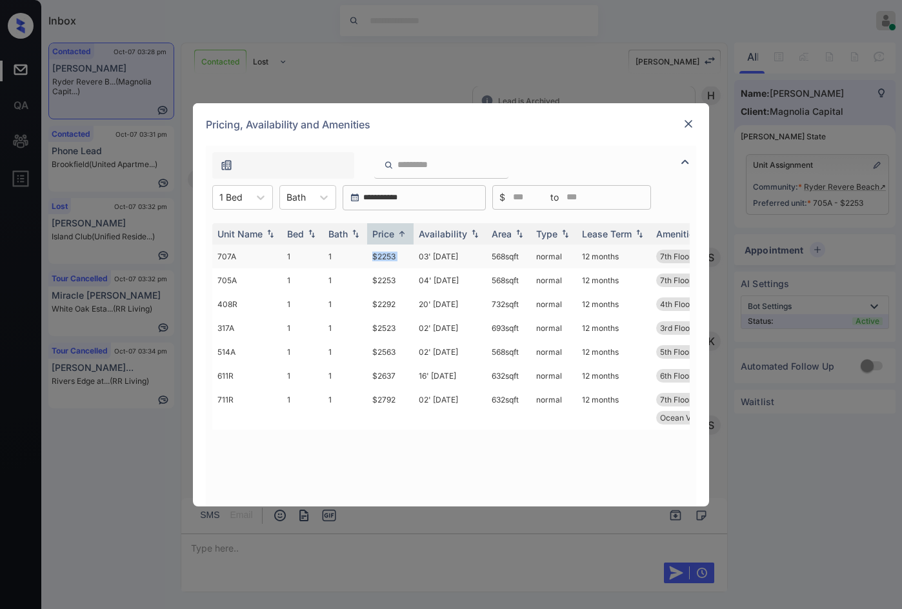
drag, startPoint x: 358, startPoint y: 262, endPoint x: 417, endPoint y: 267, distance: 59.0
click at [417, 267] on tr "707A 1 1 $2253 03' Nov 25 568 sqft normal 12 months 7th Floor High Ceilings" at bounding box center [549, 257] width 674 height 24
click at [449, 399] on td "02' Oct 25" at bounding box center [450, 409] width 73 height 42
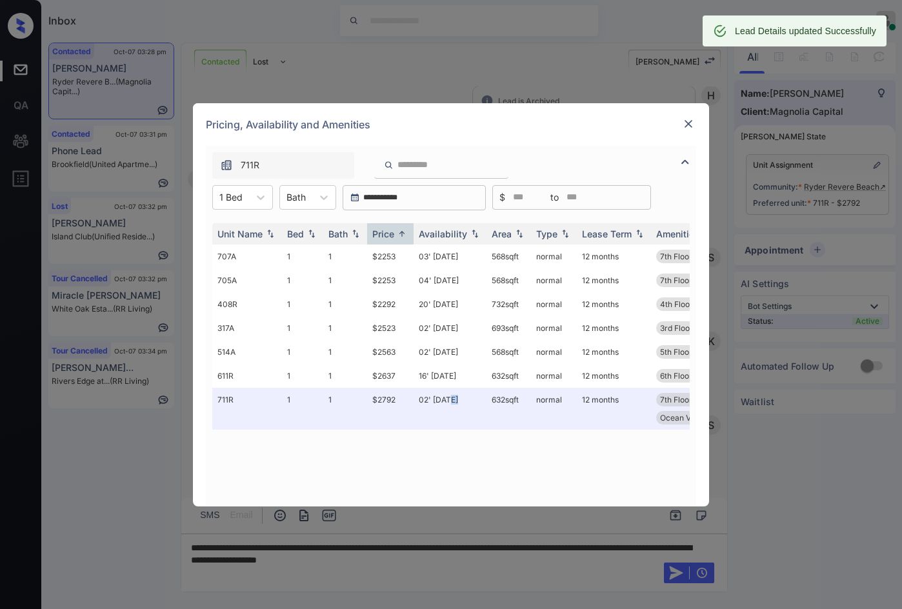
click at [689, 126] on img at bounding box center [688, 123] width 13 height 13
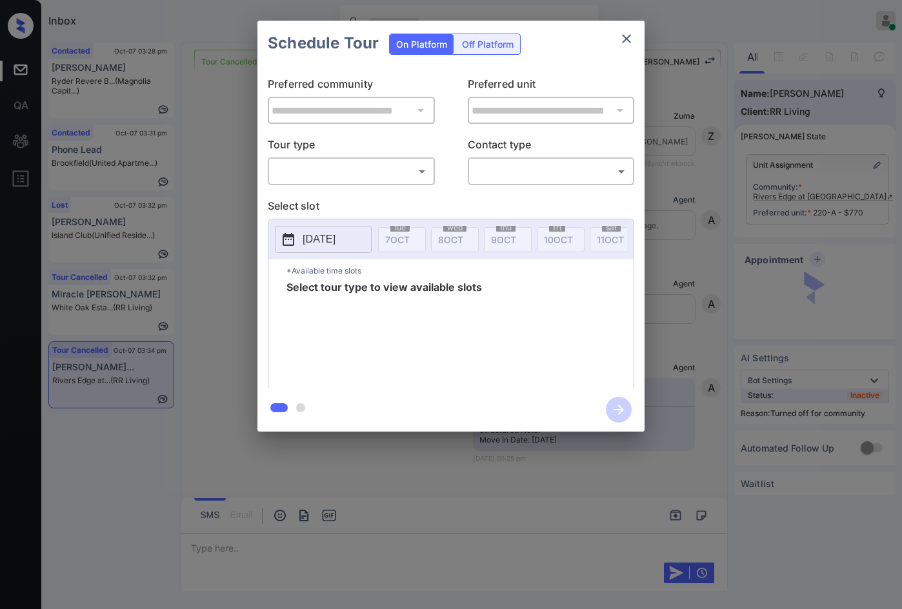
scroll to position [12983, 0]
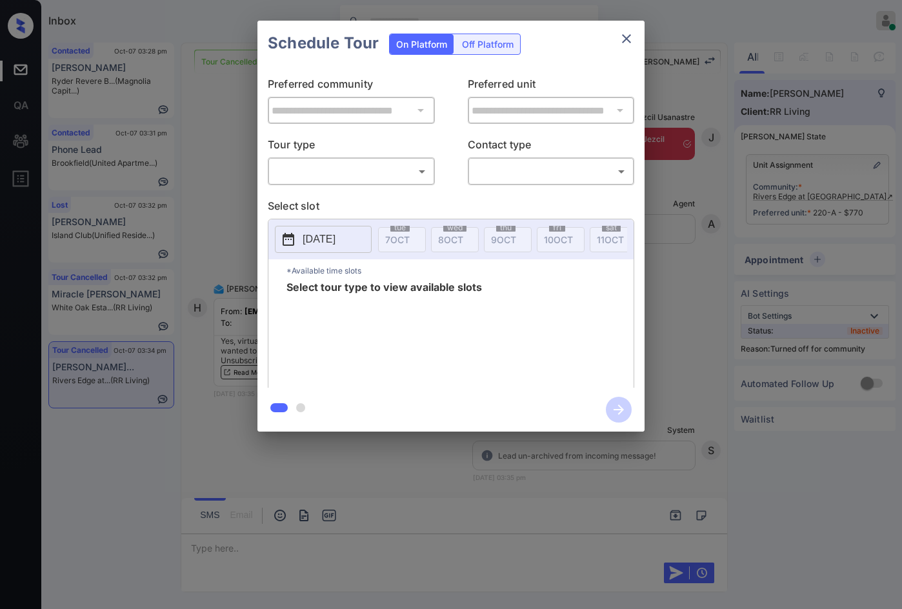
click at [331, 181] on body "Inbox Jezcil Usanastre Online Set yourself offline Set yourself on break Profil…" at bounding box center [451, 304] width 902 height 609
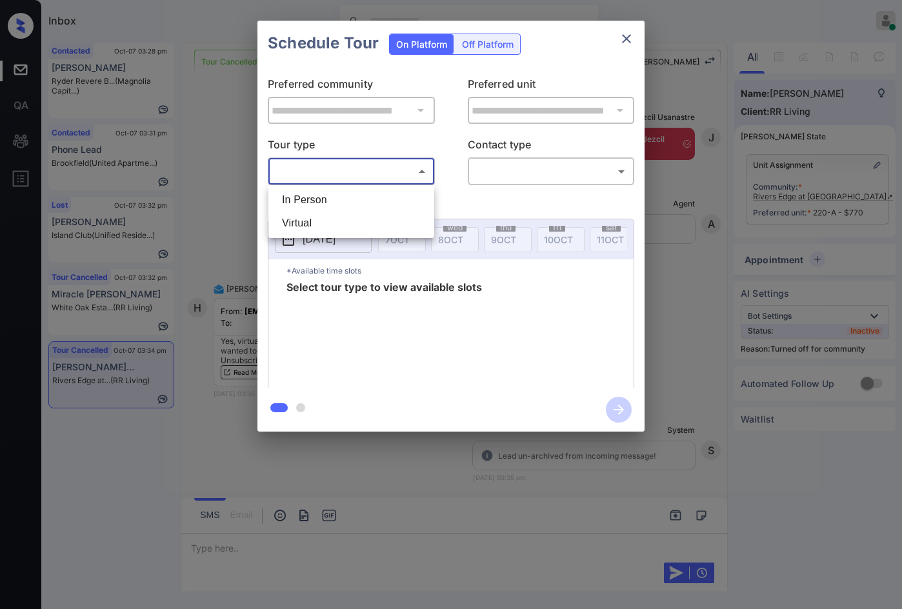
click at [319, 225] on li "Virtual" at bounding box center [351, 223] width 159 height 23
type input "*******"
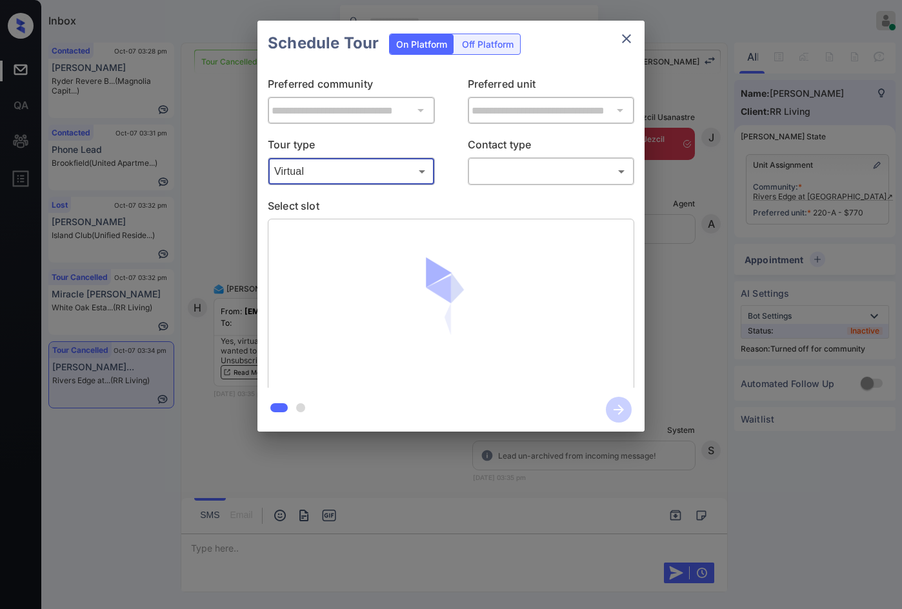
click at [480, 168] on body "Inbox Jezcil Usanastre Online Set yourself offline Set yourself on break Profil…" at bounding box center [451, 304] width 902 height 609
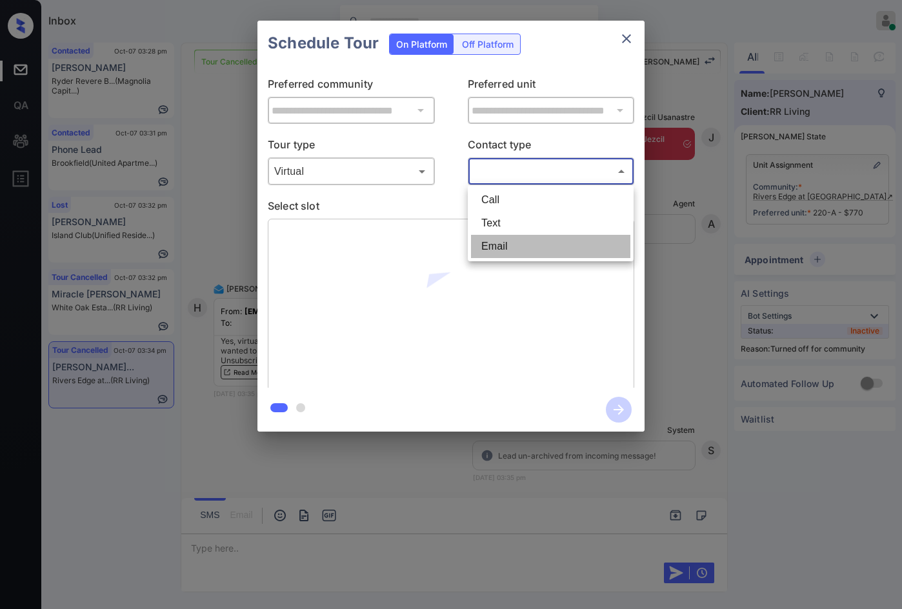
drag, startPoint x: 521, startPoint y: 243, endPoint x: 474, endPoint y: 252, distance: 47.3
click at [521, 243] on li "Email" at bounding box center [550, 246] width 159 height 23
type input "*****"
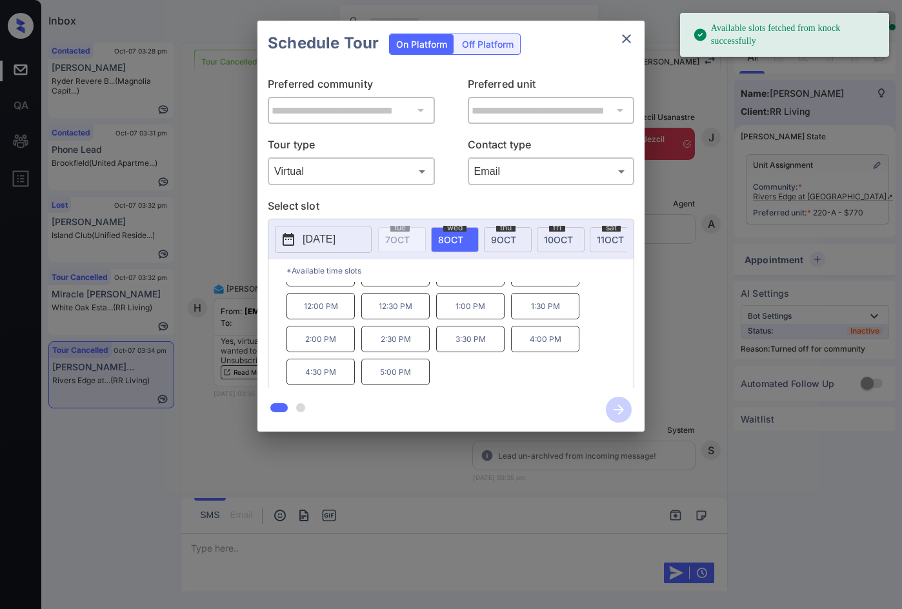
click at [389, 373] on p "5:00 PM" at bounding box center [395, 372] width 68 height 26
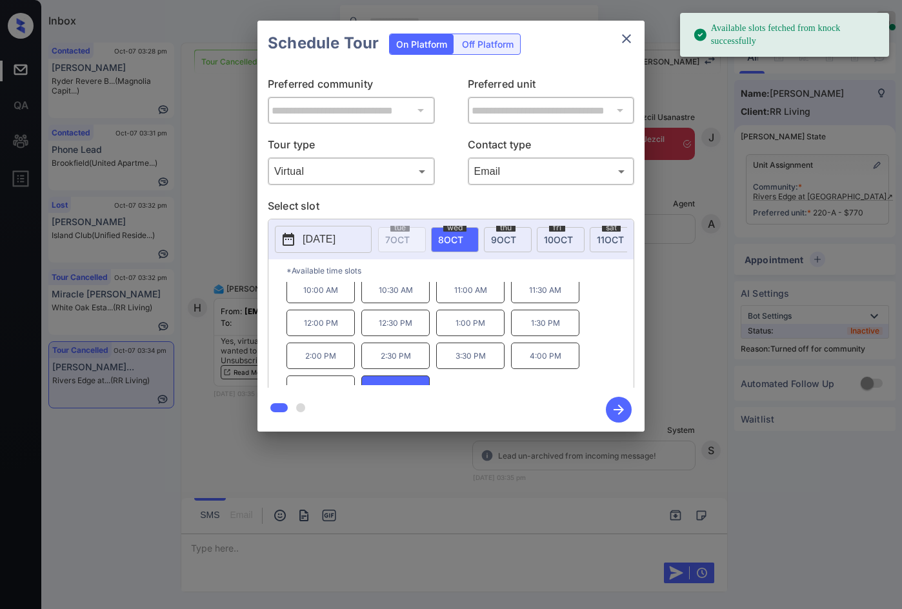
scroll to position [0, 0]
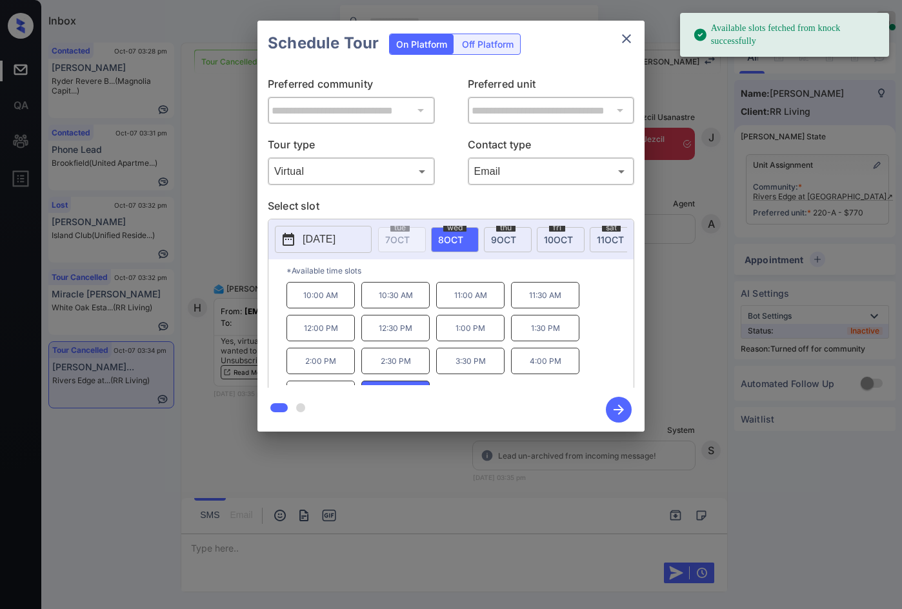
click at [625, 410] on icon "button" at bounding box center [619, 410] width 26 height 26
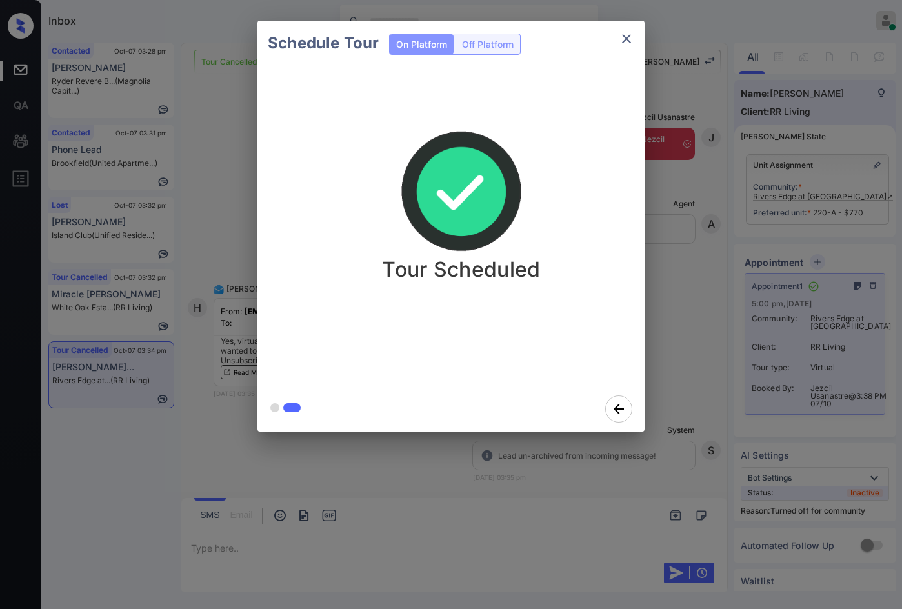
click at [163, 374] on div "Schedule Tour On Platform Off Platform Tour Scheduled" at bounding box center [451, 226] width 902 height 452
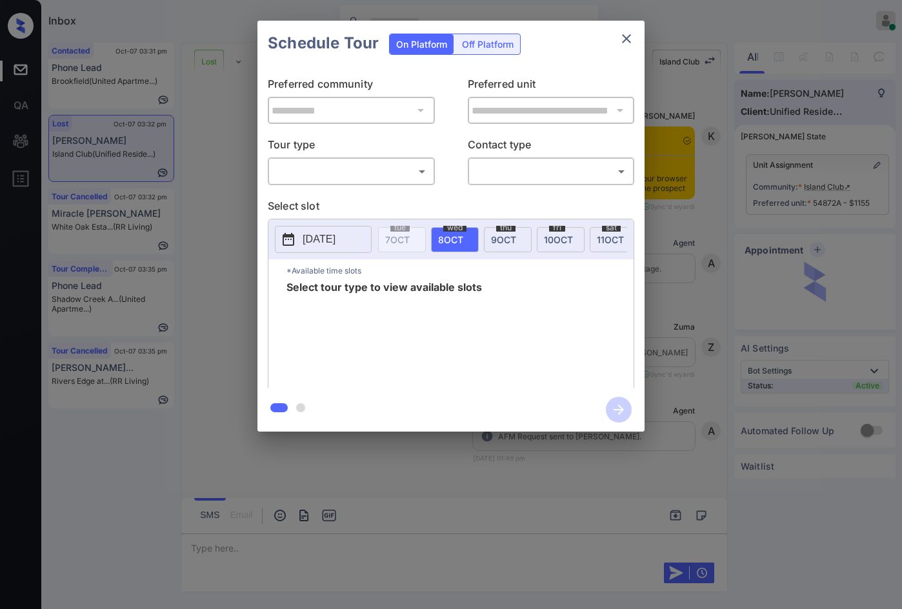
scroll to position [5788, 0]
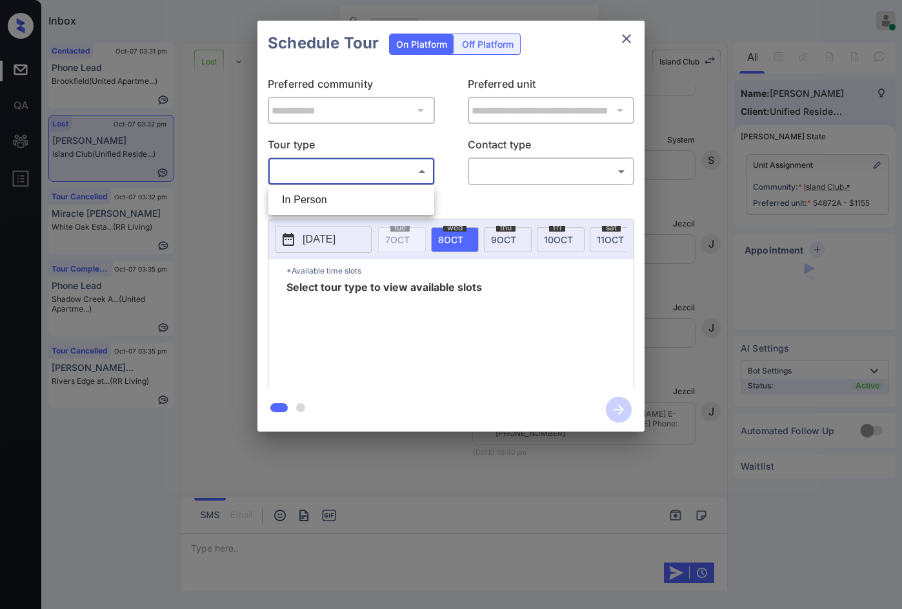
drag, startPoint x: 362, startPoint y: 173, endPoint x: 368, endPoint y: 198, distance: 25.8
click at [363, 173] on body "Inbox Jezcil Usanastre Online Set yourself offline Set yourself on break Profil…" at bounding box center [451, 304] width 902 height 609
click at [370, 198] on li "In Person" at bounding box center [351, 199] width 159 height 23
type input "********"
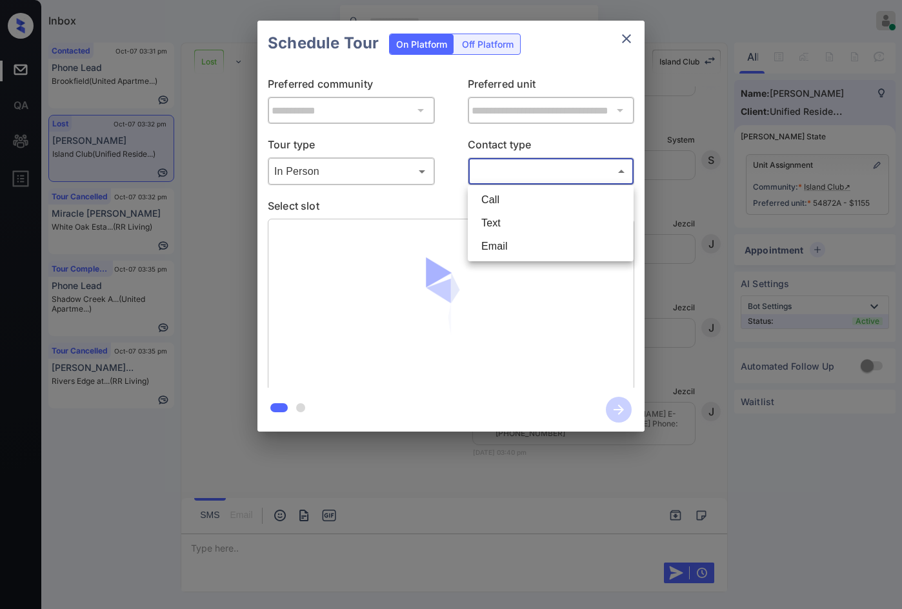
click at [520, 174] on body "Inbox Jezcil Usanastre Online Set yourself offline Set yourself on break Profil…" at bounding box center [451, 304] width 902 height 609
click at [546, 245] on li "Email" at bounding box center [550, 246] width 159 height 23
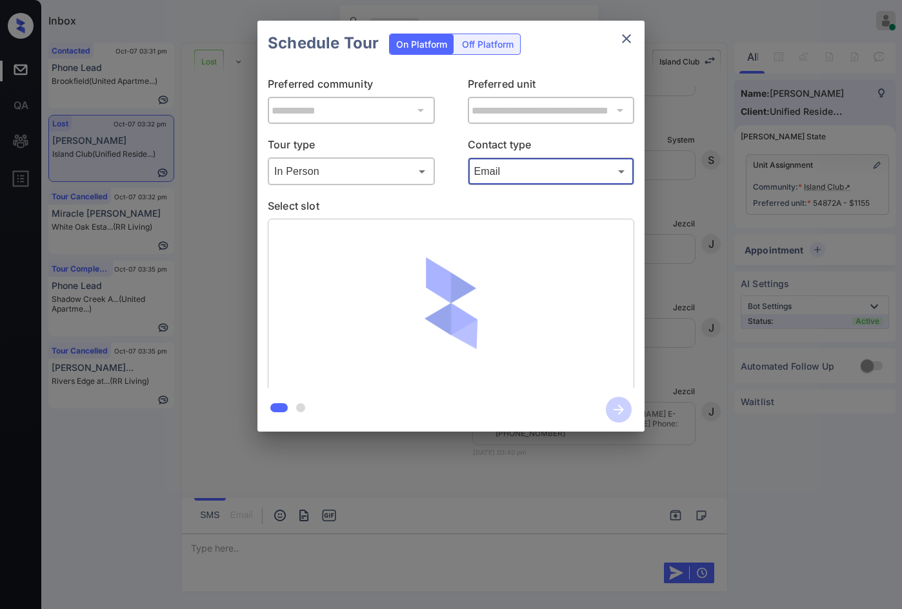
type input "*****"
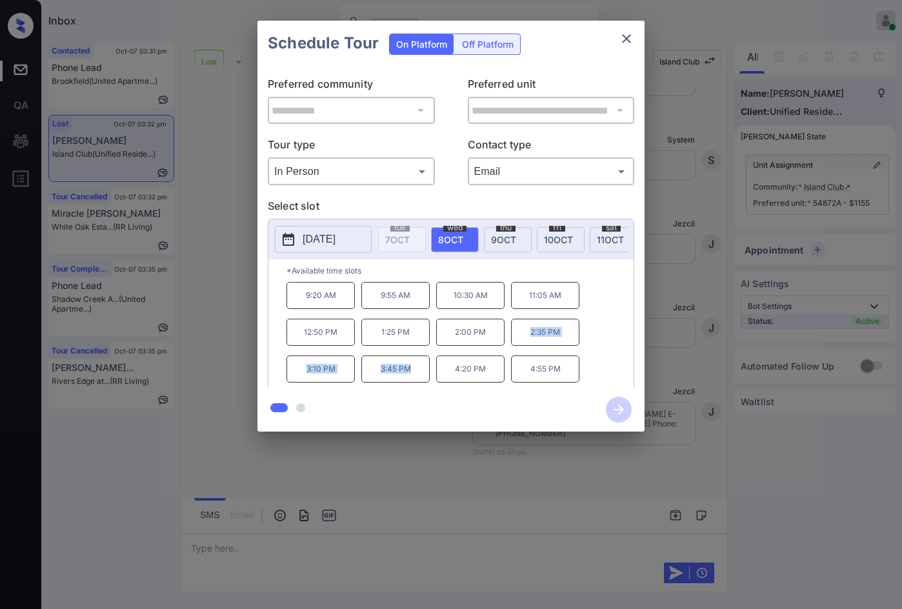
drag, startPoint x: 521, startPoint y: 344, endPoint x: 409, endPoint y: 375, distance: 117.1
click at [409, 375] on div "9:20 AM 9:55 AM 10:30 AM 11:05 AM 12:50 PM 1:25 PM 2:00 PM 2:35 PM 3:10 PM 3:45…" at bounding box center [460, 333] width 347 height 103
copy div "2:35 PM 3:10 PM 3:45 PM"
click at [236, 348] on div "**********" at bounding box center [451, 226] width 902 height 452
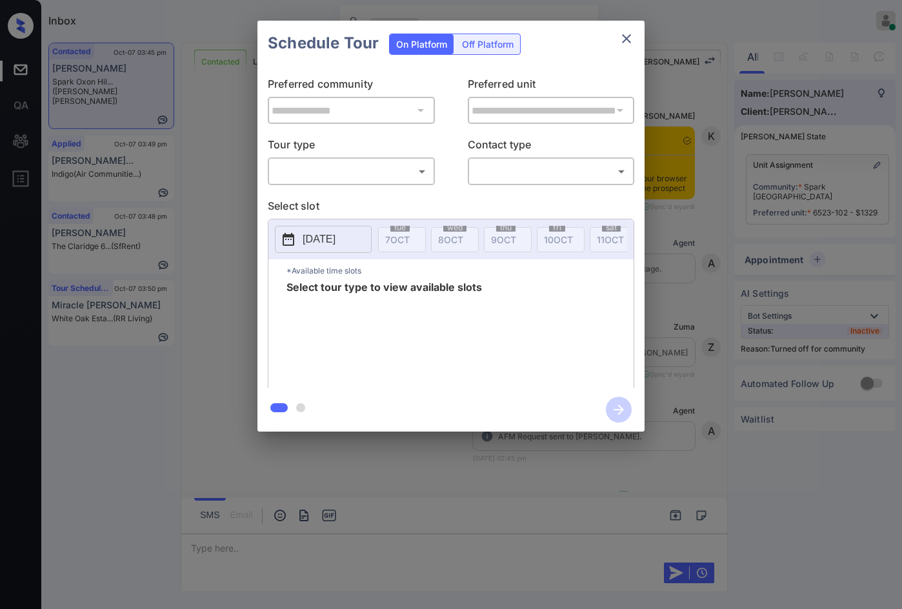
click at [385, 165] on body "Inbox Jezcil Usanastre Online Set yourself offline Set yourself on break Profil…" at bounding box center [451, 304] width 902 height 609
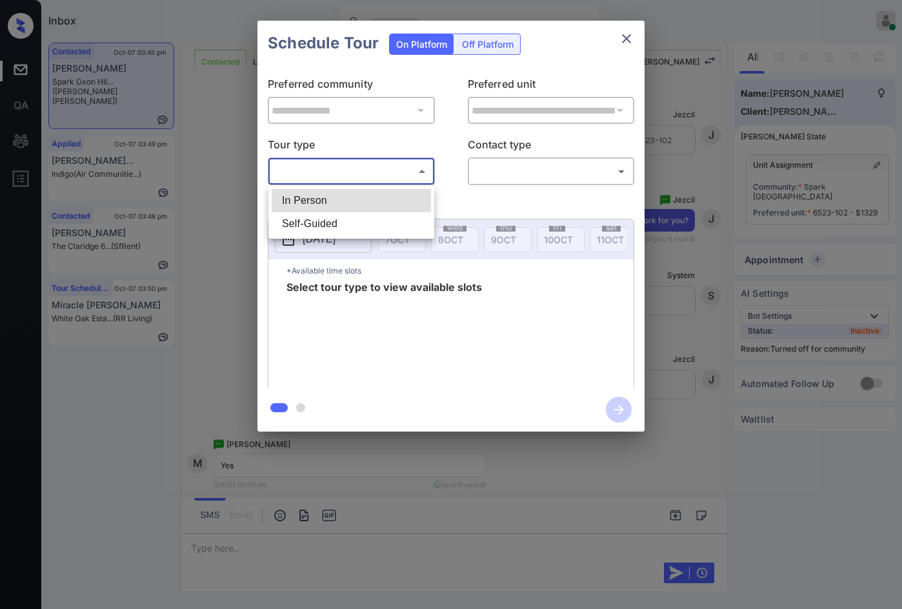
click at [349, 201] on li "In Person" at bounding box center [351, 200] width 159 height 23
type input "********"
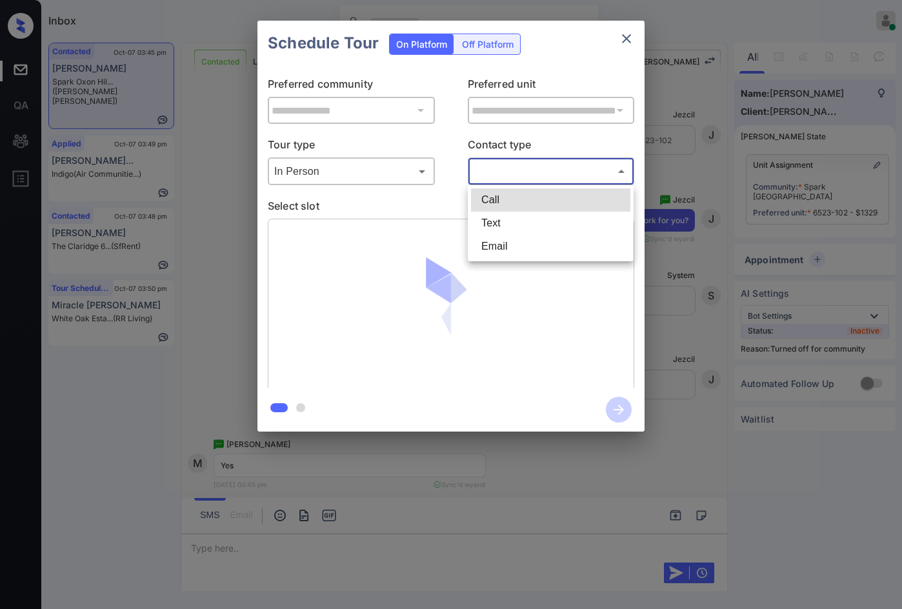
click at [507, 172] on body "Inbox Jezcil Usanastre Online Set yourself offline Set yourself on break Profil…" at bounding box center [451, 304] width 902 height 609
click at [513, 221] on li "Text" at bounding box center [550, 223] width 159 height 23
type input "****"
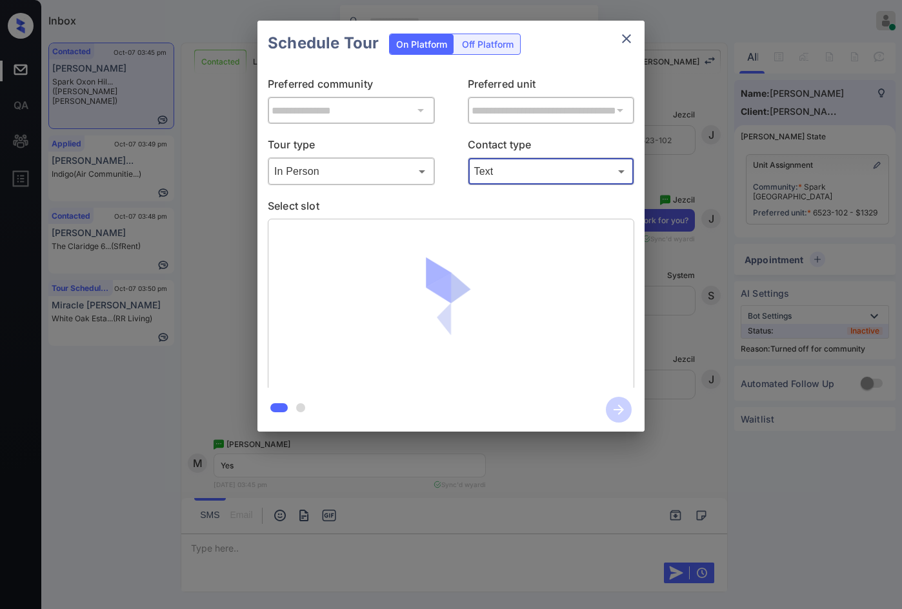
click at [497, 172] on body "Inbox Jezcil Usanastre Online Set yourself offline Set yourself on break Profil…" at bounding box center [451, 304] width 902 height 609
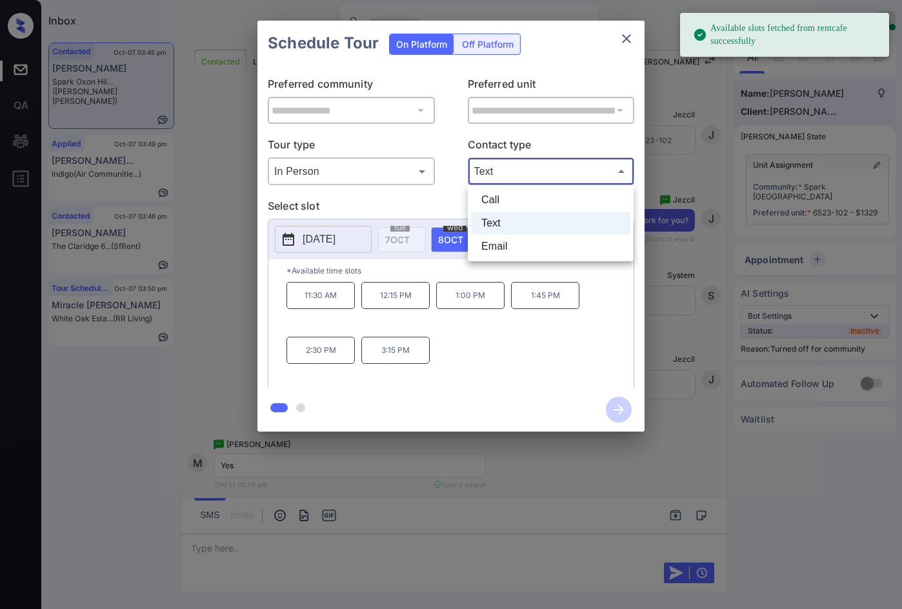
click at [418, 271] on div at bounding box center [451, 304] width 902 height 609
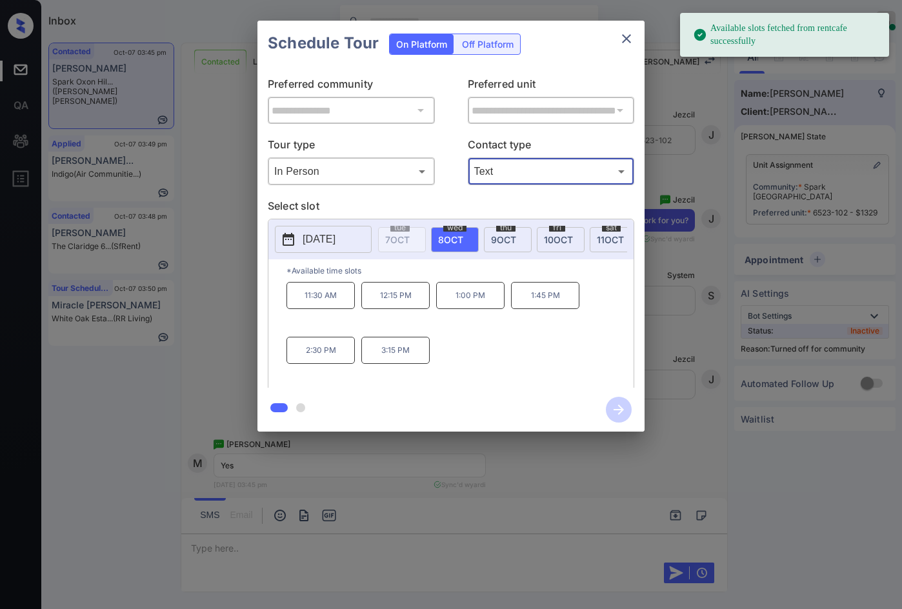
click at [518, 245] on div "[DATE]" at bounding box center [508, 239] width 48 height 25
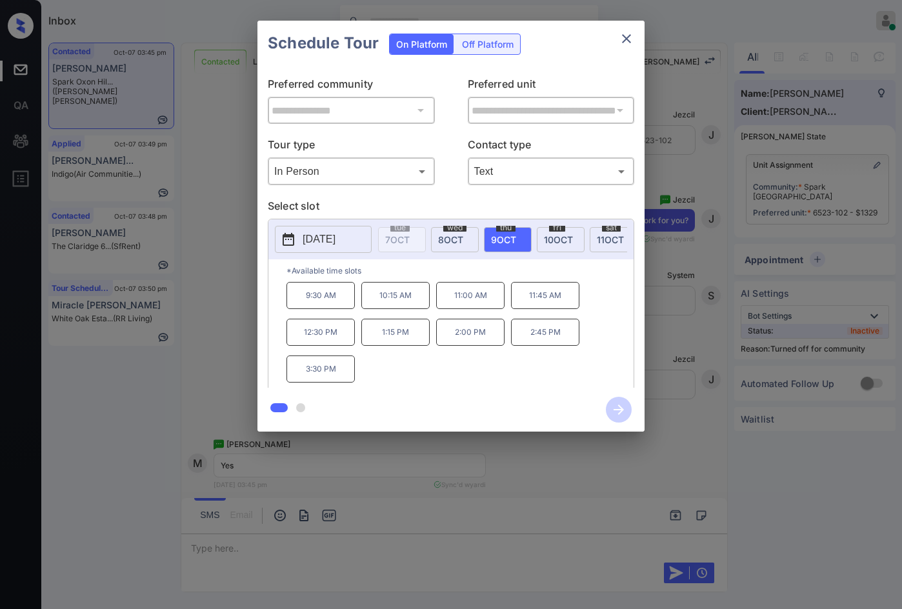
click at [186, 314] on div "**********" at bounding box center [451, 226] width 902 height 452
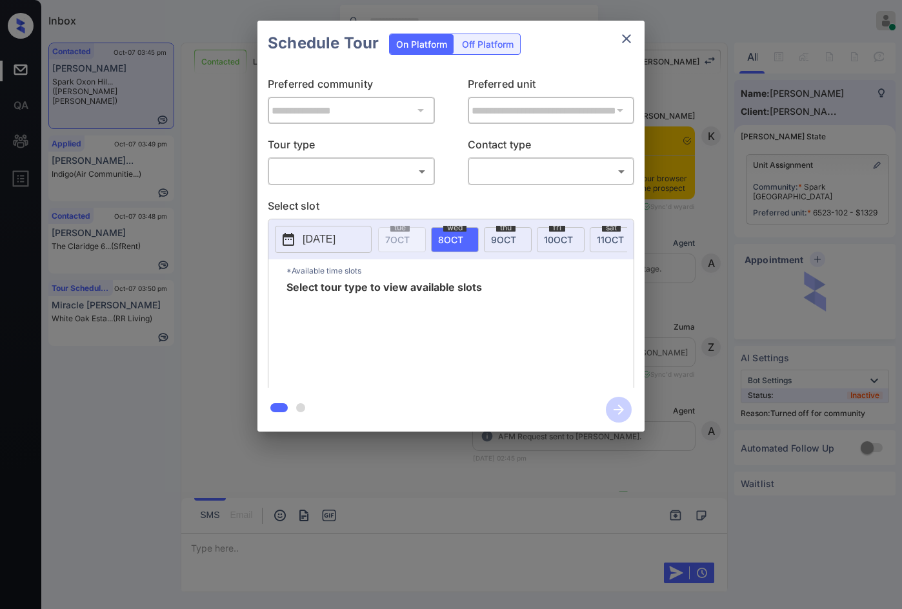
scroll to position [2016, 0]
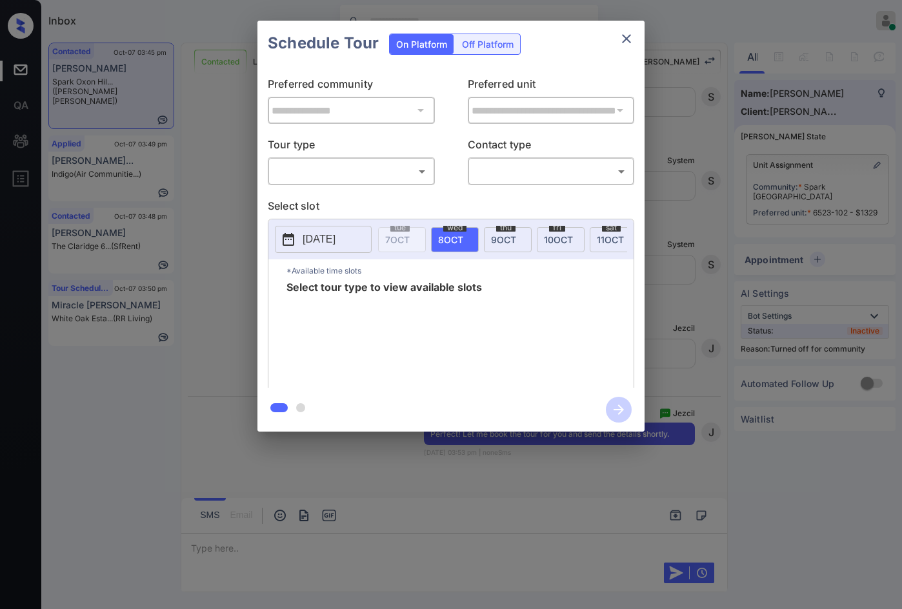
click at [412, 185] on div "​ ​" at bounding box center [351, 171] width 167 height 28
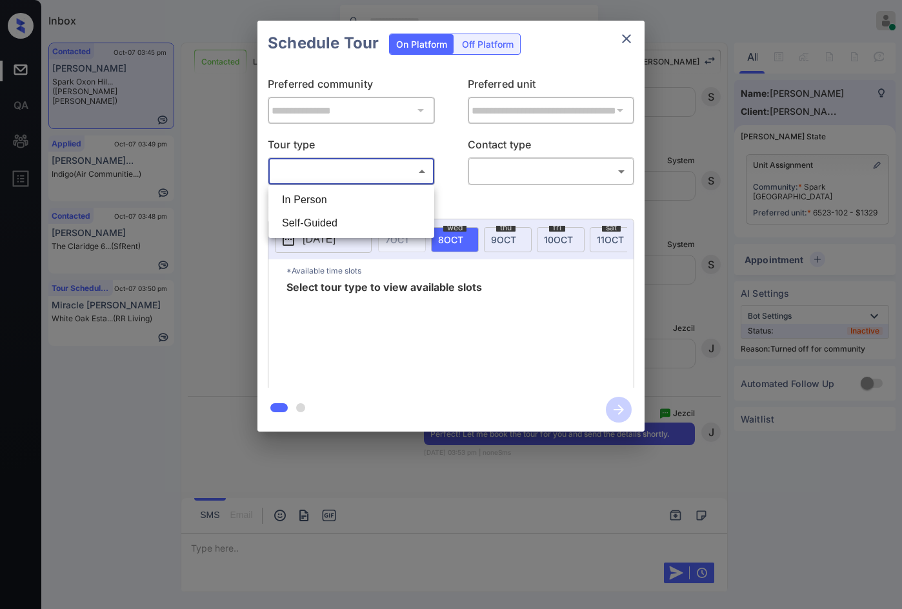
click at [401, 176] on body "Inbox Jezcil Usanastre Online Set yourself offline Set yourself on break Profil…" at bounding box center [451, 304] width 902 height 609
drag, startPoint x: 394, startPoint y: 210, endPoint x: 449, endPoint y: 187, distance: 59.6
click at [393, 210] on li "In Person" at bounding box center [351, 199] width 159 height 23
type input "********"
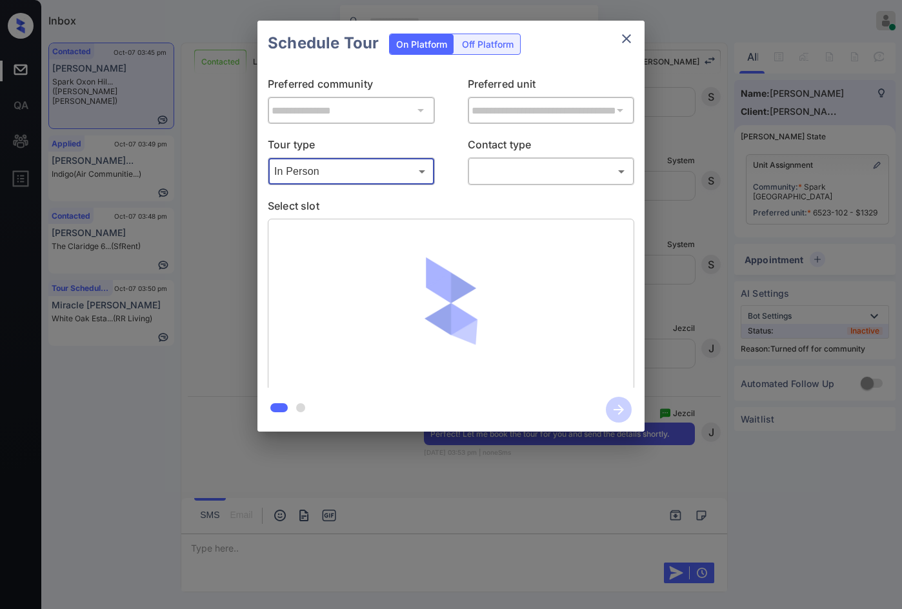
click at [468, 181] on div "​ ​" at bounding box center [551, 171] width 167 height 28
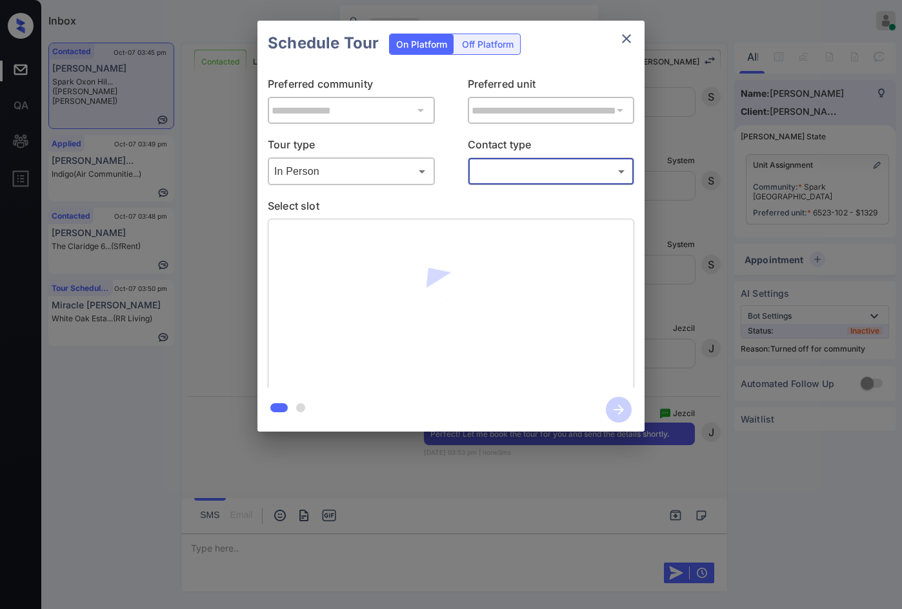
click at [516, 172] on body "Inbox Jezcil Usanastre Online Set yourself offline Set yourself on break Profil…" at bounding box center [451, 304] width 902 height 609
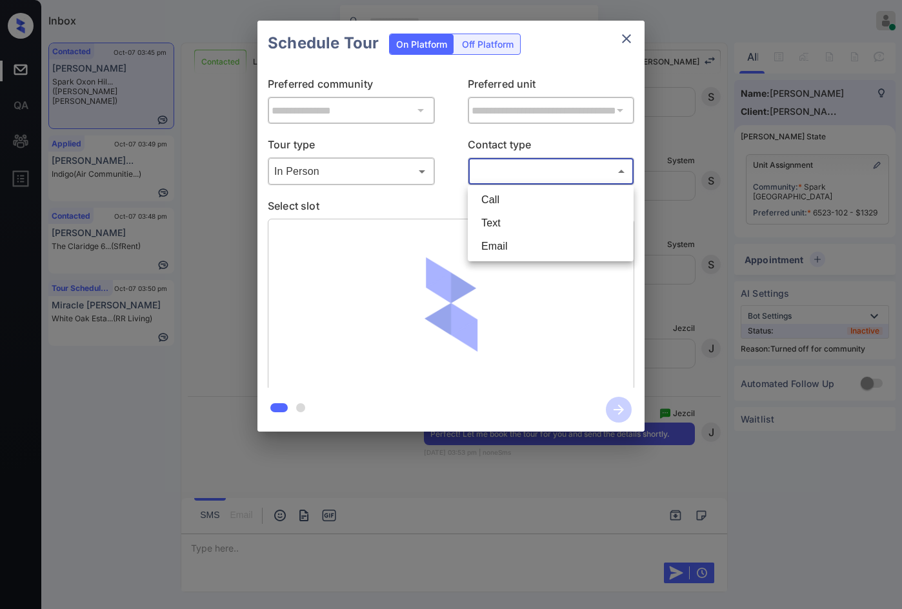
click at [505, 214] on li "Text" at bounding box center [550, 223] width 159 height 23
type input "****"
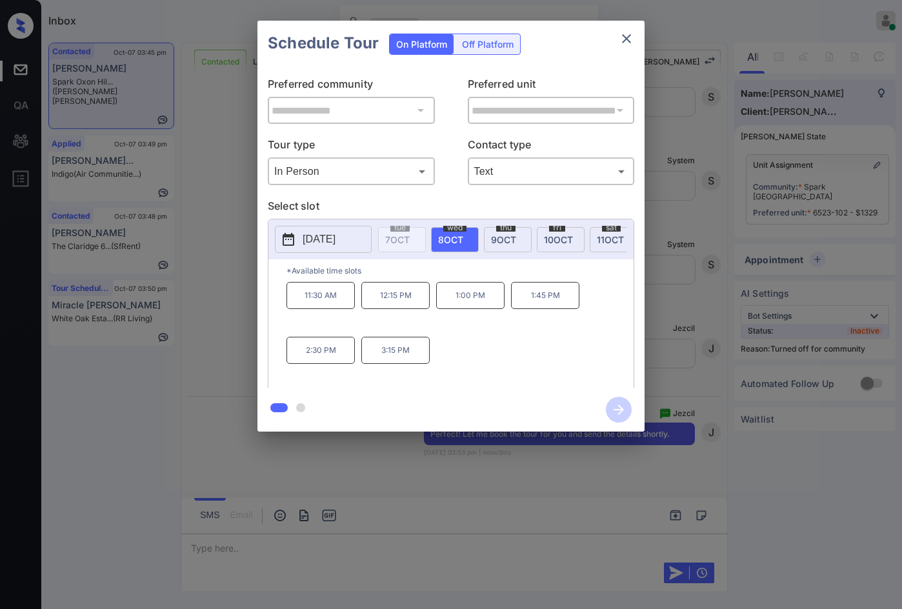
click at [512, 231] on div "thu 9 OCT" at bounding box center [508, 239] width 48 height 25
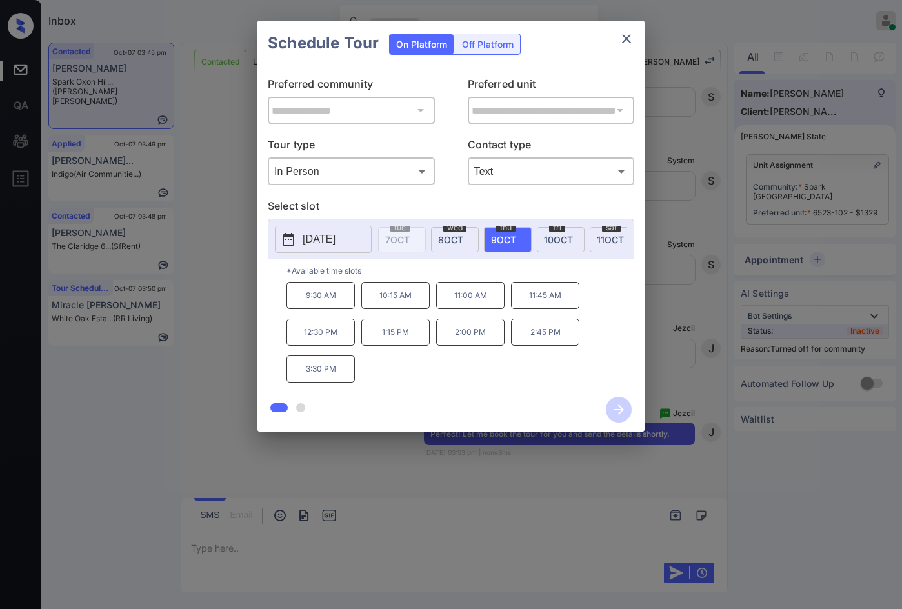
click at [456, 358] on div "9:30 AM 10:15 AM 11:00 AM 11:45 AM 12:30 PM 1:15 PM 2:00 PM 2:45 PM 3:30 PM" at bounding box center [460, 333] width 347 height 103
click at [466, 345] on p "2:00 PM" at bounding box center [470, 332] width 68 height 27
click at [613, 412] on icon "button" at bounding box center [619, 410] width 26 height 26
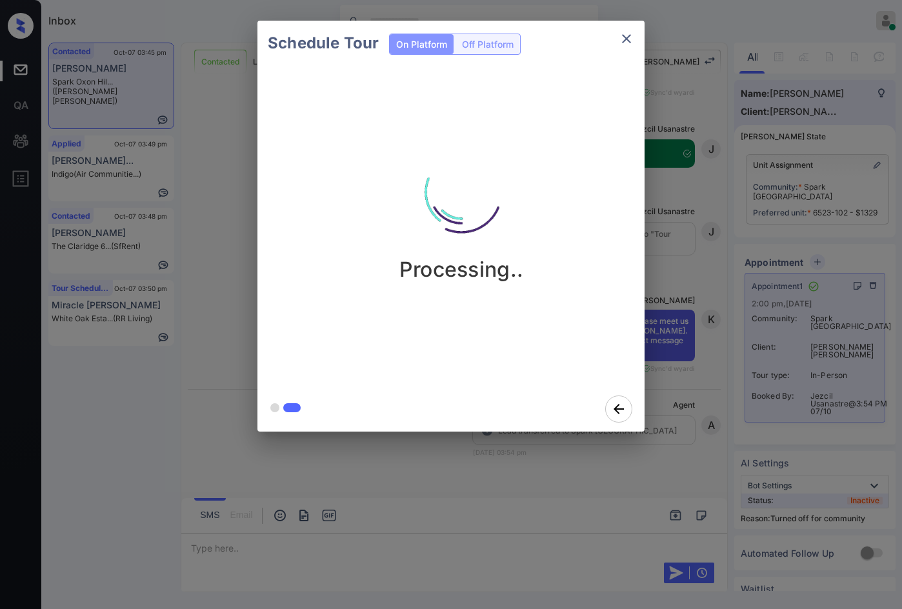
scroll to position [2376, 0]
click at [173, 237] on div "Schedule Tour On Platform Off Platform Tour Scheduled" at bounding box center [451, 226] width 902 height 452
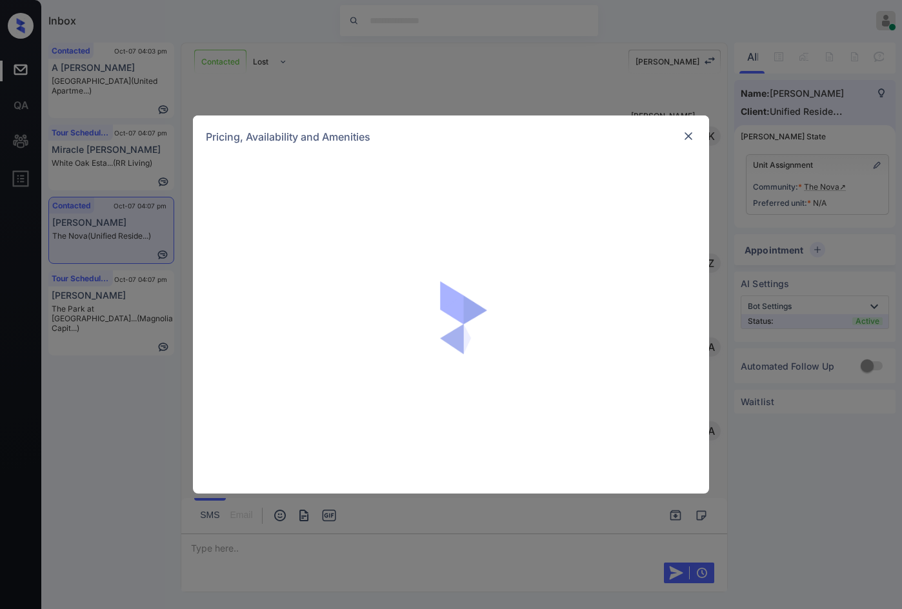
scroll to position [804, 0]
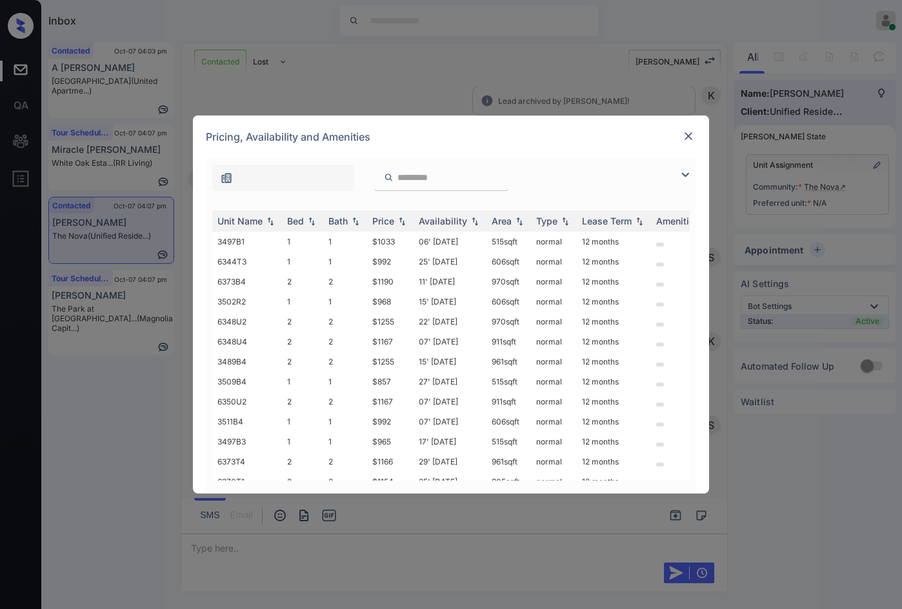
click at [685, 177] on img at bounding box center [685, 174] width 15 height 15
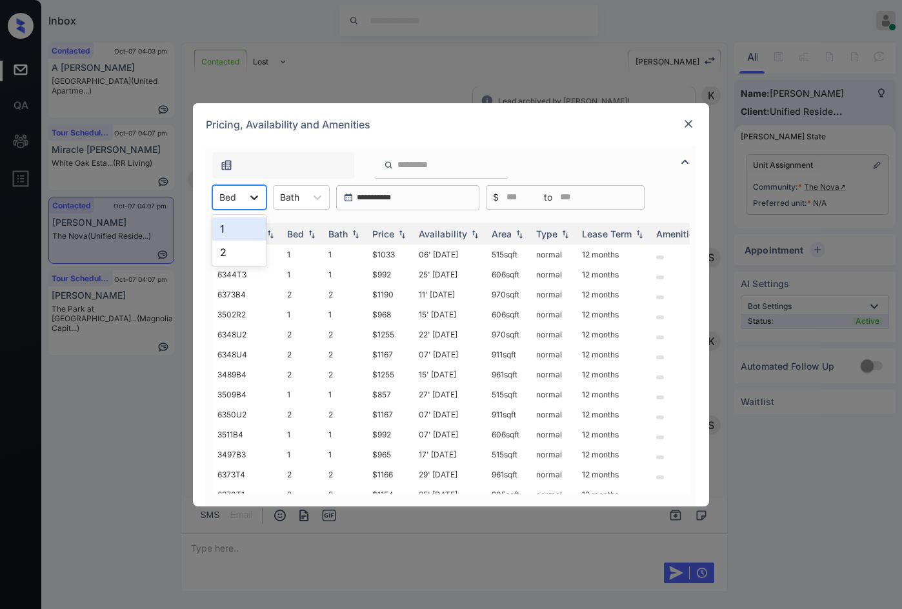
click at [260, 199] on div at bounding box center [254, 197] width 23 height 23
click at [254, 250] on div "2" at bounding box center [239, 252] width 54 height 23
click at [404, 233] on img at bounding box center [402, 233] width 13 height 9
drag, startPoint x: 352, startPoint y: 254, endPoint x: 381, endPoint y: 257, distance: 29.8
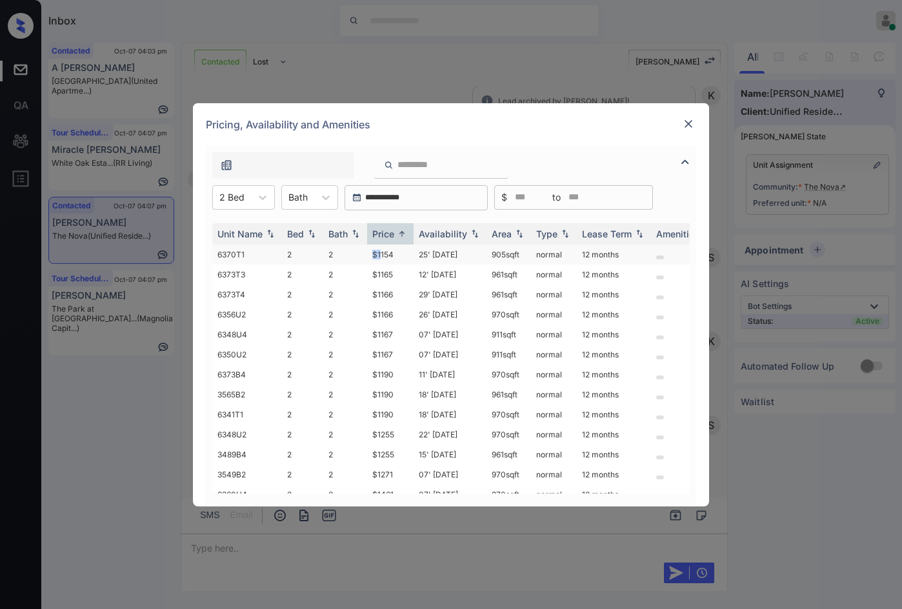
click at [381, 257] on tr "6370T1 2 2 $1154 25' [DATE] 905 sqft normal 12 months" at bounding box center [549, 255] width 674 height 20
click at [400, 272] on td "$1165" at bounding box center [390, 275] width 46 height 20
click at [399, 272] on td "$1165" at bounding box center [390, 275] width 46 height 20
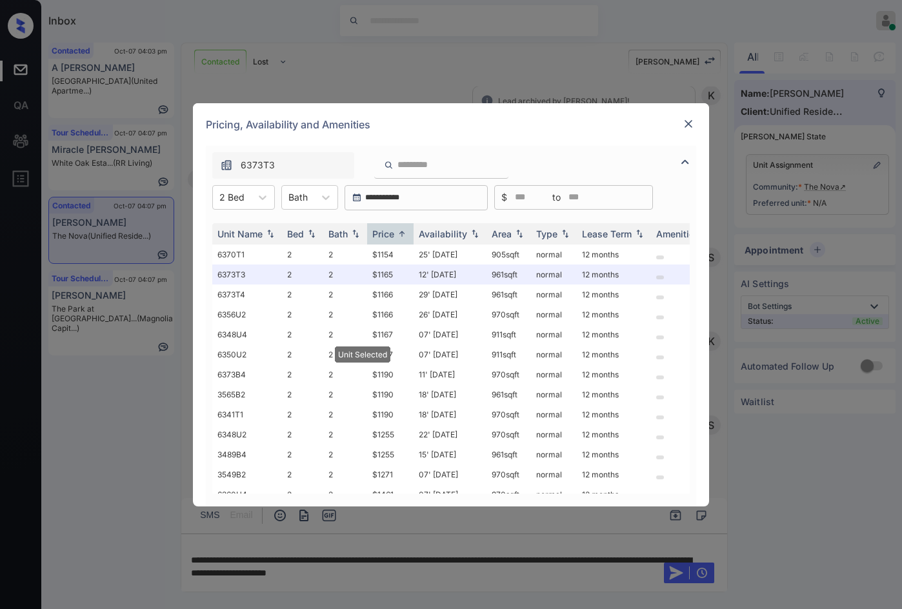
click at [689, 126] on img at bounding box center [688, 123] width 13 height 13
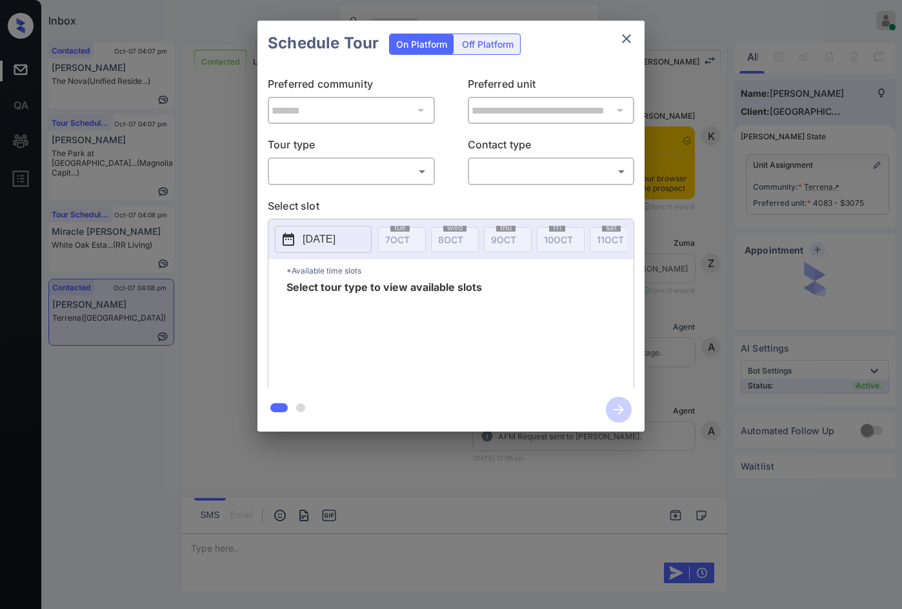
scroll to position [2560, 0]
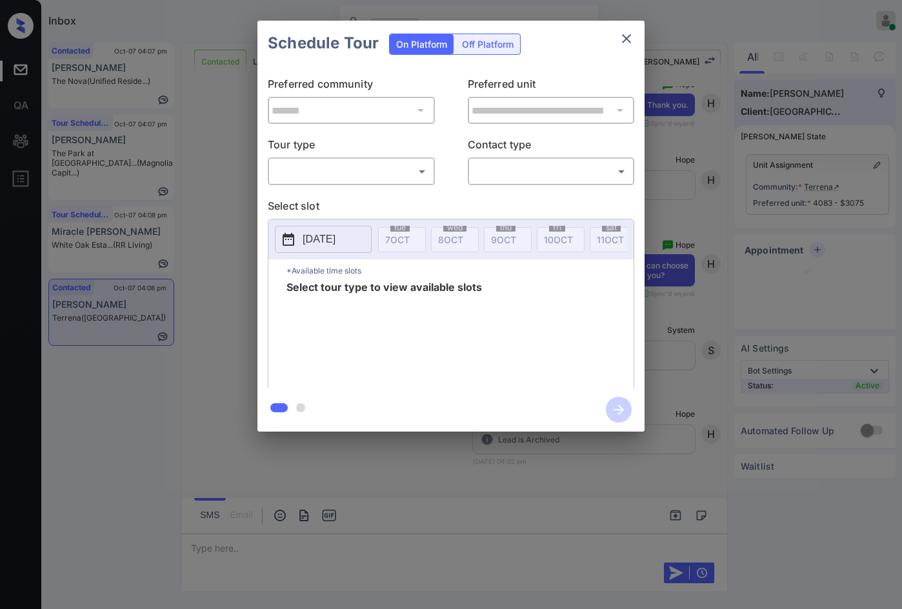
click at [338, 169] on body "Inbox Jezcil Usanastre Online Set yourself offline Set yourself on break Profil…" at bounding box center [451, 304] width 902 height 609
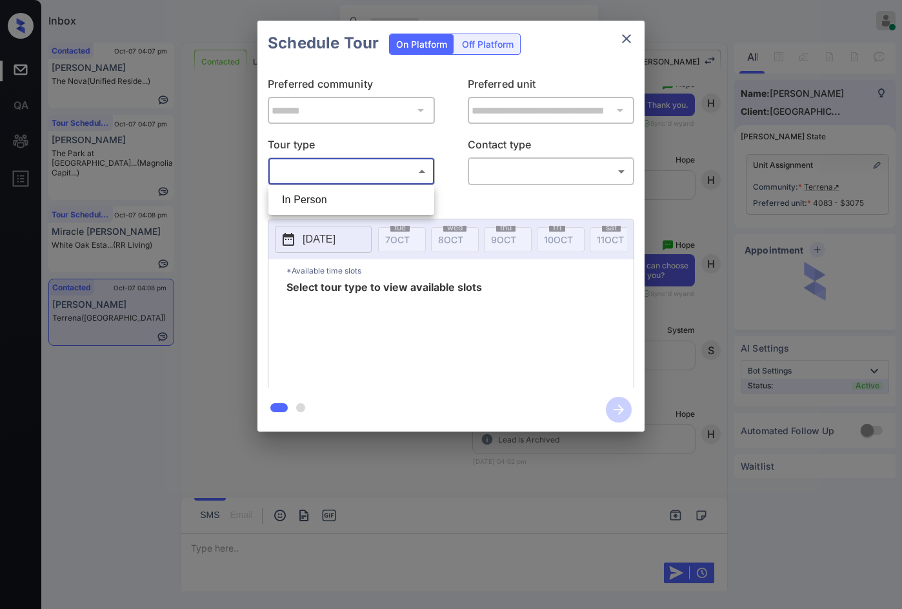
click at [331, 196] on li "In Person" at bounding box center [351, 199] width 159 height 23
type input "********"
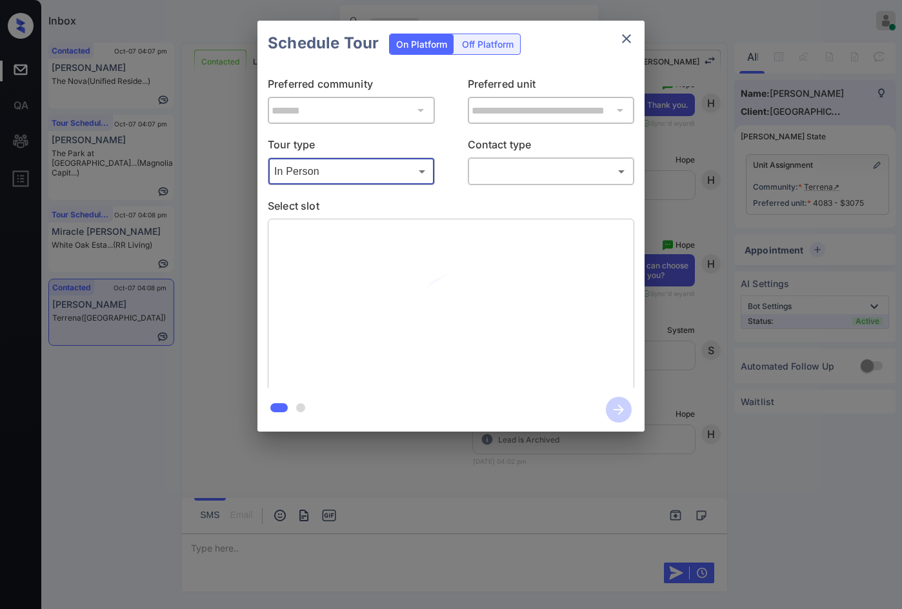
click at [501, 168] on body "Inbox Jezcil Usanastre Online Set yourself offline Set yourself on break Profil…" at bounding box center [451, 304] width 902 height 609
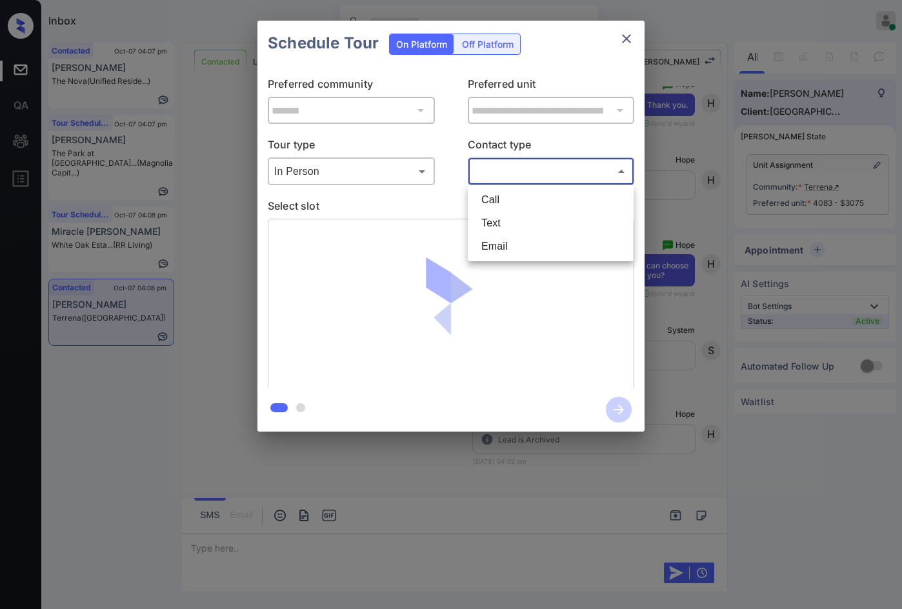
click at [502, 228] on li "Text" at bounding box center [550, 223] width 159 height 23
type input "****"
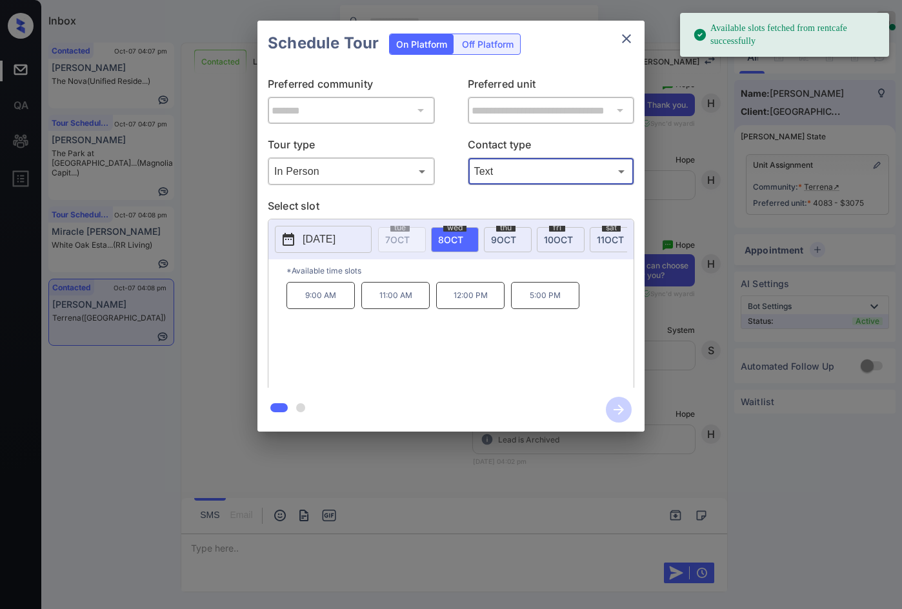
click at [216, 350] on div "**********" at bounding box center [451, 226] width 902 height 452
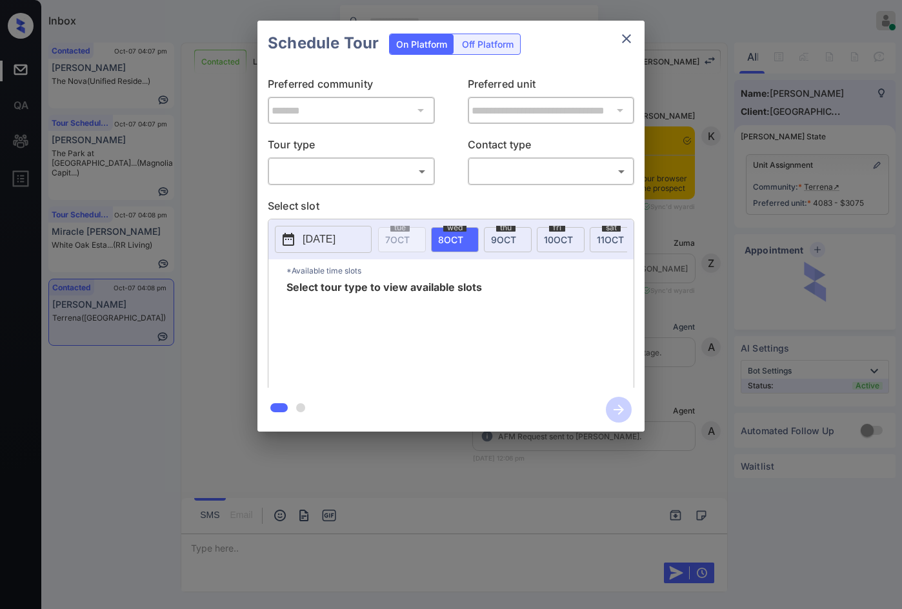
scroll to position [1657, 0]
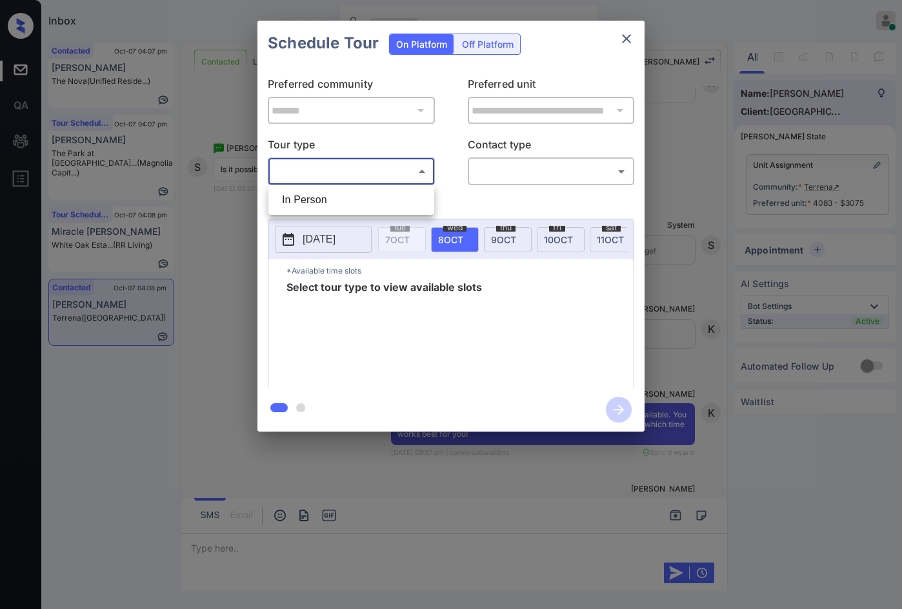
click at [341, 166] on body "Inbox Jezcil Usanastre Online Set yourself offline Set yourself on break Profil…" at bounding box center [451, 304] width 902 height 609
click at [335, 201] on li "In Person" at bounding box center [351, 199] width 159 height 23
type input "********"
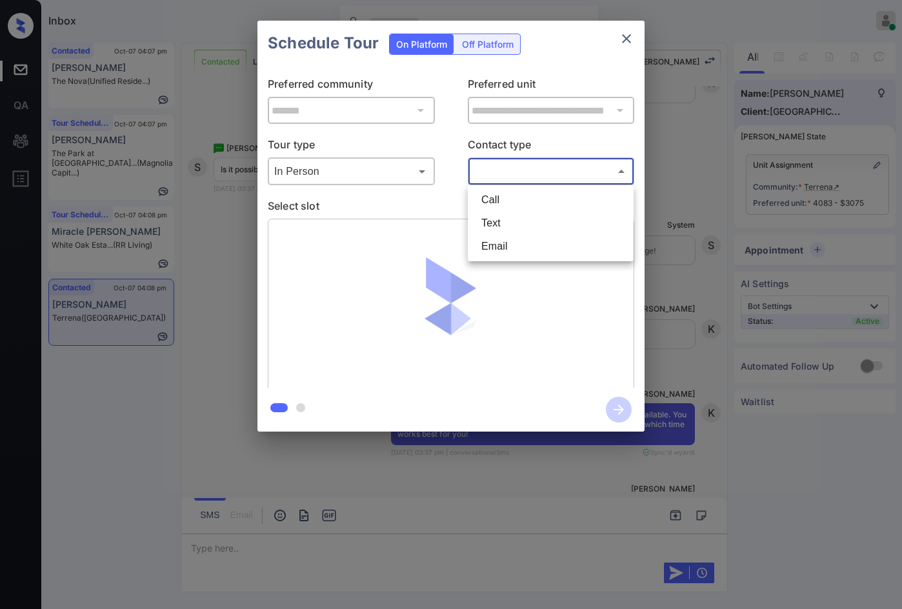
click at [498, 171] on body "Inbox Jezcil Usanastre Online Set yourself offline Set yourself on break Profil…" at bounding box center [451, 304] width 902 height 609
click at [501, 220] on li "Text" at bounding box center [550, 223] width 159 height 23
type input "****"
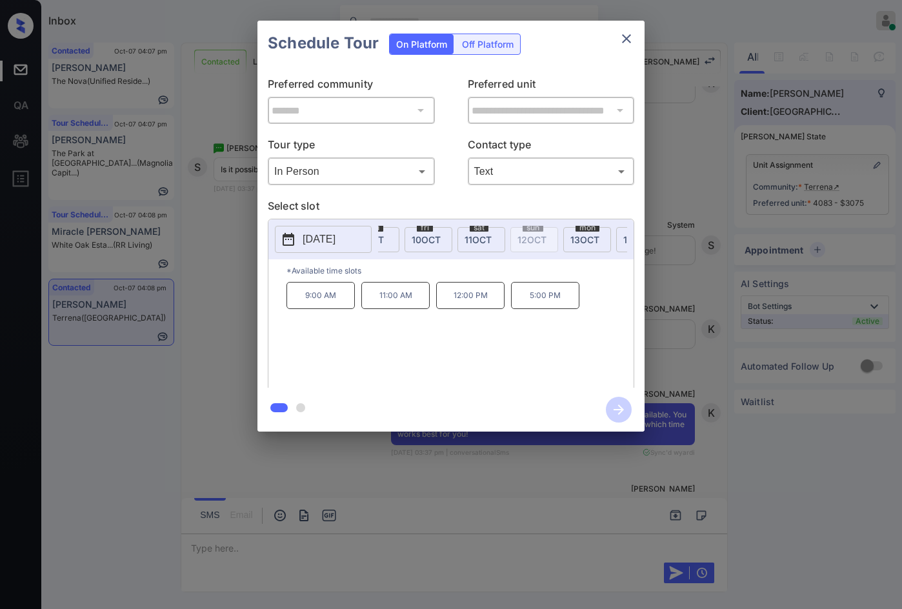
scroll to position [0, 142]
click at [473, 247] on div "sat 11 OCT" at bounding box center [472, 239] width 48 height 25
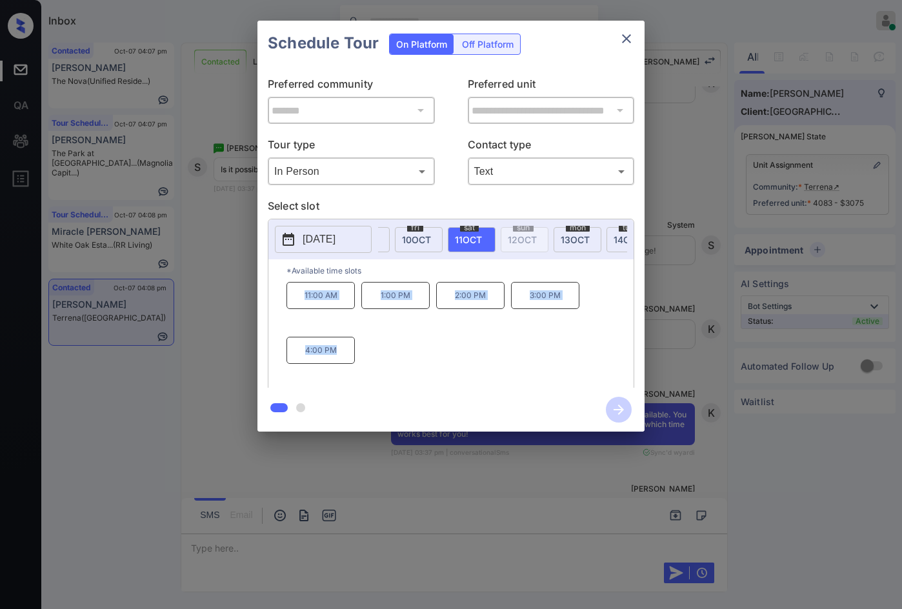
drag, startPoint x: 281, startPoint y: 303, endPoint x: 389, endPoint y: 383, distance: 134.2
click at [389, 383] on div "*Available time slots 11:00 AM 1:00 PM 2:00 PM 3:00 PM 4:00 PM" at bounding box center [450, 325] width 365 height 132
copy div "11:00 AM 1:00 PM 2:00 PM 3:00 PM 4:00 PM"
click at [228, 360] on div "**********" at bounding box center [451, 226] width 902 height 452
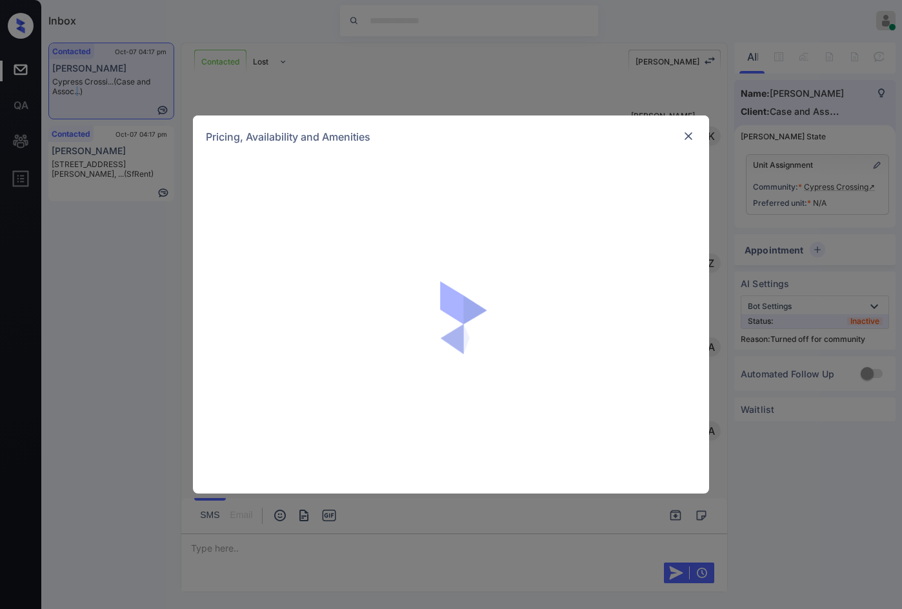
scroll to position [45, 0]
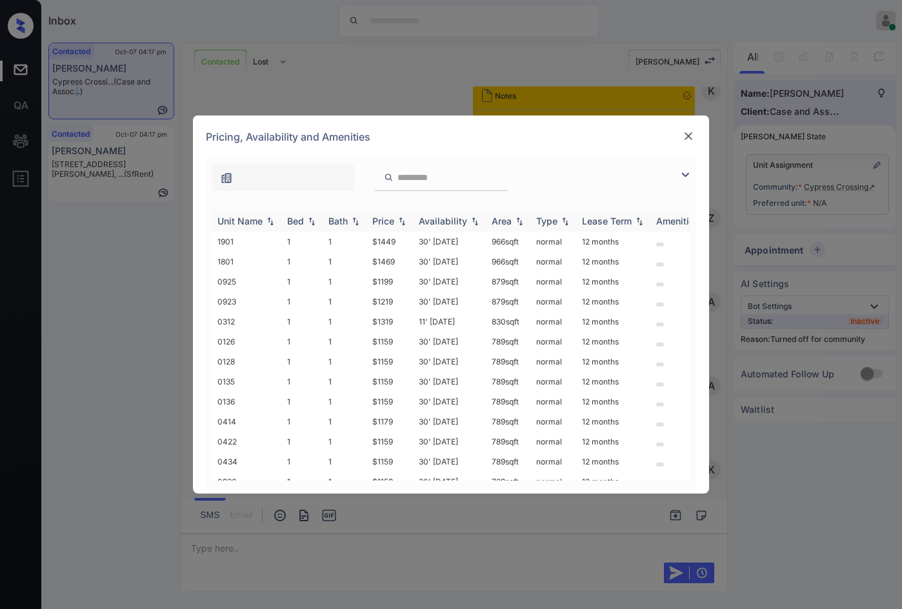
drag, startPoint x: 691, startPoint y: 175, endPoint x: 283, endPoint y: 227, distance: 411.2
click at [690, 175] on img at bounding box center [685, 174] width 15 height 15
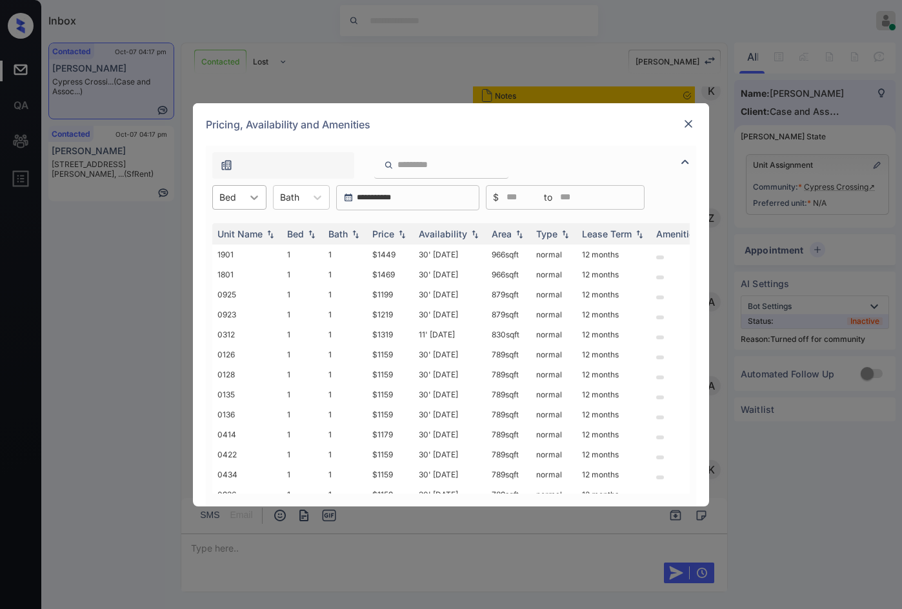
click at [250, 202] on icon at bounding box center [254, 197] width 13 height 13
drag, startPoint x: 245, startPoint y: 244, endPoint x: 319, endPoint y: 228, distance: 75.8
click at [245, 245] on div "2" at bounding box center [239, 252] width 54 height 23
click at [407, 231] on img at bounding box center [402, 233] width 13 height 9
click at [406, 231] on img at bounding box center [402, 233] width 13 height 9
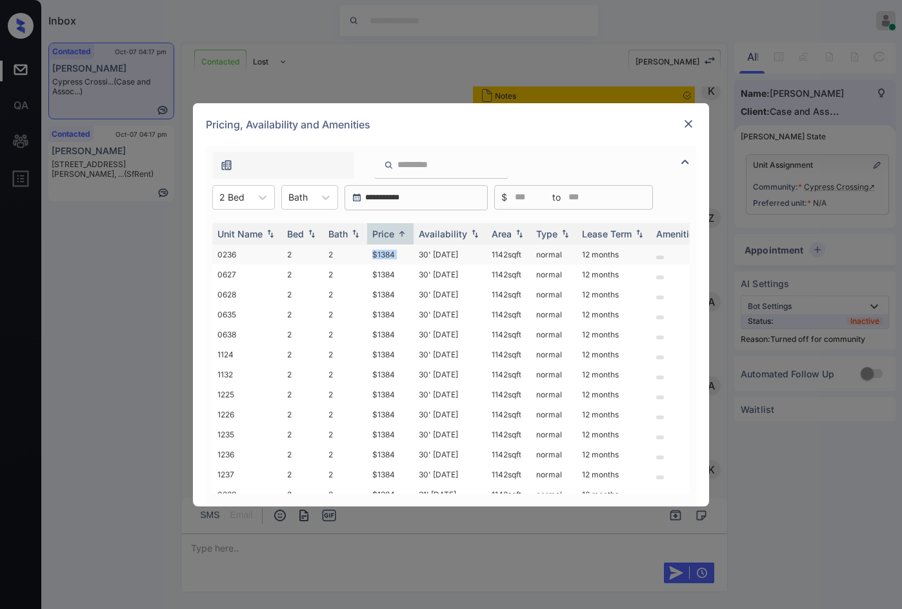
drag, startPoint x: 370, startPoint y: 249, endPoint x: 416, endPoint y: 254, distance: 46.1
click at [416, 254] on tr "0236 2 2 $1384 30' [DATE] sqft normal 12 months" at bounding box center [549, 255] width 674 height 20
click at [417, 254] on td "30' [DATE]" at bounding box center [450, 255] width 73 height 20
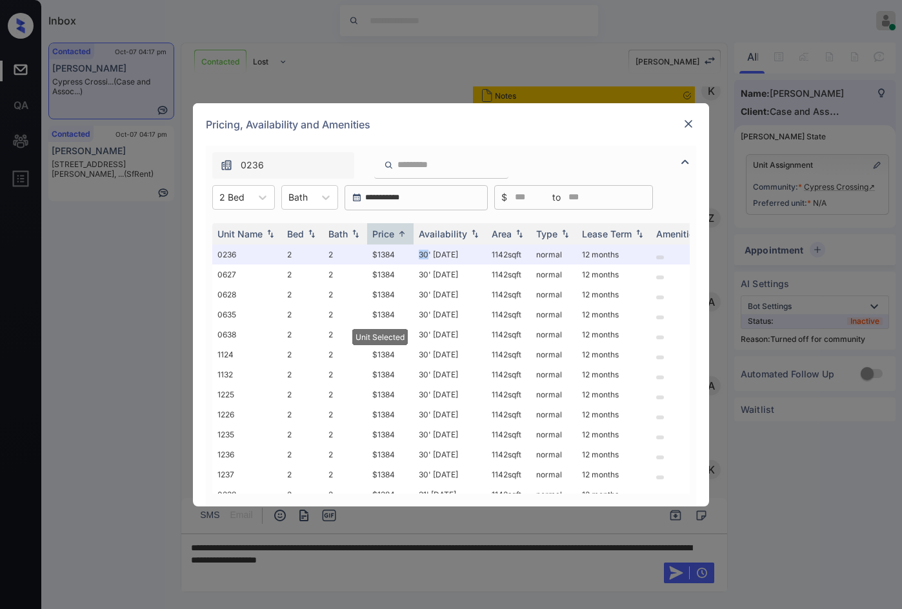
click at [690, 126] on img at bounding box center [688, 123] width 13 height 13
